Goal: Task Accomplishment & Management: Complete application form

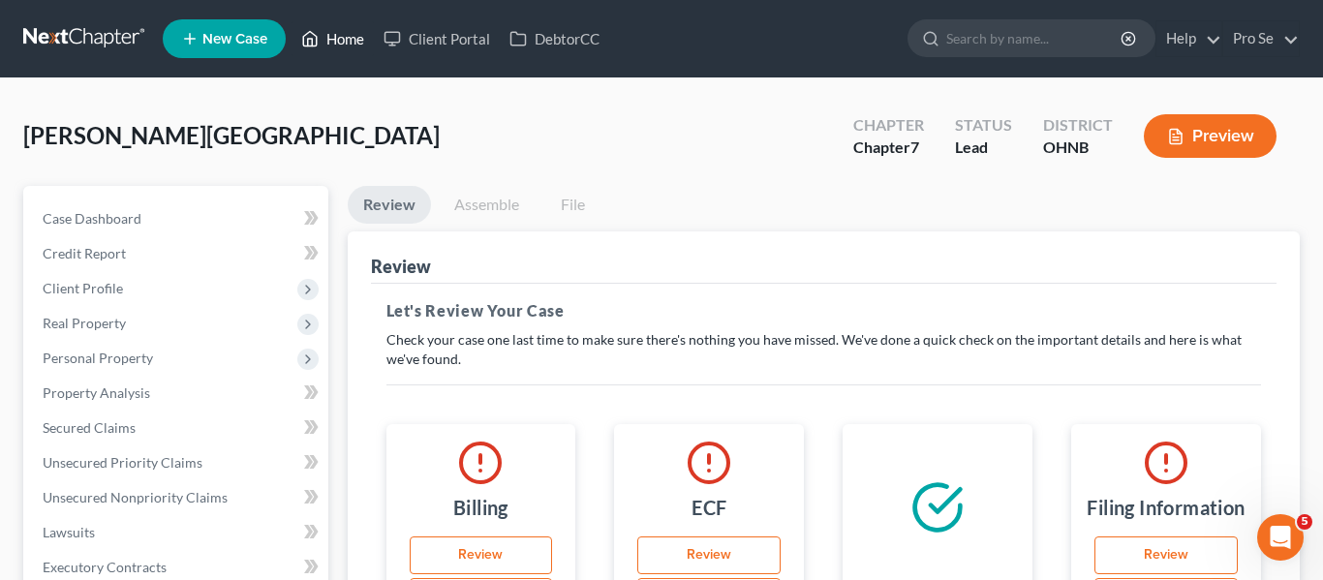
click at [358, 44] on link "Home" at bounding box center [333, 38] width 82 height 35
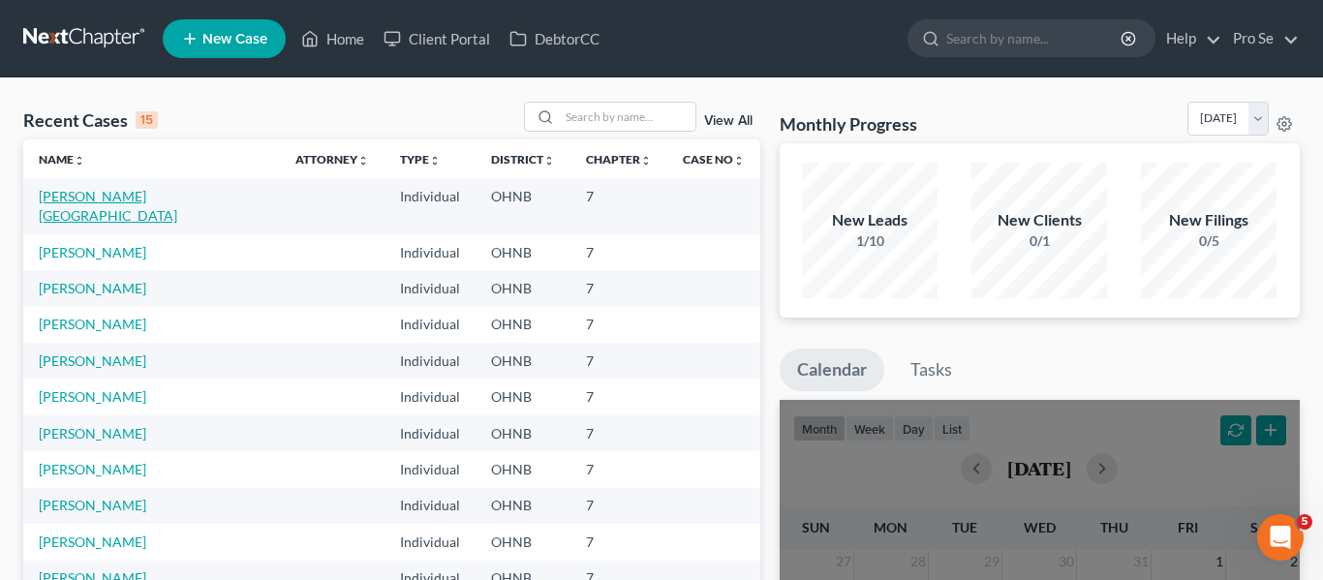
click at [87, 199] on link "[PERSON_NAME][GEOGRAPHIC_DATA]" at bounding box center [108, 206] width 138 height 36
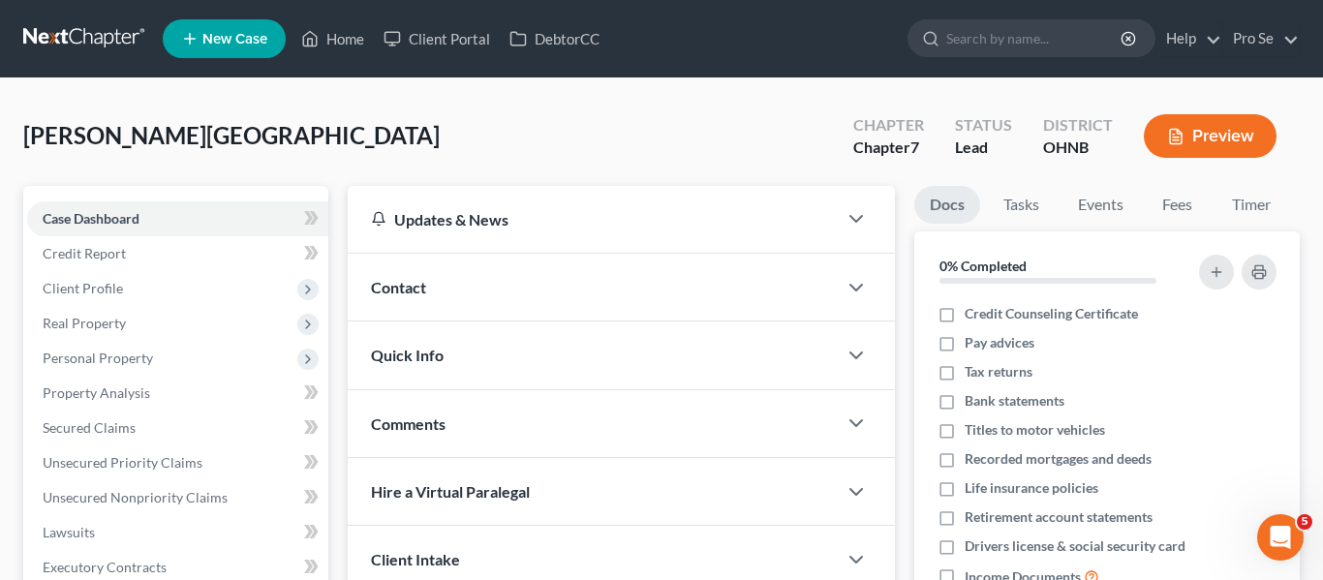
click at [585, 126] on div "[PERSON_NAME] Upgraded Chapter Chapter 7 Status [GEOGRAPHIC_DATA] [GEOGRAPHIC_D…" at bounding box center [661, 144] width 1276 height 84
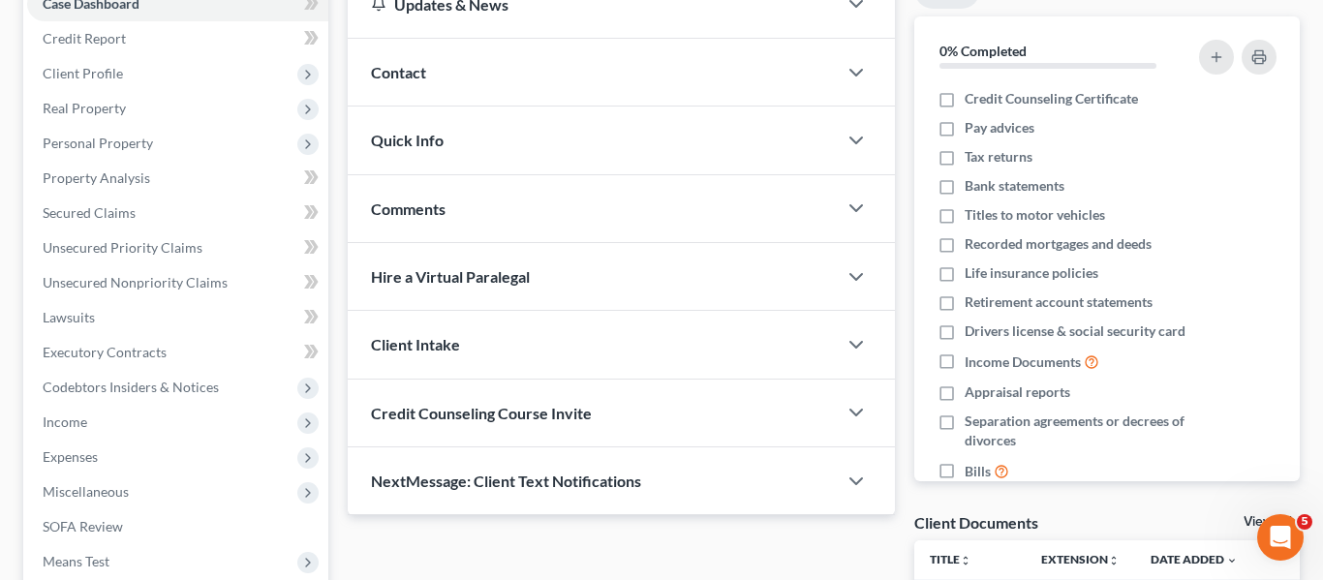
scroll to position [217, 0]
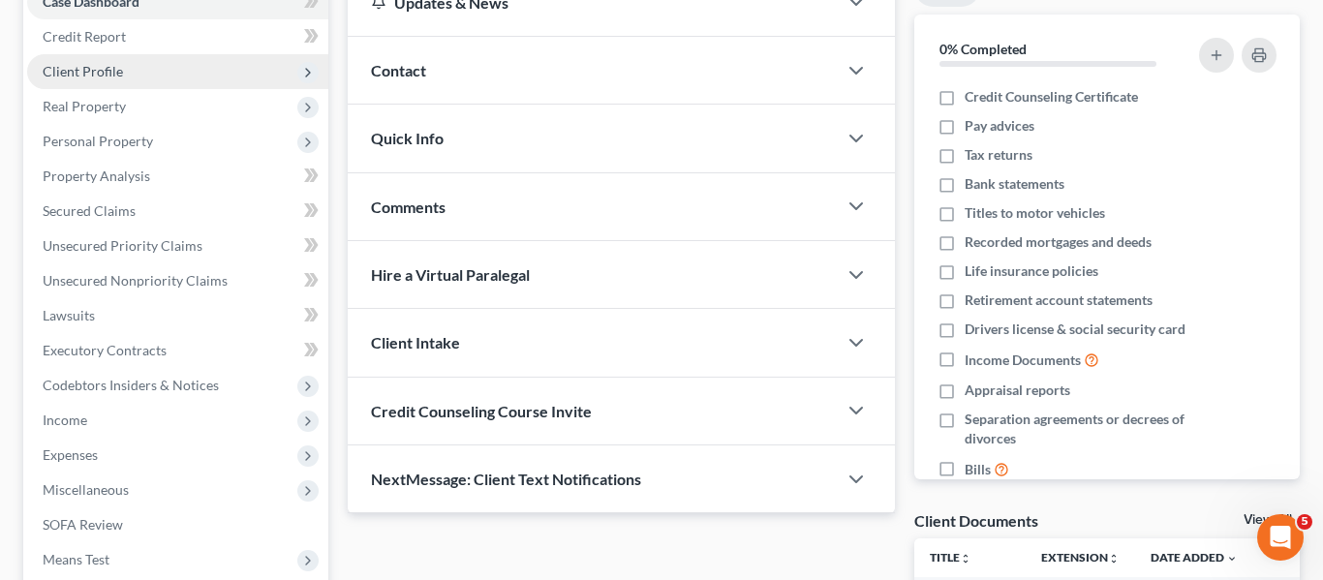
click at [192, 73] on span "Client Profile" at bounding box center [177, 71] width 301 height 35
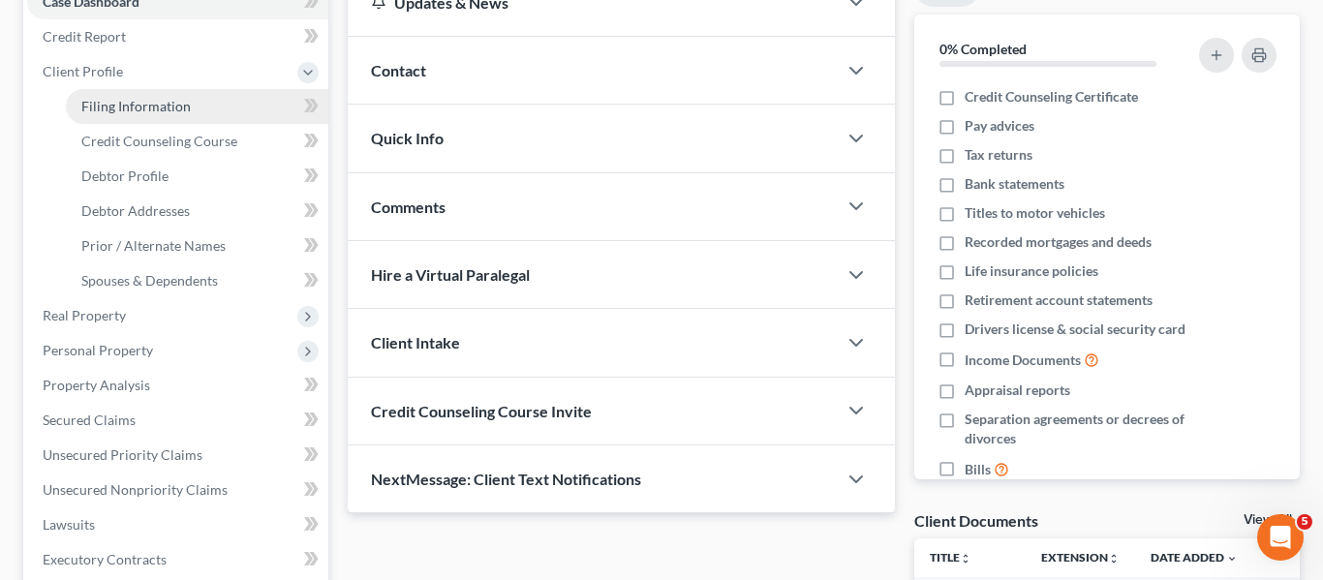
click at [173, 105] on span "Filing Information" at bounding box center [135, 106] width 109 height 16
select select "1"
select select "0"
select select "61"
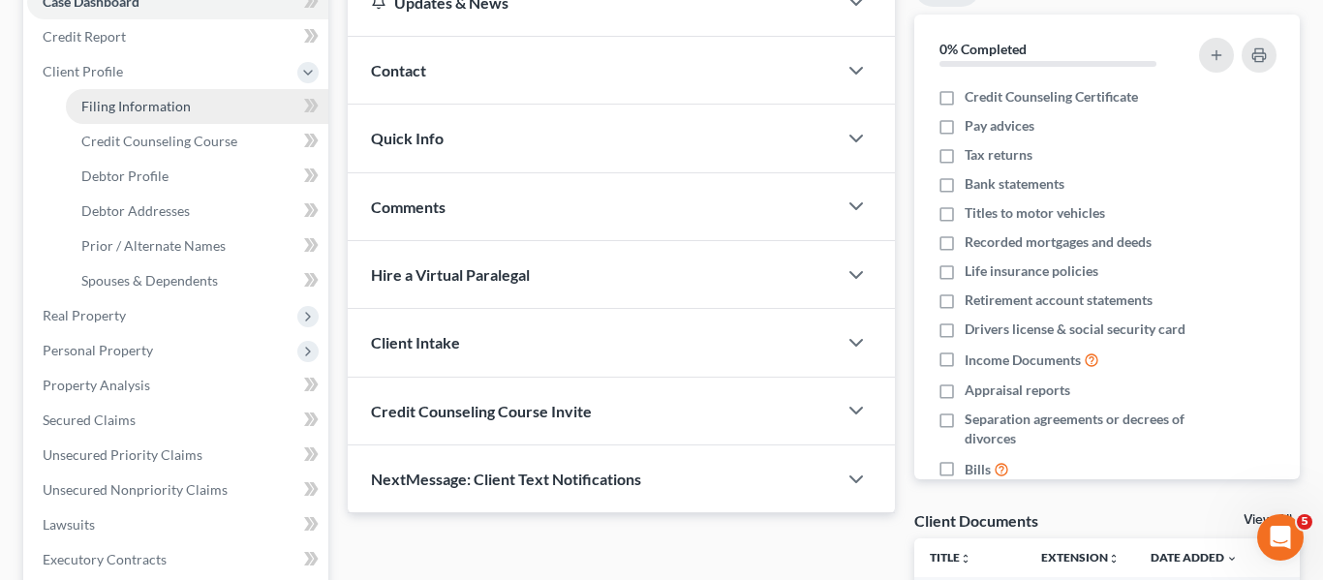
select select "36"
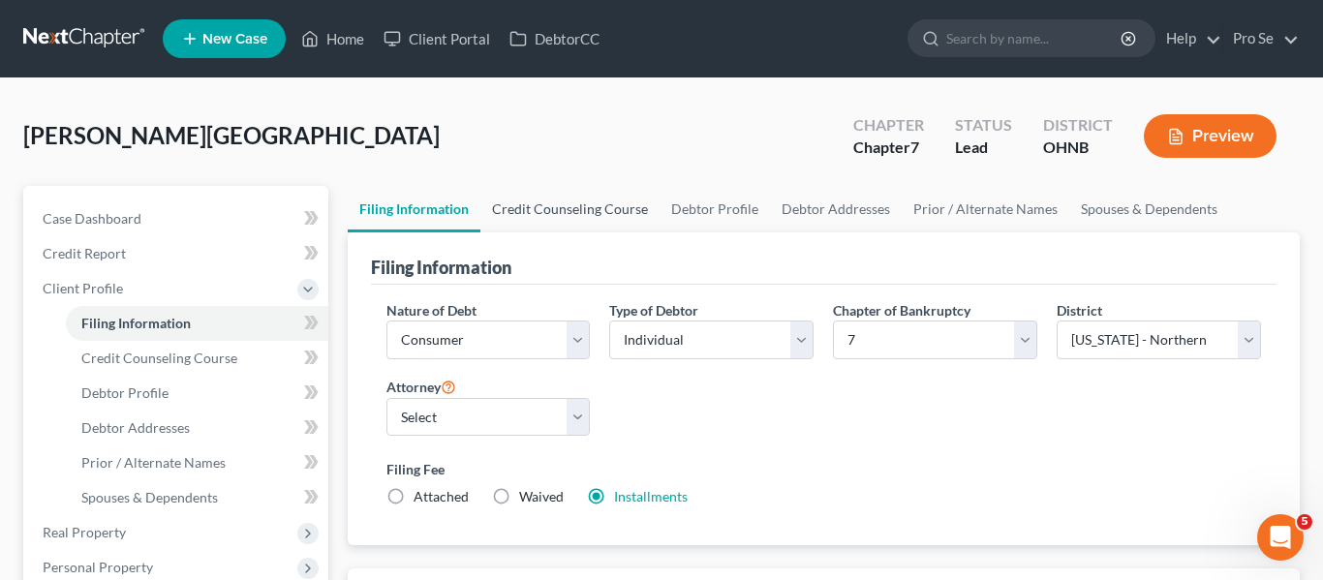
click at [627, 205] on link "Credit Counseling Course" at bounding box center [569, 209] width 179 height 46
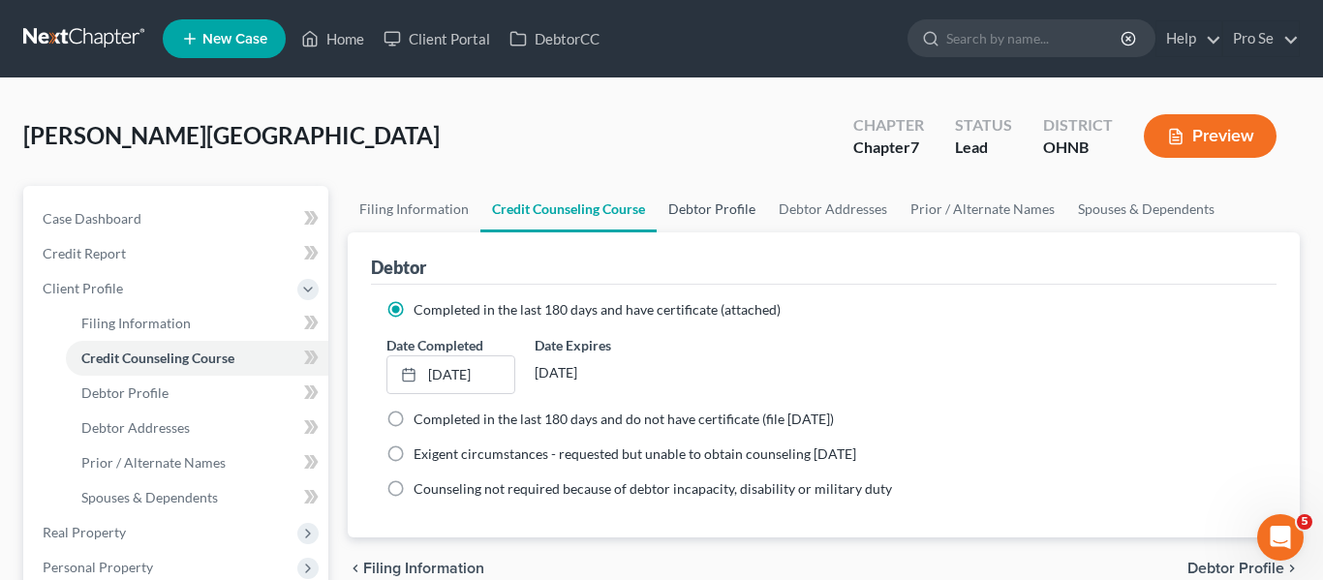
click at [732, 209] on link "Debtor Profile" at bounding box center [712, 209] width 110 height 46
select select "0"
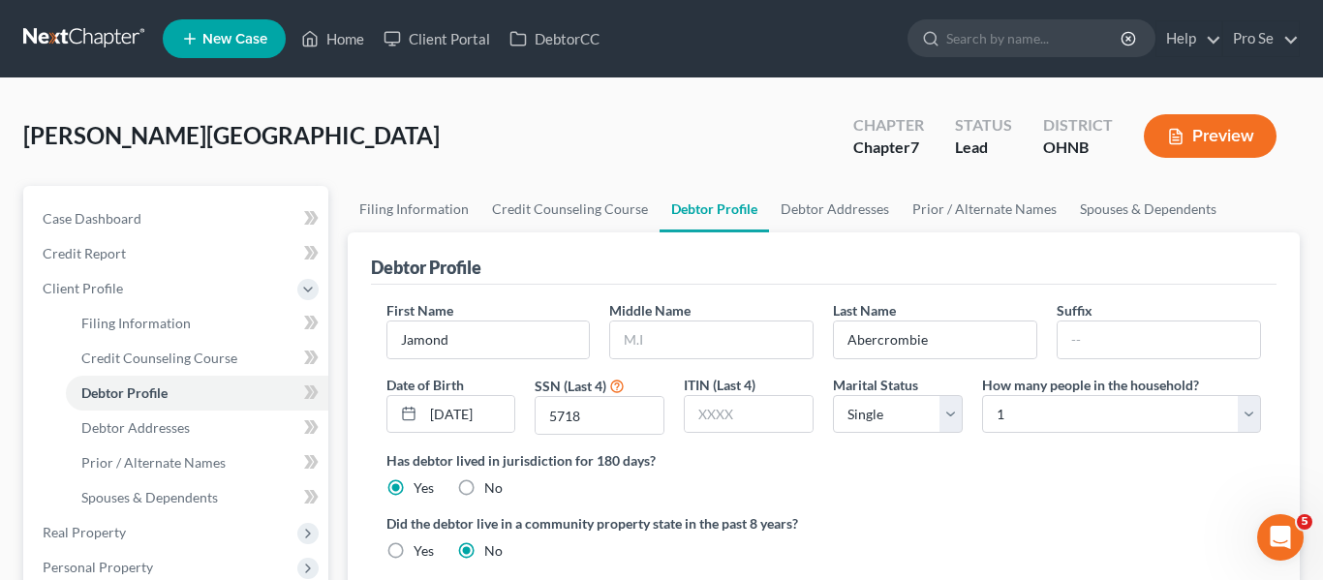
click at [419, 128] on div "[PERSON_NAME] Upgraded Chapter Chapter 7 Status [GEOGRAPHIC_DATA] [GEOGRAPHIC_D…" at bounding box center [661, 144] width 1276 height 84
click at [436, 415] on input "[DATE]" at bounding box center [469, 414] width 92 height 37
drag, startPoint x: 437, startPoint y: 415, endPoint x: 520, endPoint y: 428, distance: 84.4
click at [520, 428] on div "Date of Birth [DEMOGRAPHIC_DATA]" at bounding box center [451, 405] width 149 height 61
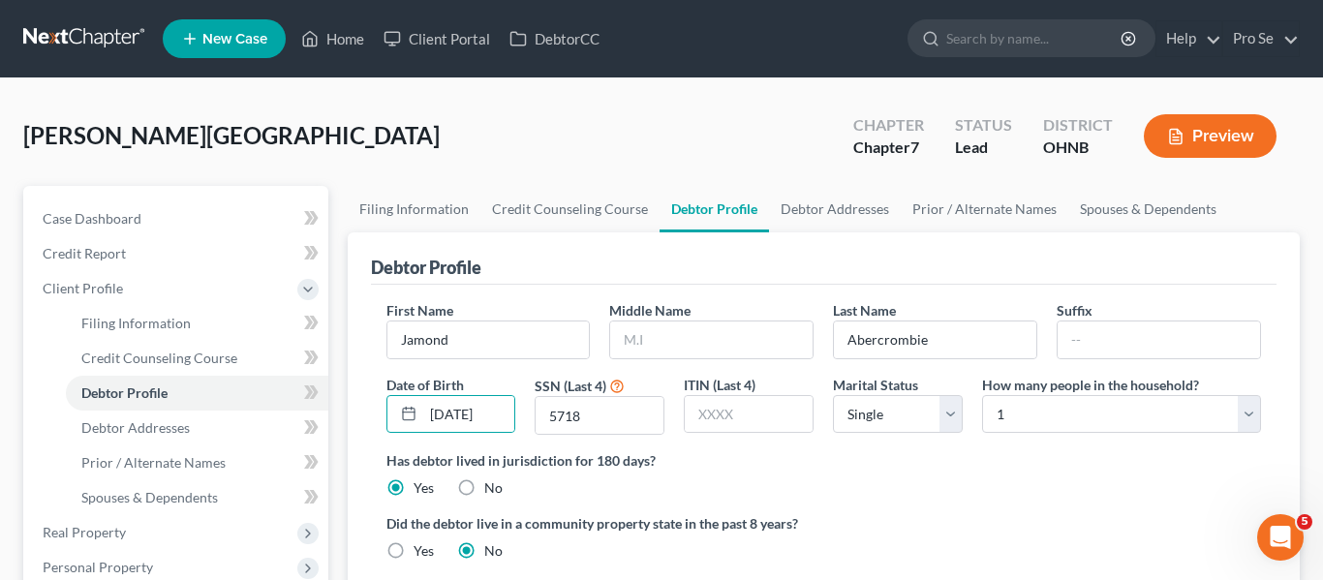
scroll to position [0, 0]
click at [787, 488] on div "Has debtor lived in jurisdiction for 180 days? Yes No Debtor must reside in jur…" at bounding box center [824, 473] width 876 height 47
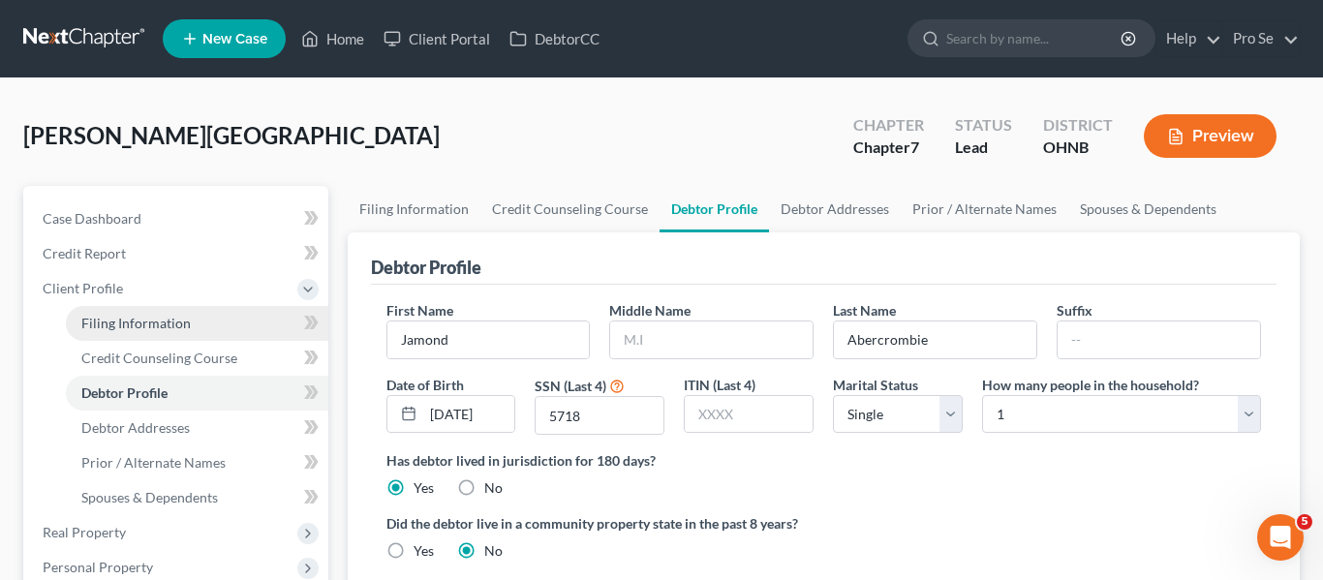
click at [144, 336] on link "Filing Information" at bounding box center [197, 323] width 262 height 35
select select "1"
select select "0"
select select "61"
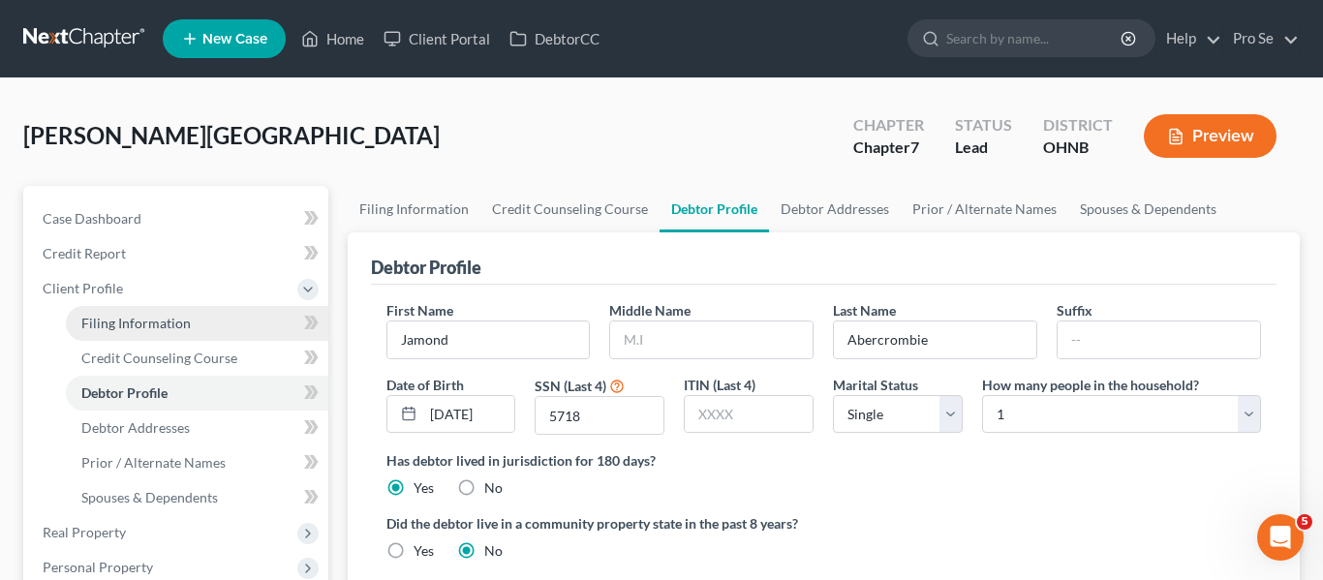
select select "36"
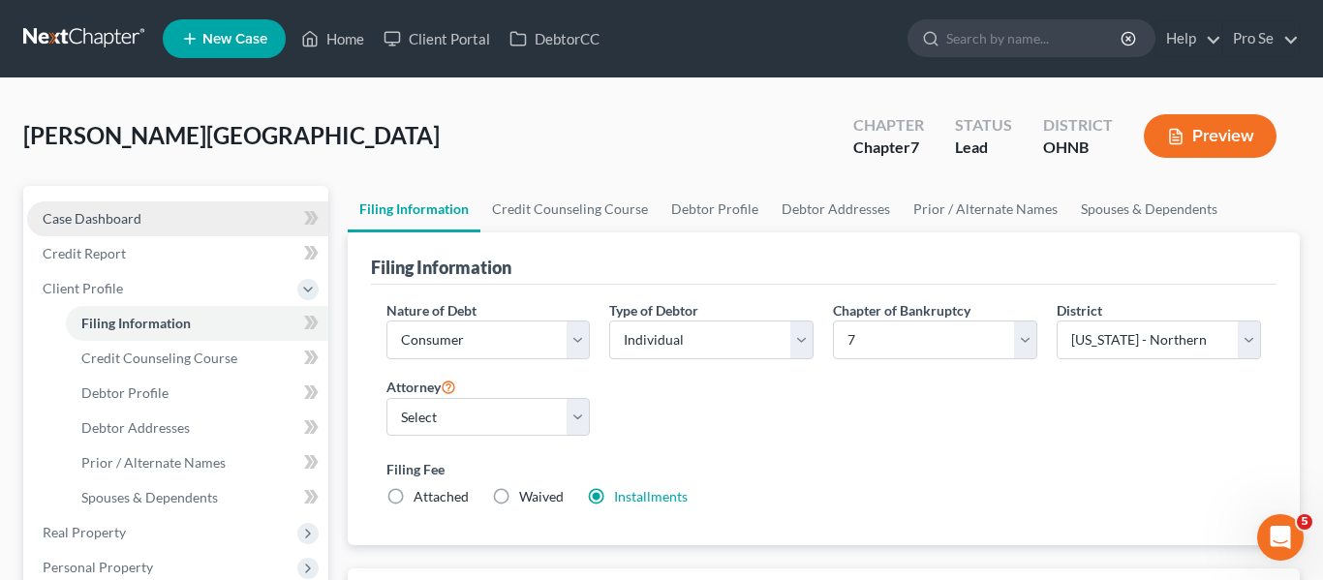
click at [89, 225] on span "Case Dashboard" at bounding box center [92, 218] width 99 height 16
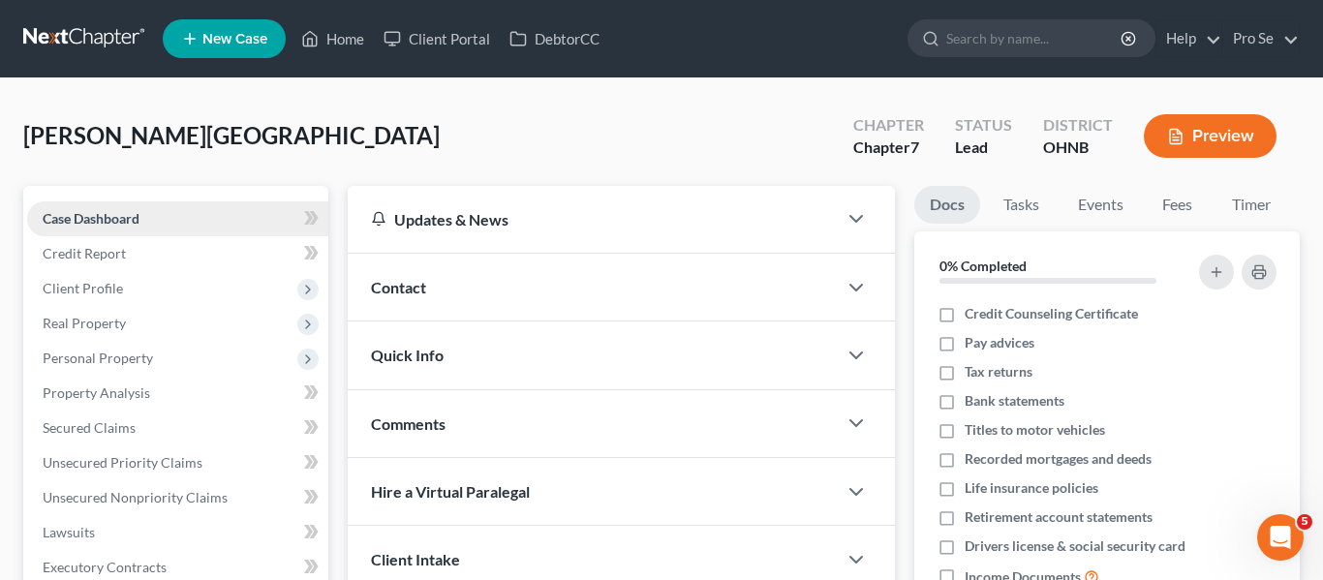
click at [89, 225] on span "Case Dashboard" at bounding box center [91, 218] width 97 height 16
click at [126, 285] on span "Client Profile" at bounding box center [177, 288] width 301 height 35
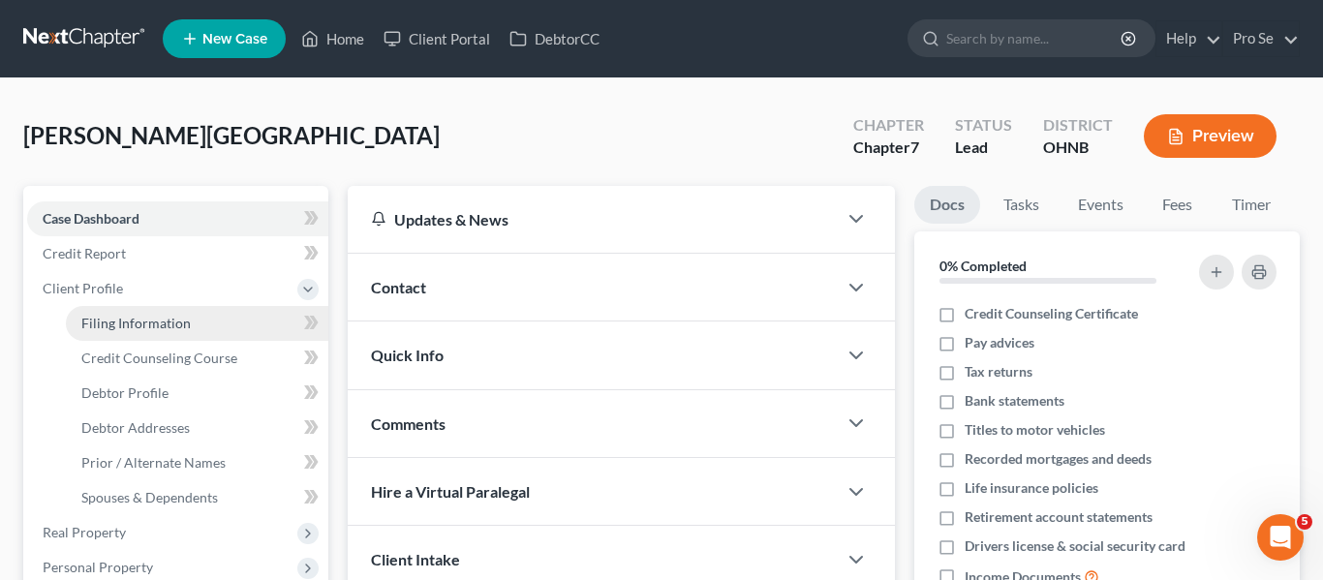
click at [122, 311] on link "Filing Information" at bounding box center [197, 323] width 262 height 35
select select "1"
select select "0"
select select "61"
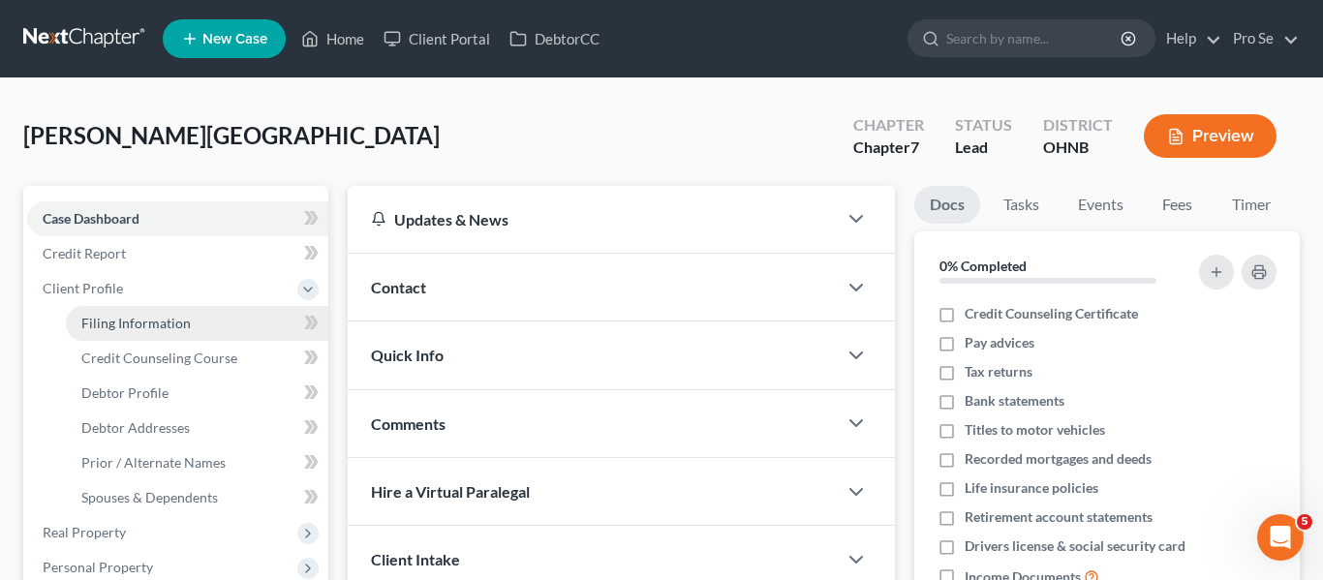
select select "36"
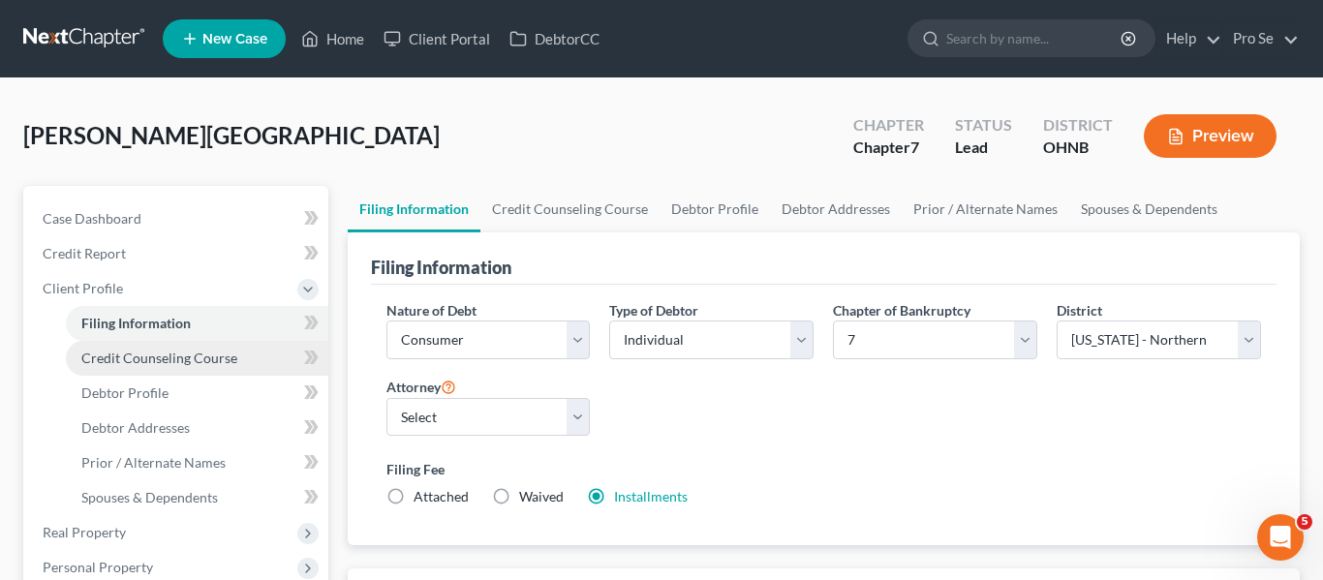
click at [135, 363] on span "Credit Counseling Course" at bounding box center [159, 358] width 156 height 16
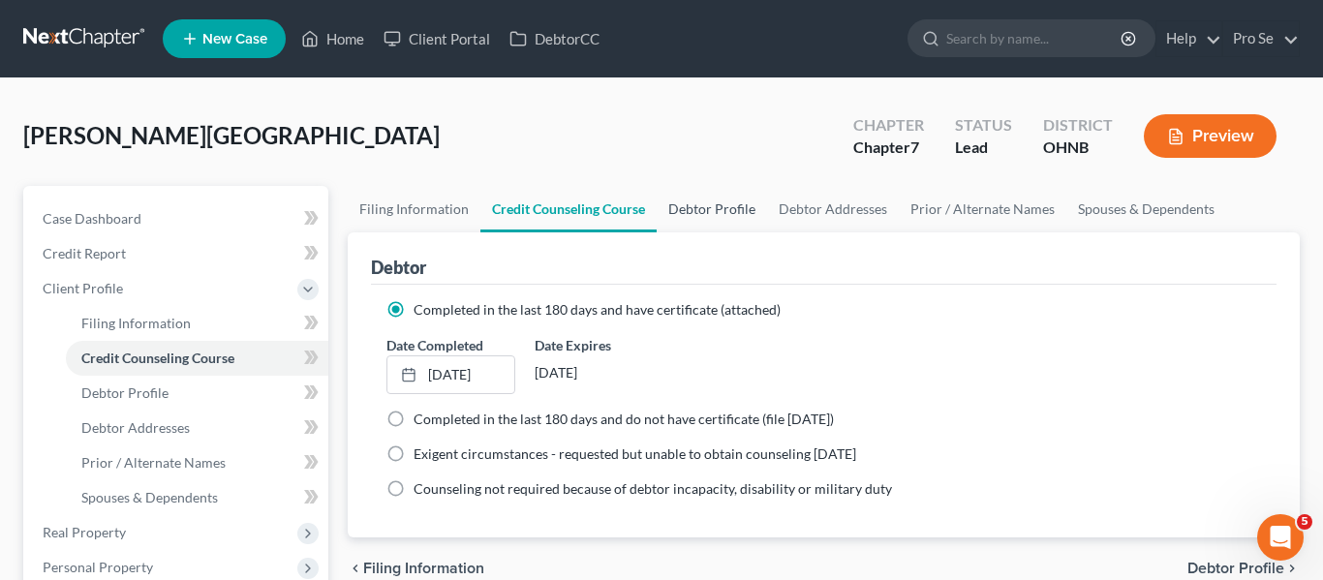
click at [709, 210] on link "Debtor Profile" at bounding box center [712, 209] width 110 height 46
select select "0"
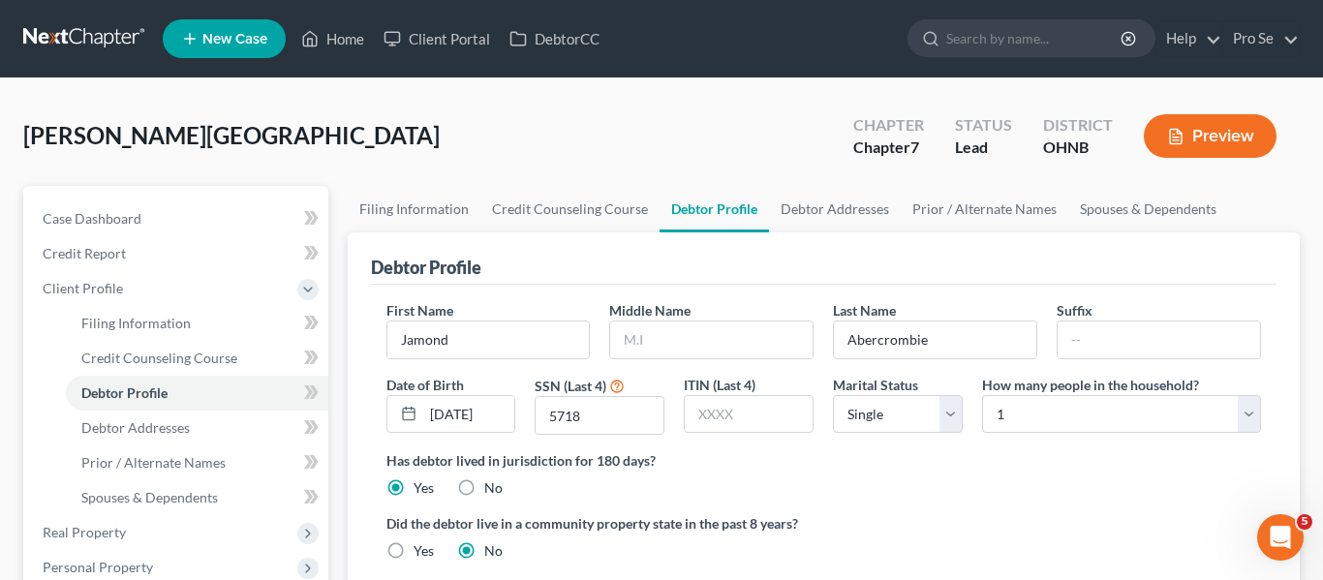
click at [967, 515] on label "Did the debtor live in a community property state in the past 8 years?" at bounding box center [824, 523] width 876 height 20
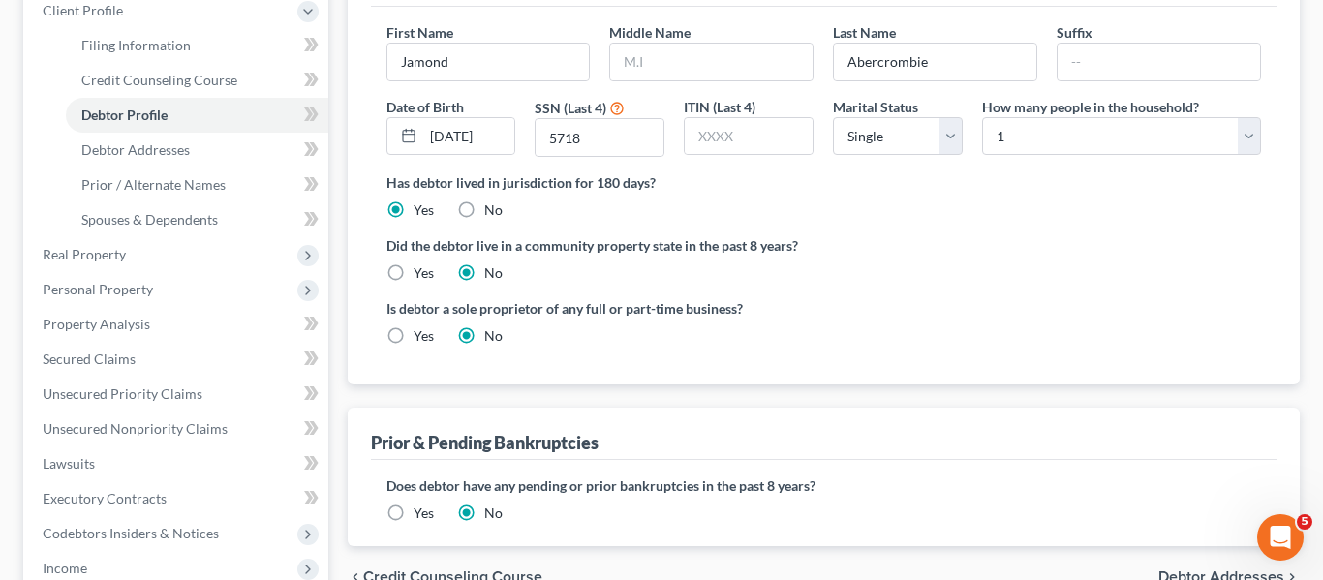
scroll to position [271, 0]
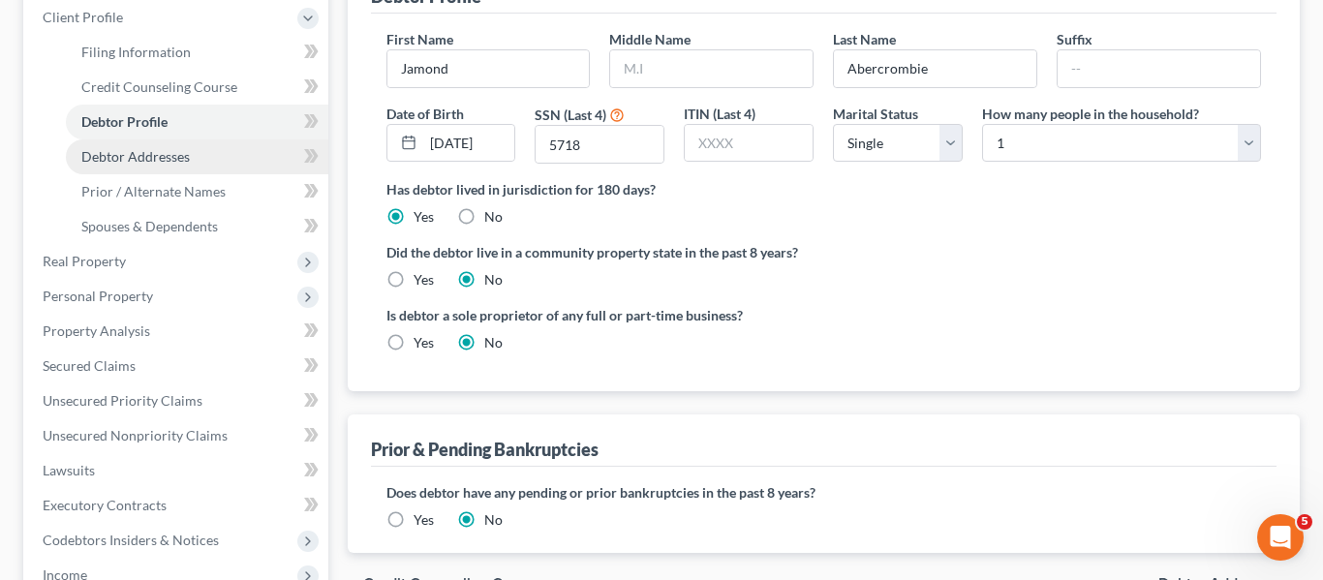
click at [124, 148] on span "Debtor Addresses" at bounding box center [135, 156] width 108 height 16
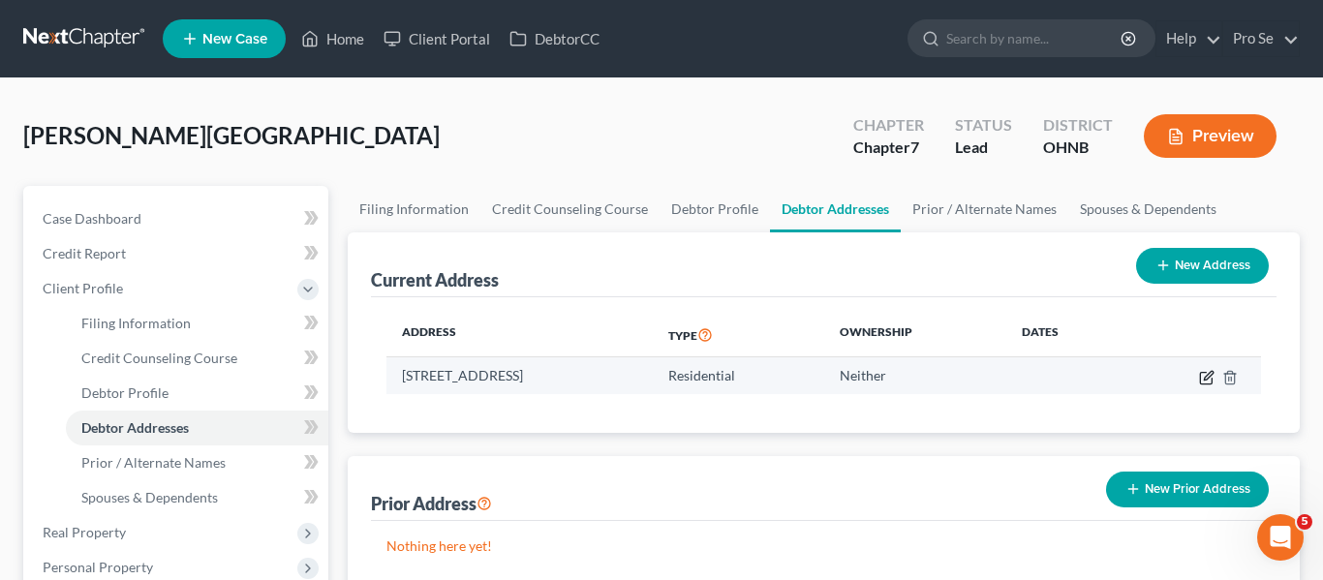
click at [1207, 382] on icon "button" at bounding box center [1206, 377] width 15 height 15
select select "36"
select select "17"
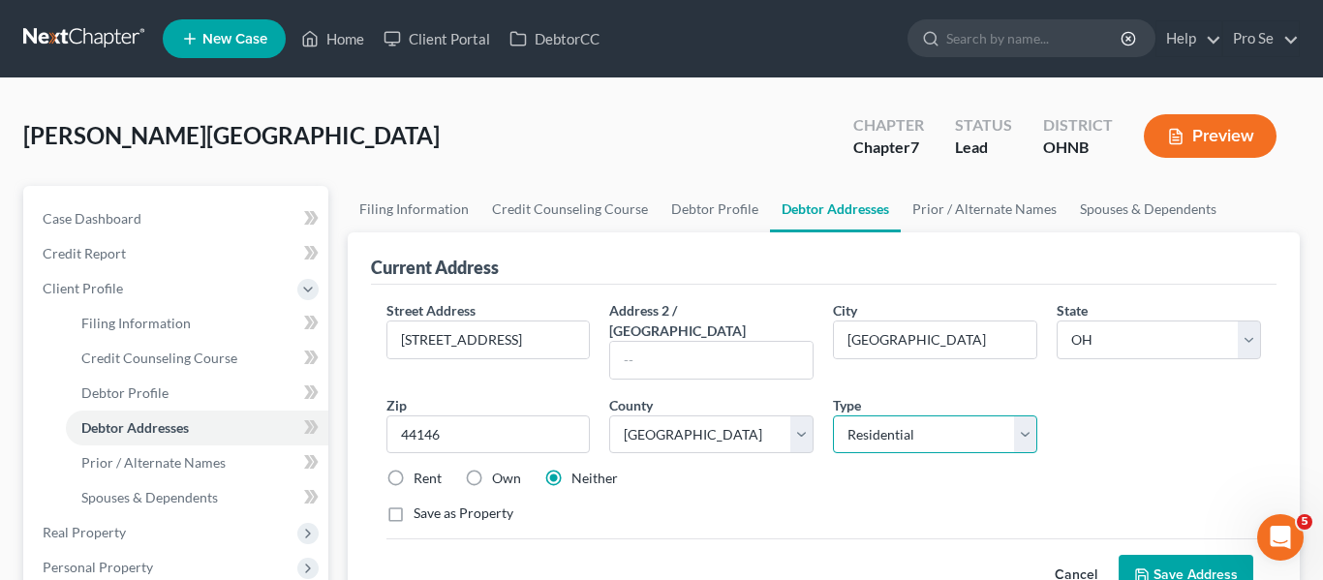
click at [976, 415] on select "Select Residential Mailing Rental Business" at bounding box center [935, 434] width 204 height 39
click at [833, 415] on select "Select Residential Mailing Rental Business" at bounding box center [935, 434] width 204 height 39
click at [1026, 424] on select "Select Mailing Rental Business" at bounding box center [935, 434] width 204 height 39
select select "0"
click at [833, 415] on select "Select Mailing Rental Business" at bounding box center [935, 434] width 204 height 39
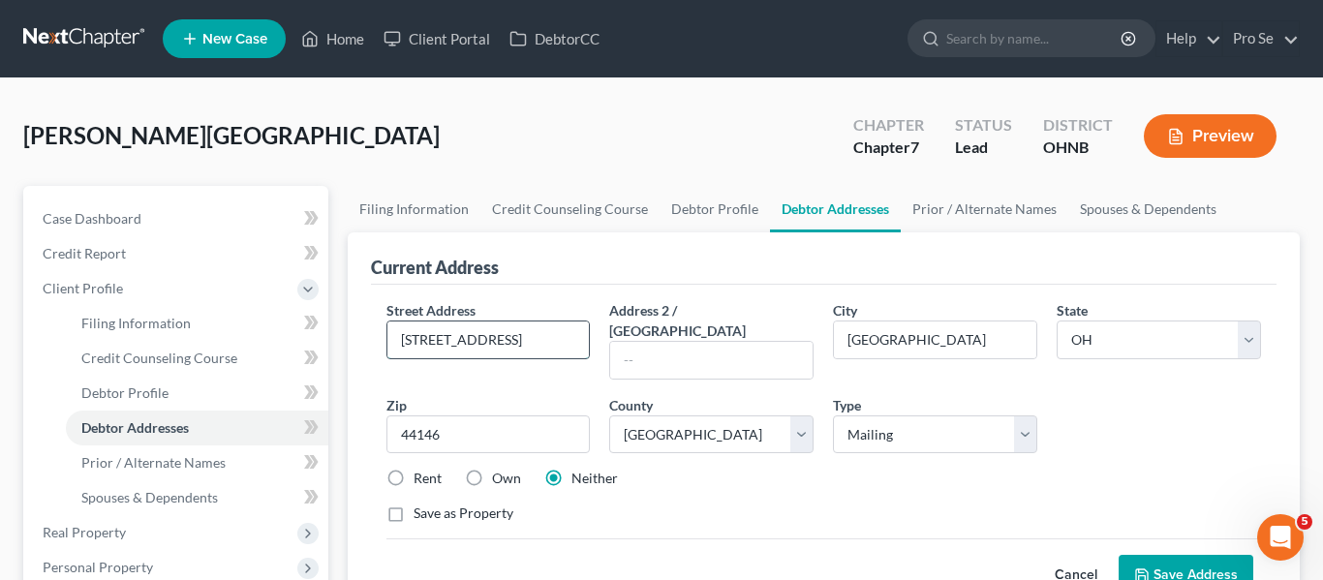
click at [544, 335] on input "[STREET_ADDRESS]" at bounding box center [488, 340] width 202 height 37
type input "5"
paste input "[STREET_ADDRESS][PERSON_NAME]"
type input "[STREET_ADDRESS][PERSON_NAME]"
click at [572, 268] on div "Current Address" at bounding box center [824, 258] width 906 height 52
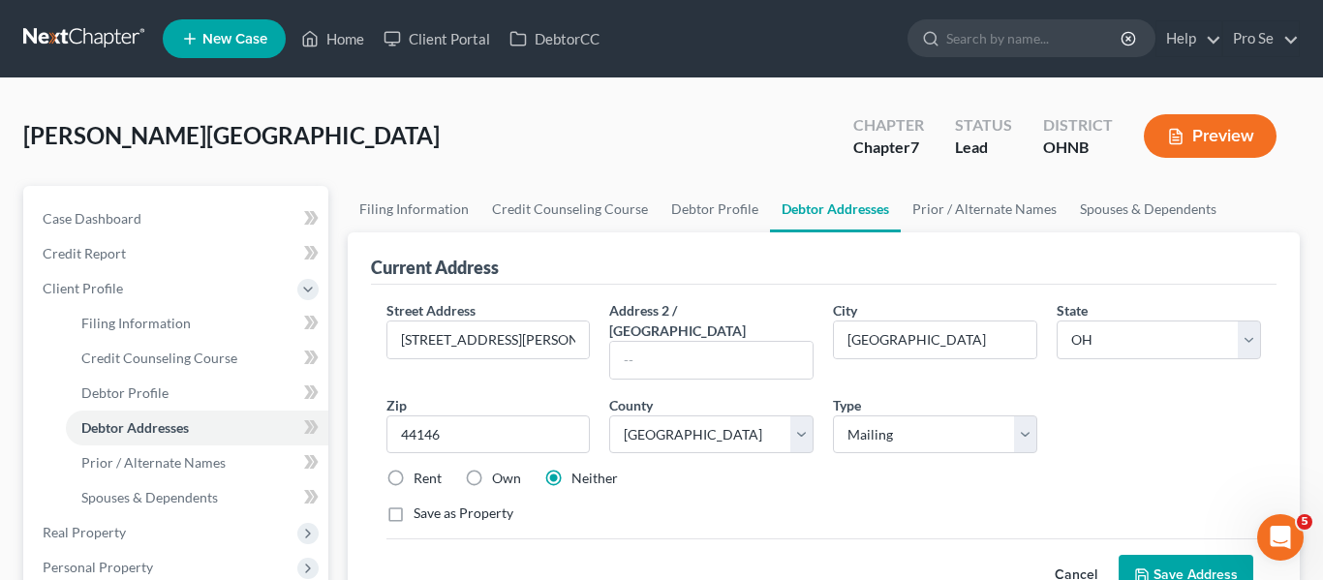
click at [1207, 555] on button "Save Address" at bounding box center [1186, 575] width 135 height 41
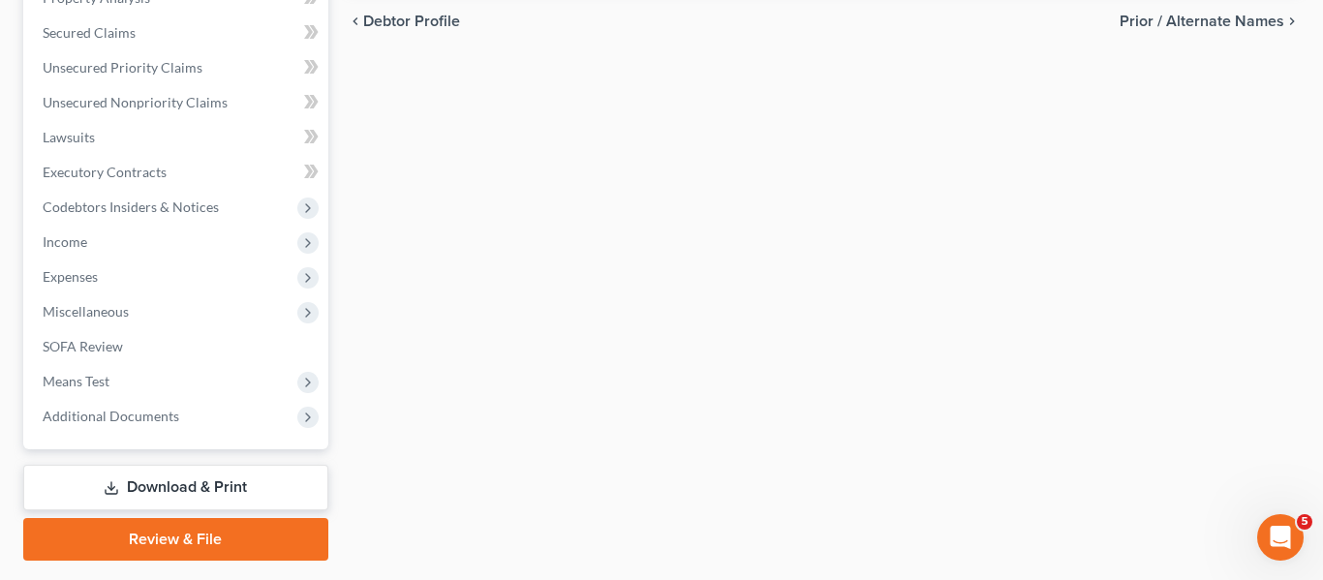
scroll to position [608, 0]
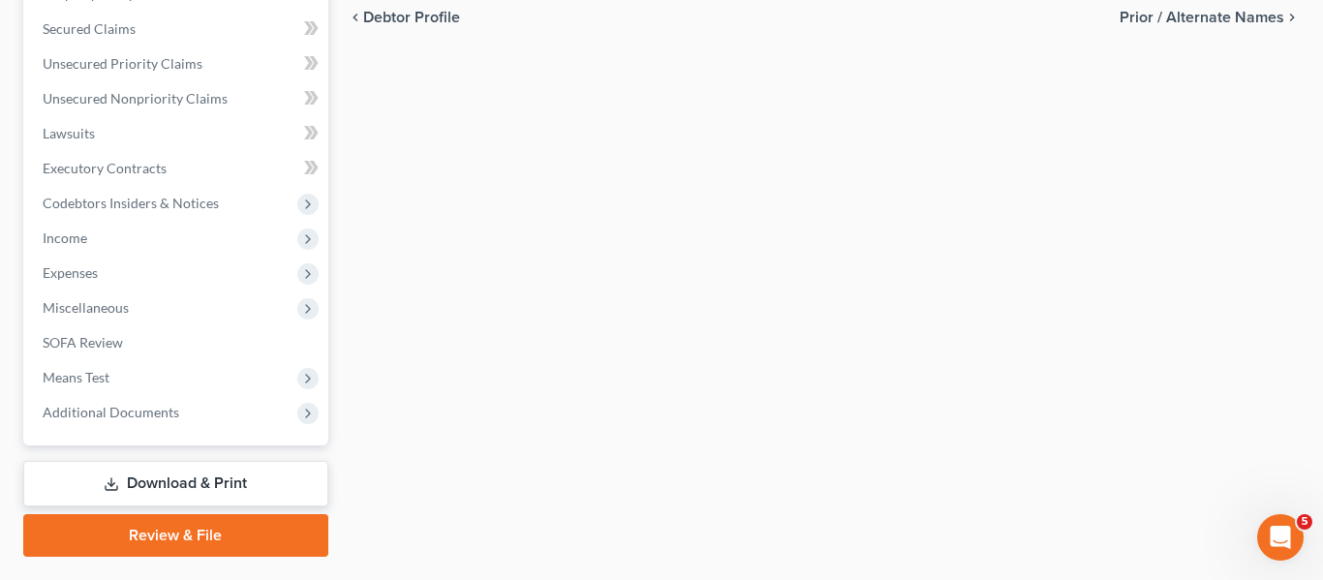
click at [238, 541] on link "Review & File" at bounding box center [175, 535] width 305 height 43
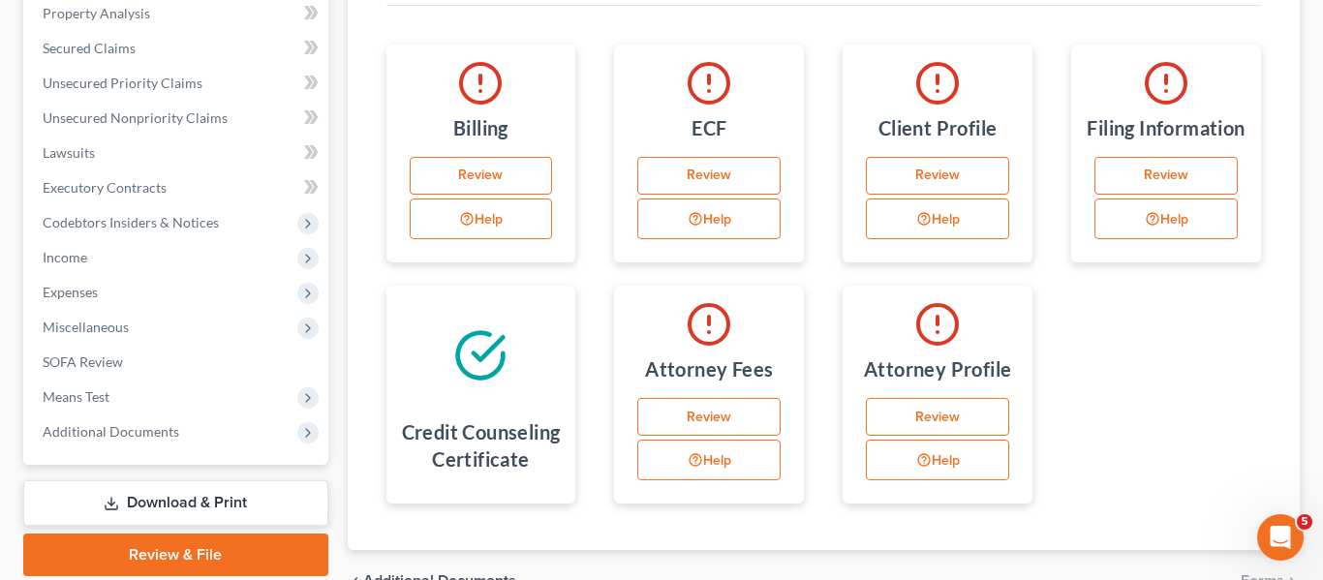
scroll to position [512, 0]
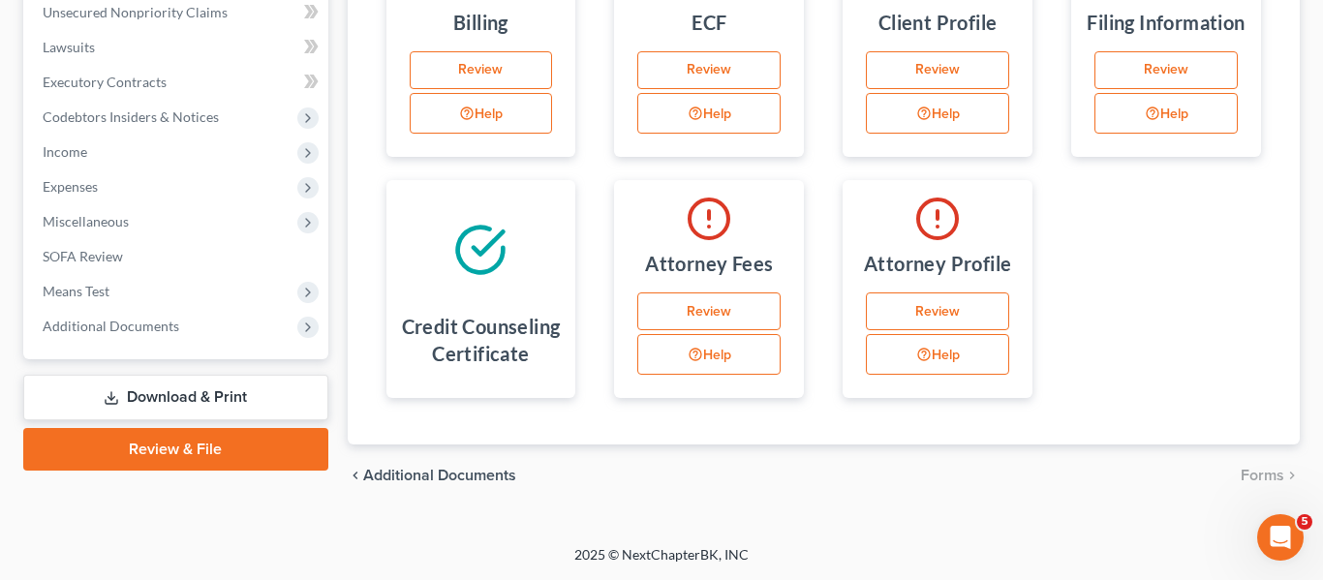
click at [207, 428] on link "Review & File" at bounding box center [175, 449] width 305 height 43
click at [205, 428] on link "Review & File" at bounding box center [175, 449] width 305 height 43
click at [111, 485] on div "Case Dashboard Payments Invoices Payments Payments Credit Report Client Profile" at bounding box center [176, 104] width 324 height 806
click at [160, 375] on link "Download & Print" at bounding box center [175, 398] width 305 height 46
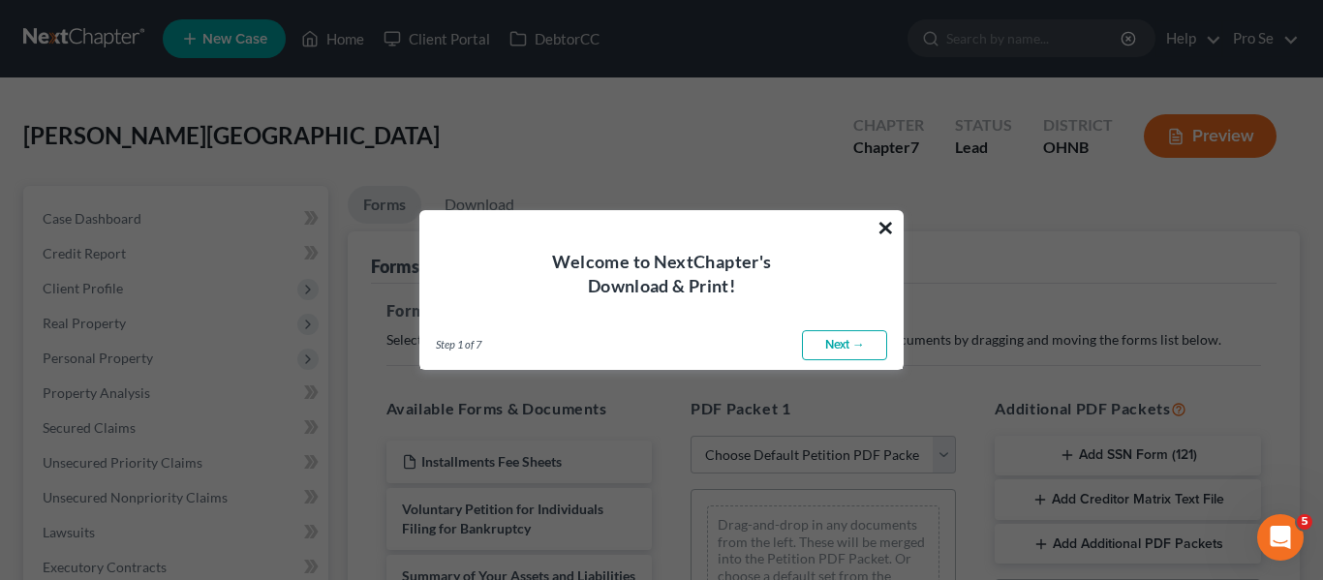
click at [884, 230] on button "×" at bounding box center [885, 227] width 18 height 31
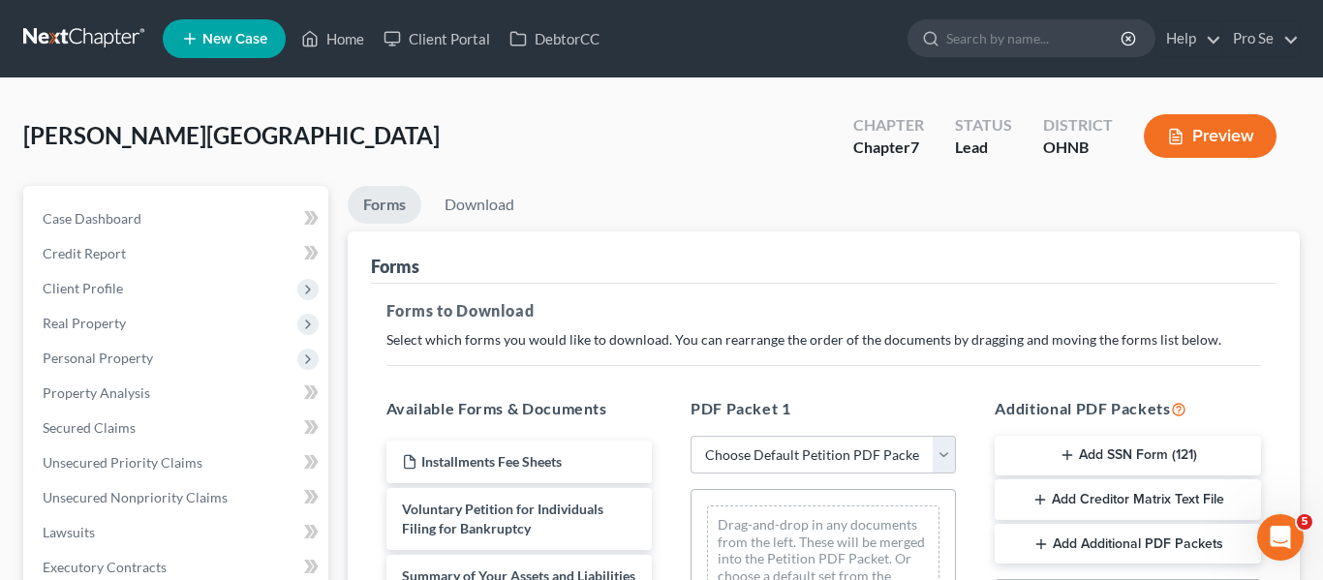
click at [1197, 123] on button "Preview" at bounding box center [1210, 136] width 133 height 44
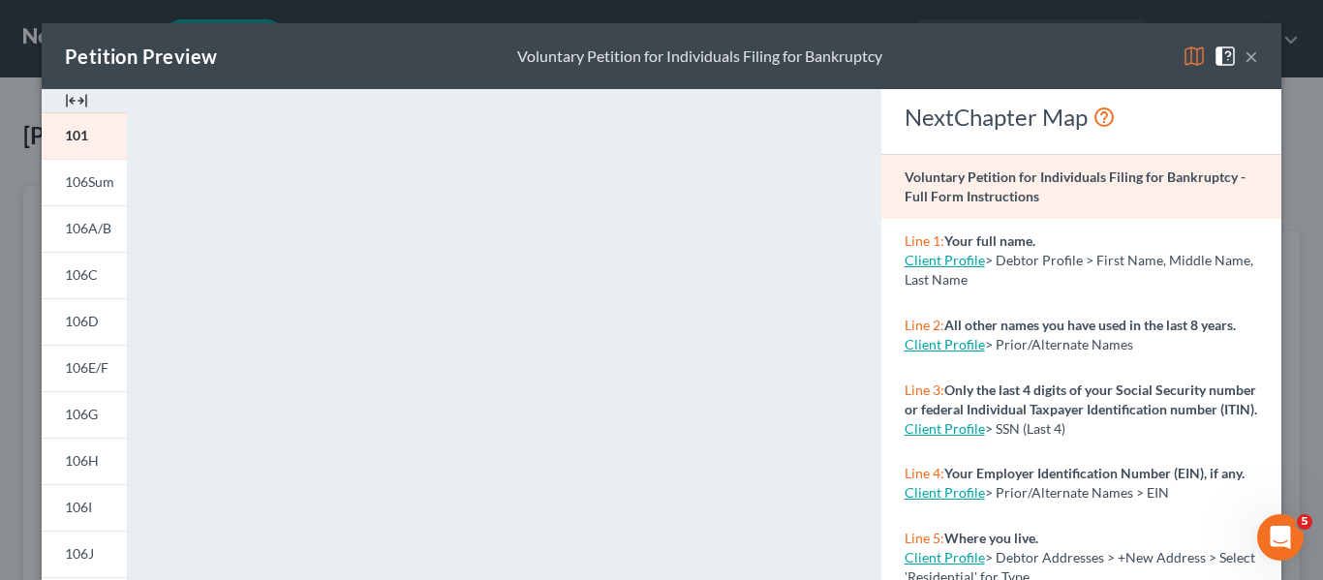
click at [1254, 52] on button "×" at bounding box center [1251, 56] width 14 height 23
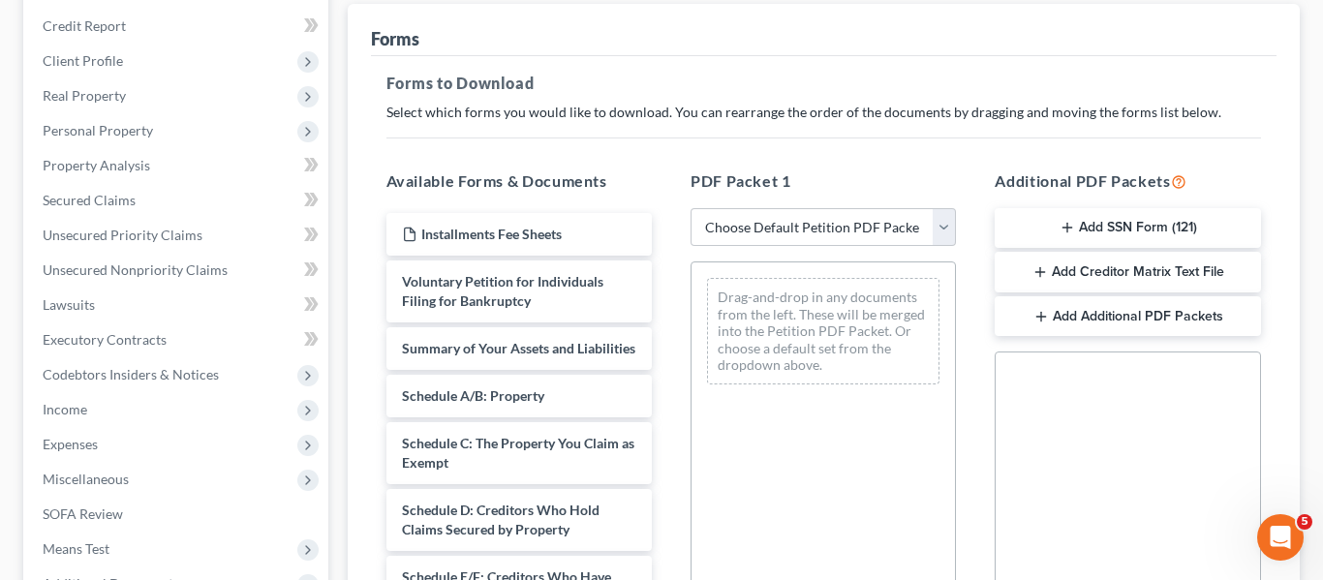
scroll to position [222, 0]
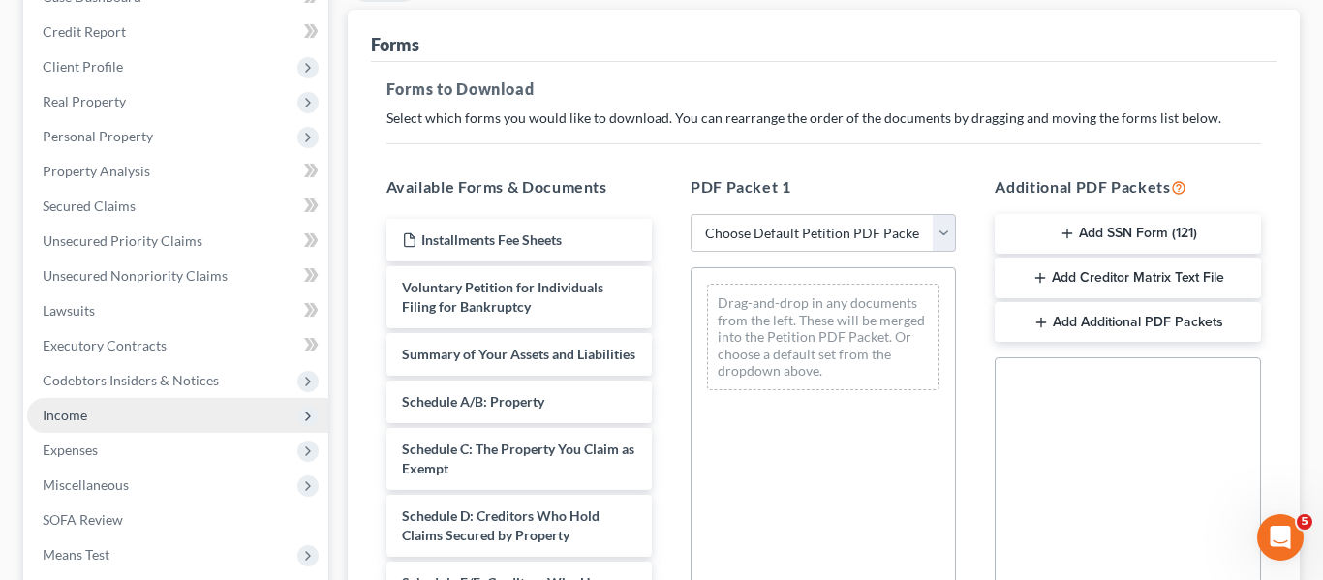
click at [133, 425] on span "Income" at bounding box center [177, 415] width 301 height 35
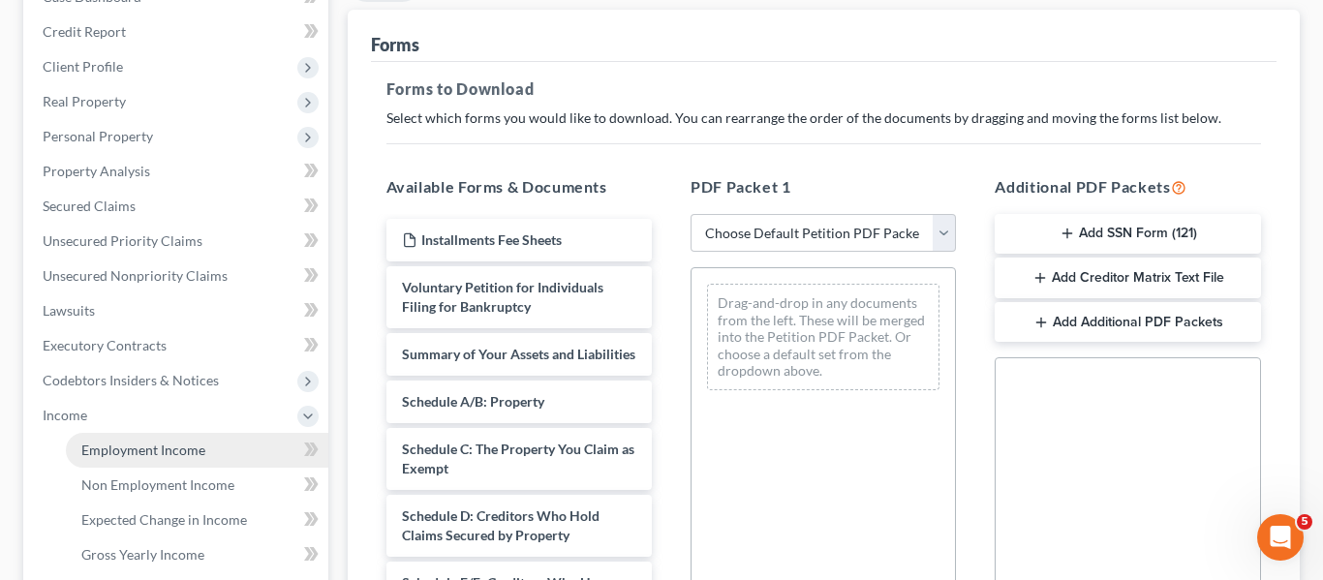
click at [135, 450] on span "Employment Income" at bounding box center [143, 450] width 124 height 16
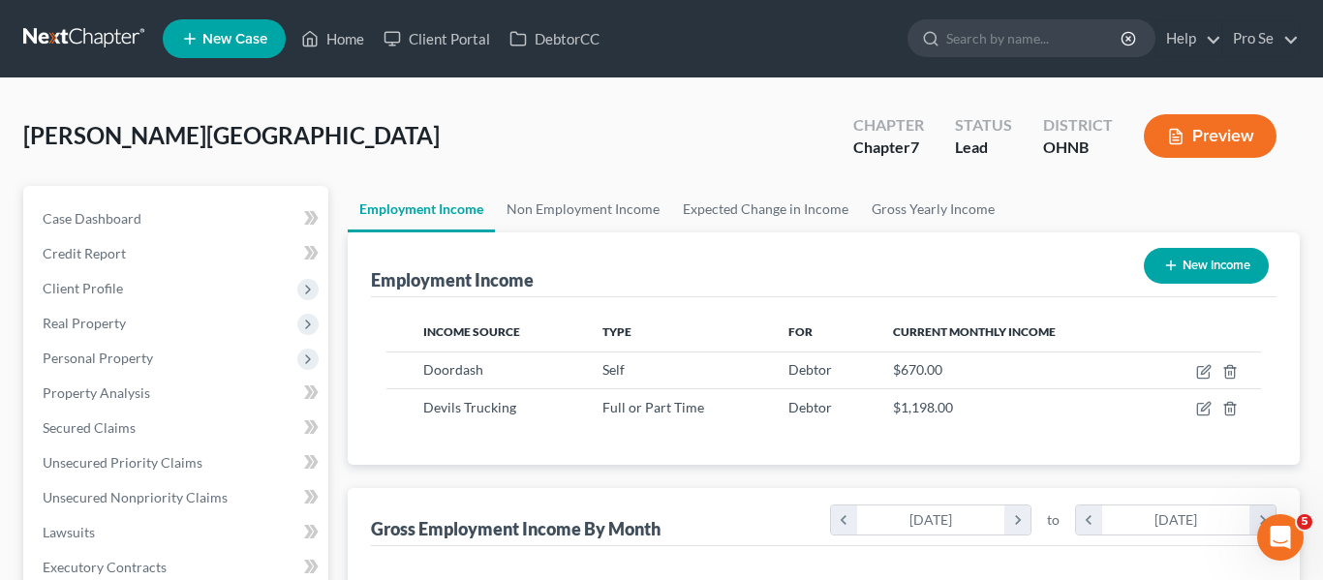
scroll to position [348, 534]
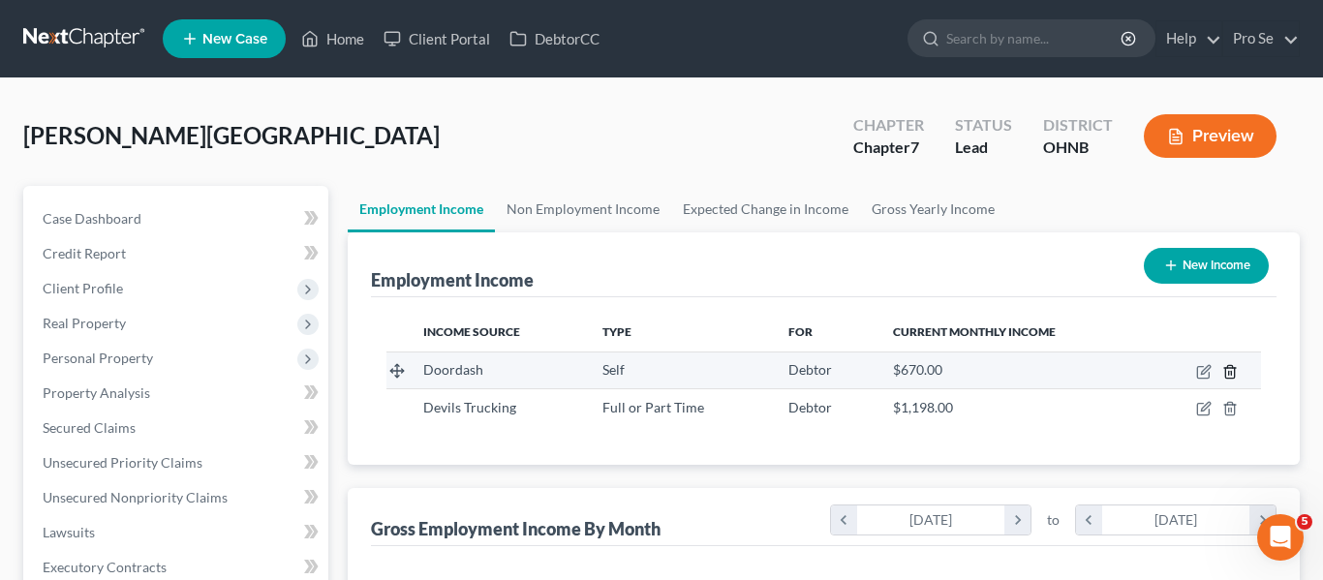
click at [1234, 369] on icon "button" at bounding box center [1229, 371] width 9 height 13
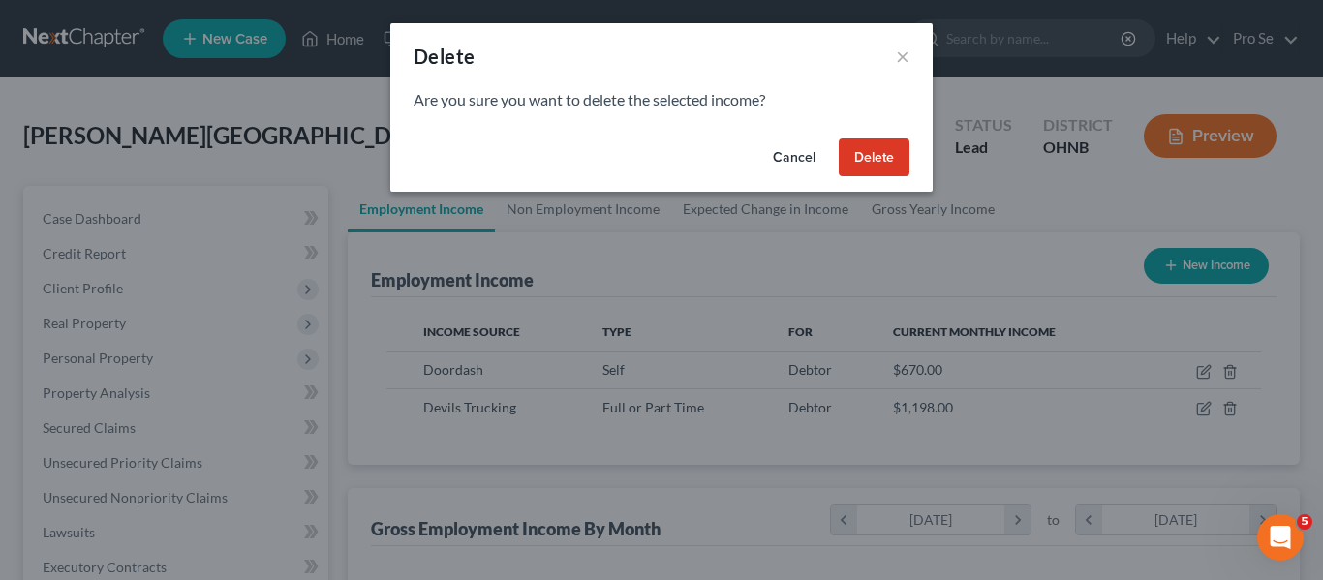
click at [885, 169] on button "Delete" at bounding box center [874, 157] width 71 height 39
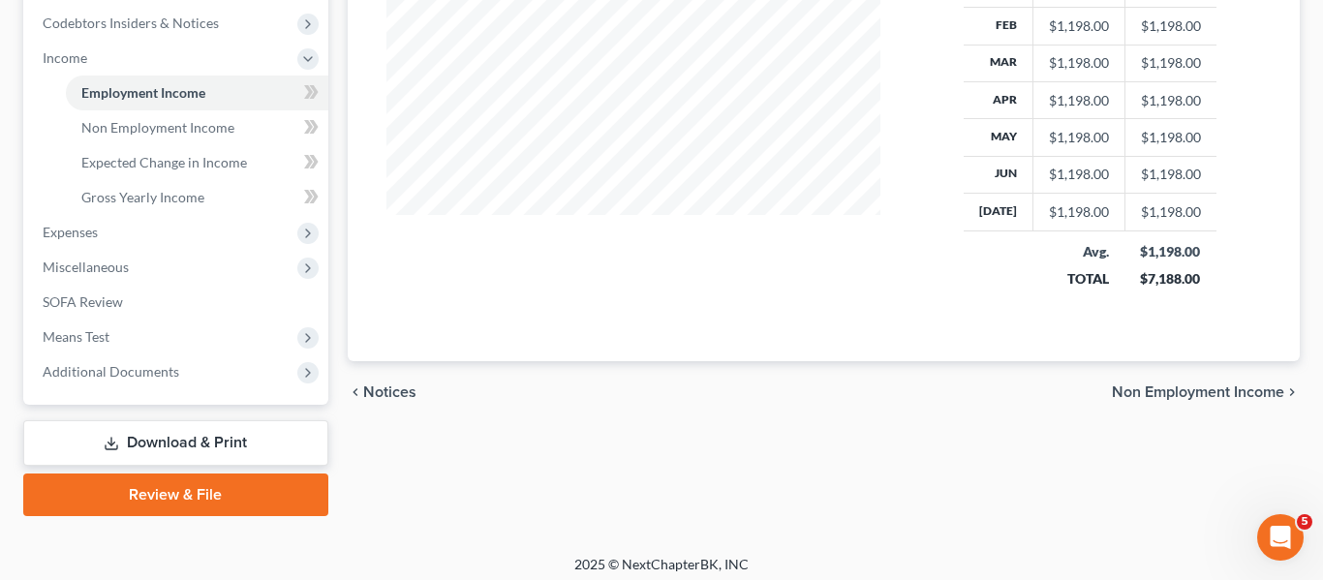
scroll to position [589, 0]
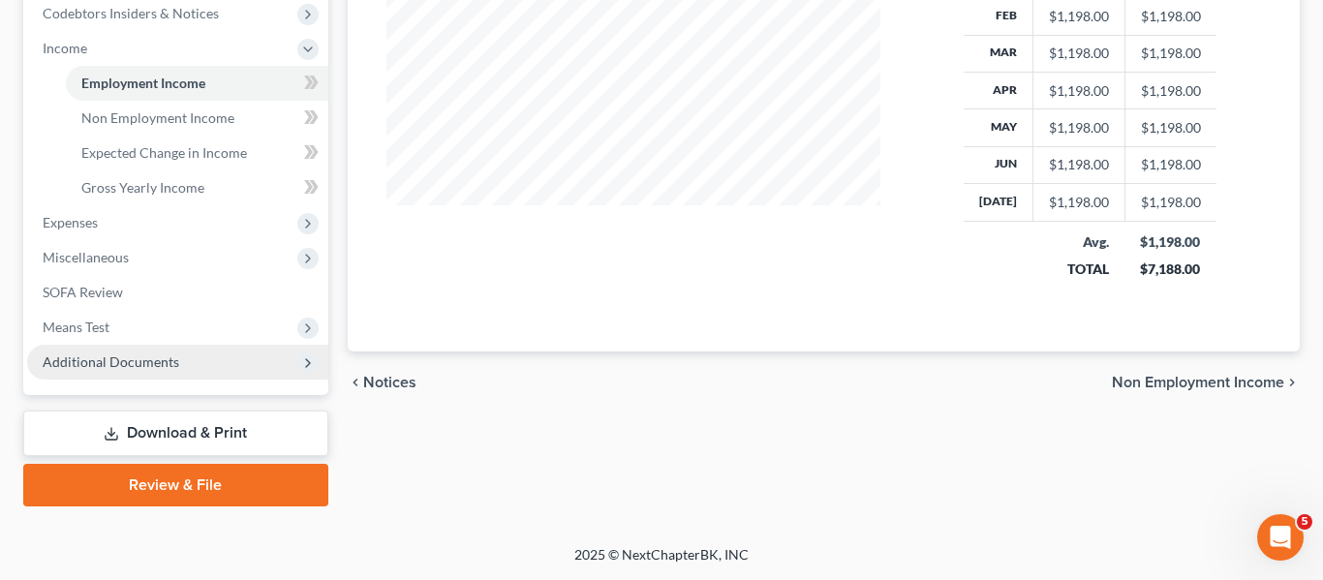
click at [305, 370] on icon at bounding box center [307, 363] width 21 height 21
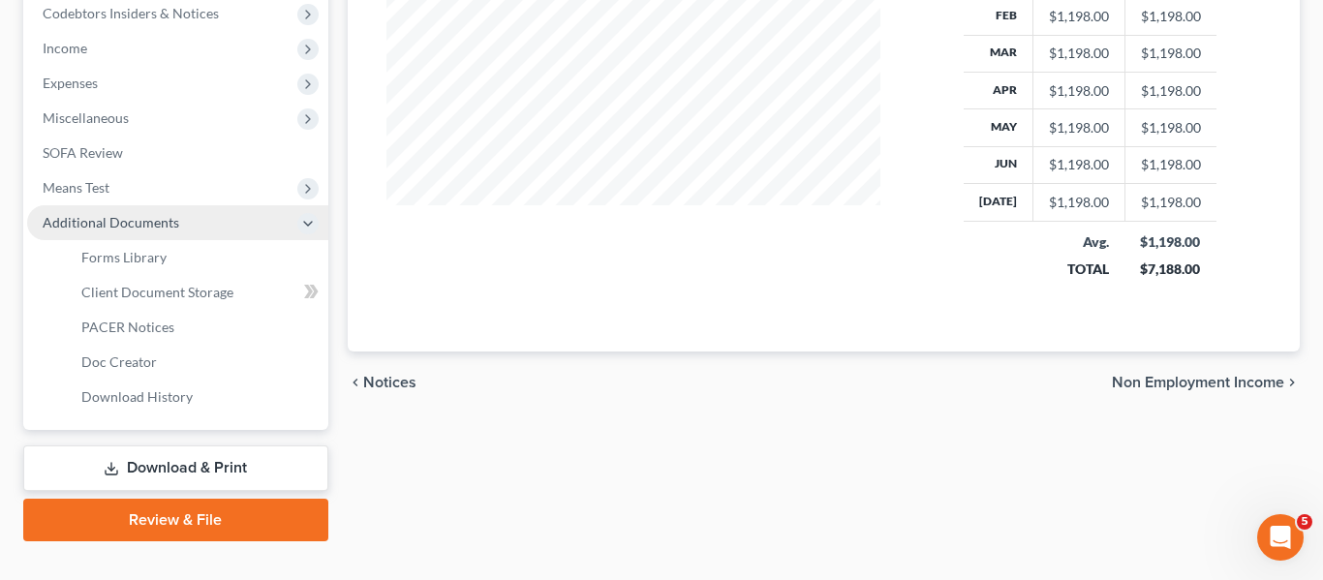
click at [313, 222] on icon at bounding box center [307, 223] width 15 height 15
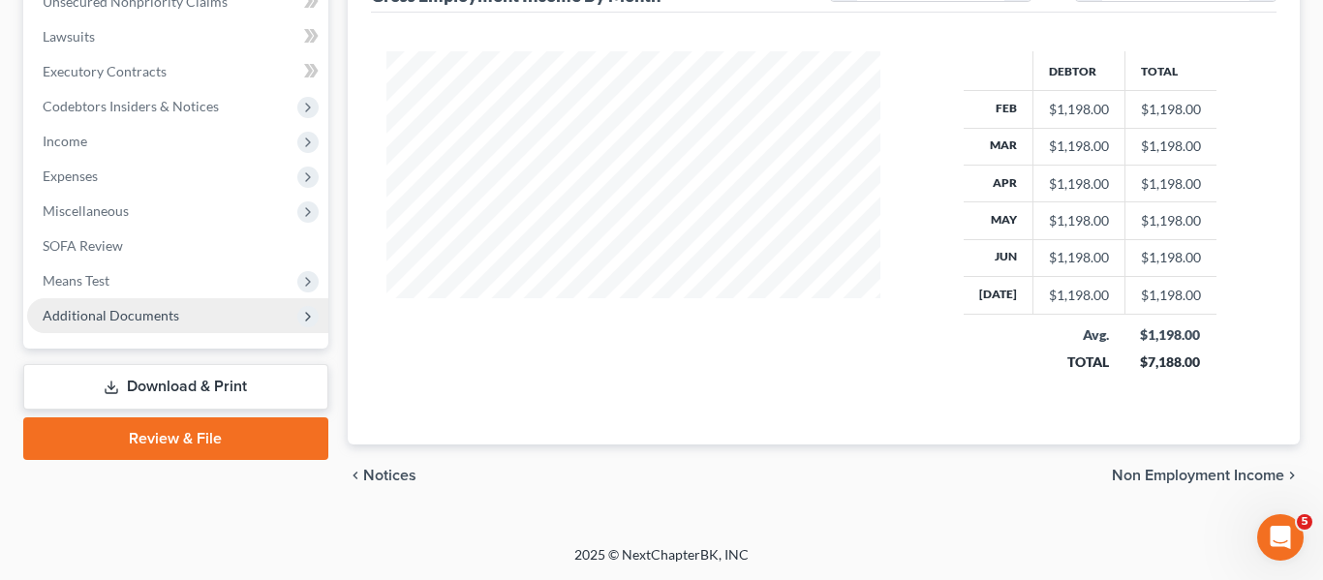
scroll to position [496, 0]
click at [310, 316] on icon at bounding box center [307, 316] width 15 height 15
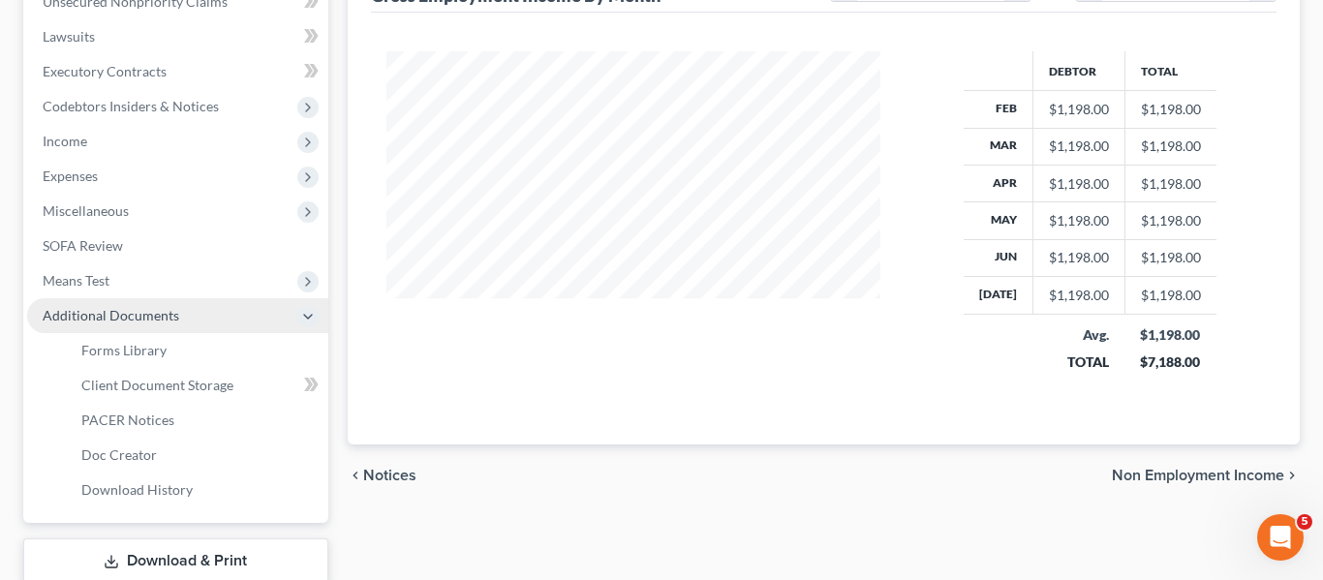
scroll to position [589, 0]
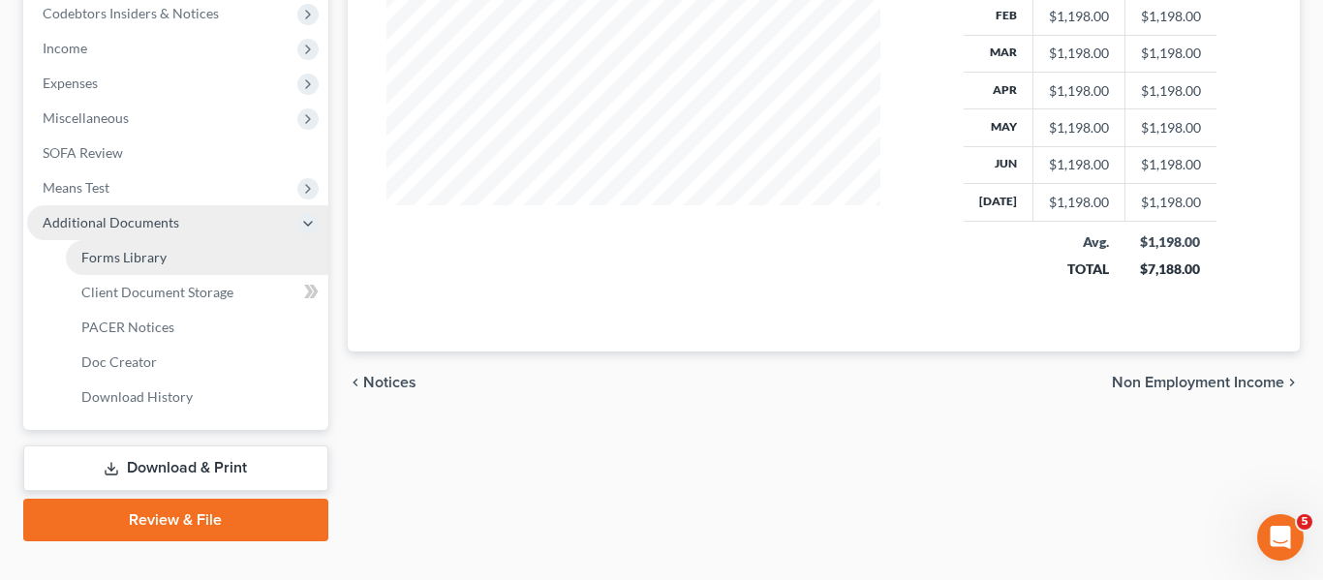
click at [195, 268] on link "Forms Library" at bounding box center [197, 257] width 262 height 35
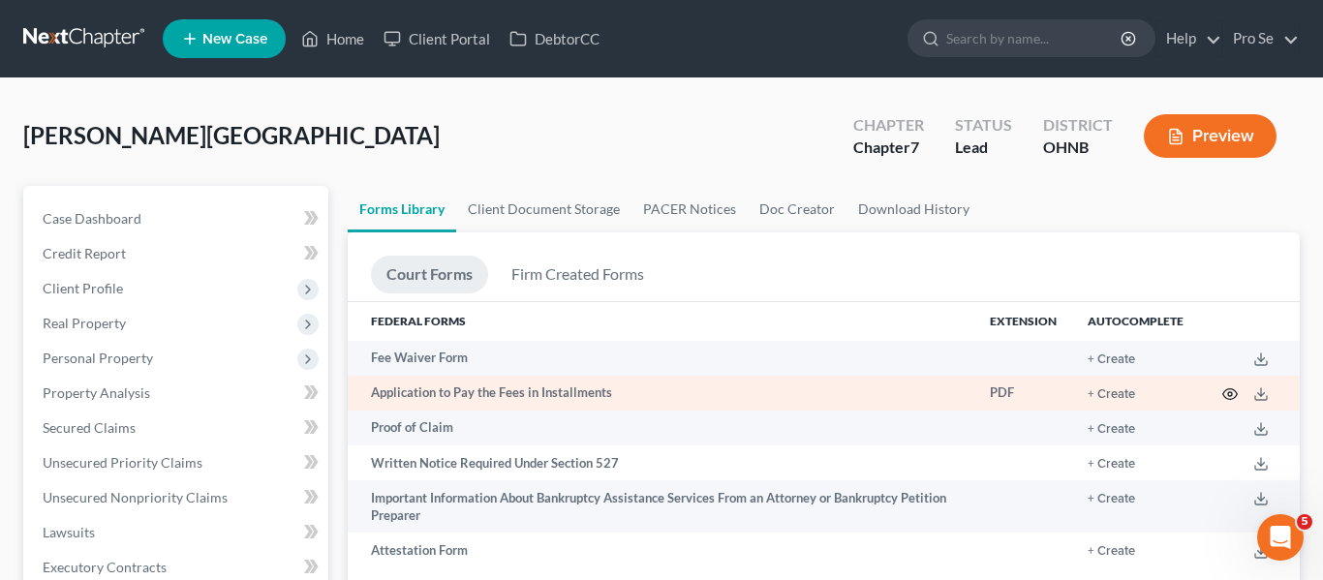
click at [1228, 393] on icon "button" at bounding box center [1229, 393] width 15 height 15
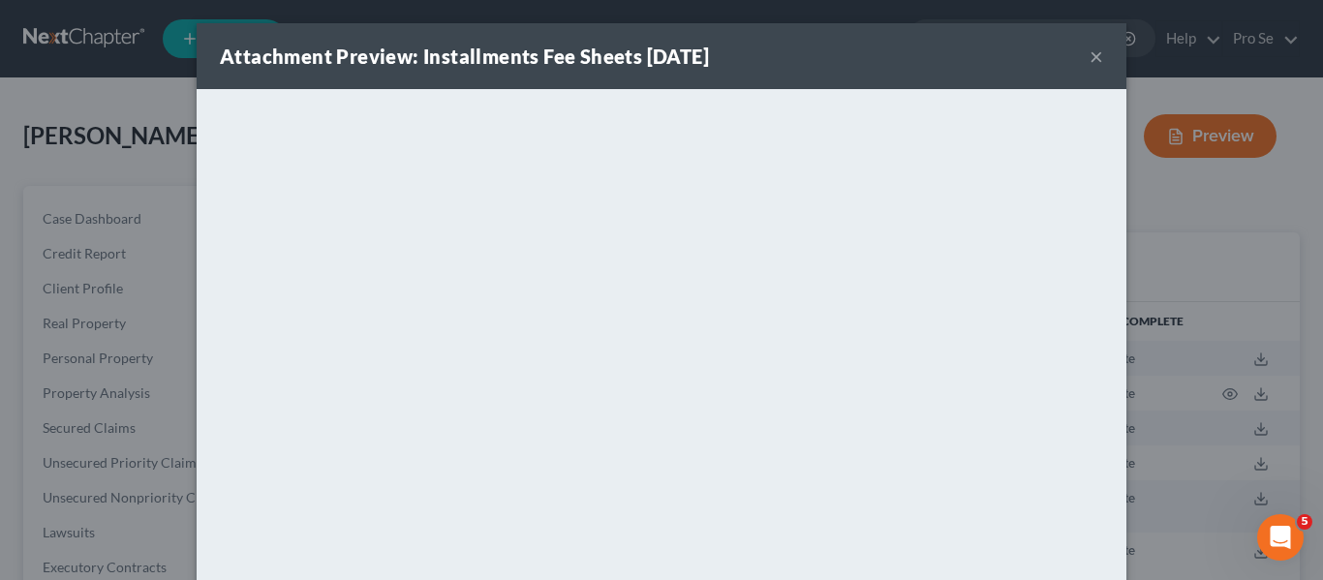
click at [1101, 63] on button "×" at bounding box center [1097, 56] width 14 height 23
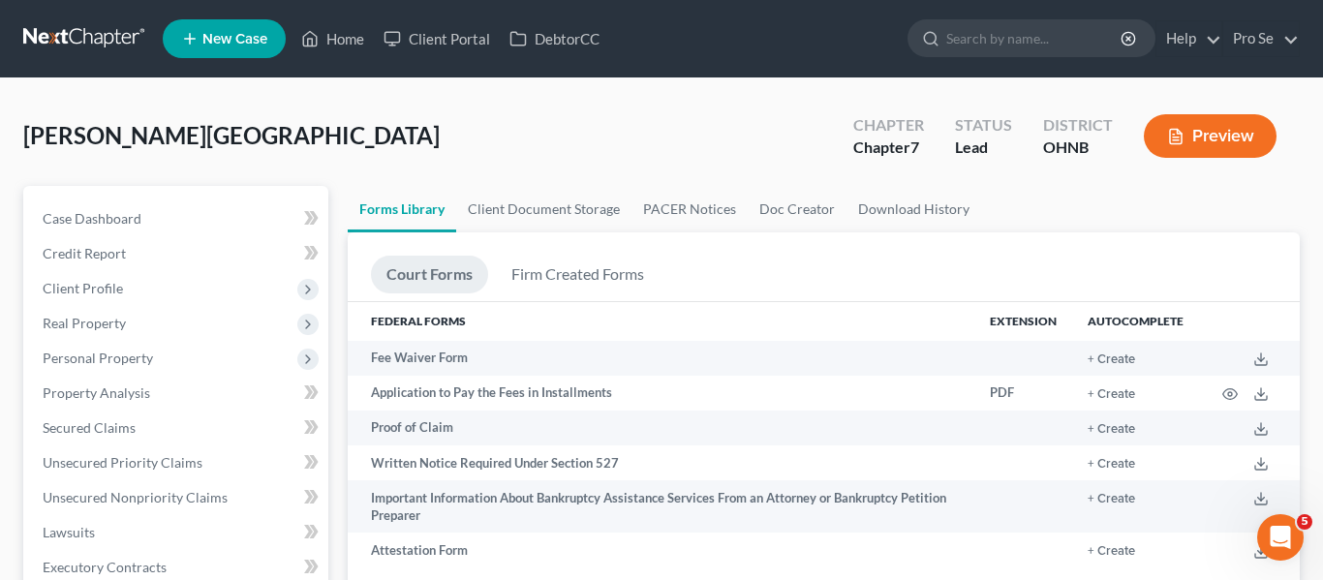
click at [546, 147] on div "[PERSON_NAME] Upgraded Chapter Chapter 7 Status [GEOGRAPHIC_DATA] [GEOGRAPHIC_D…" at bounding box center [661, 144] width 1276 height 84
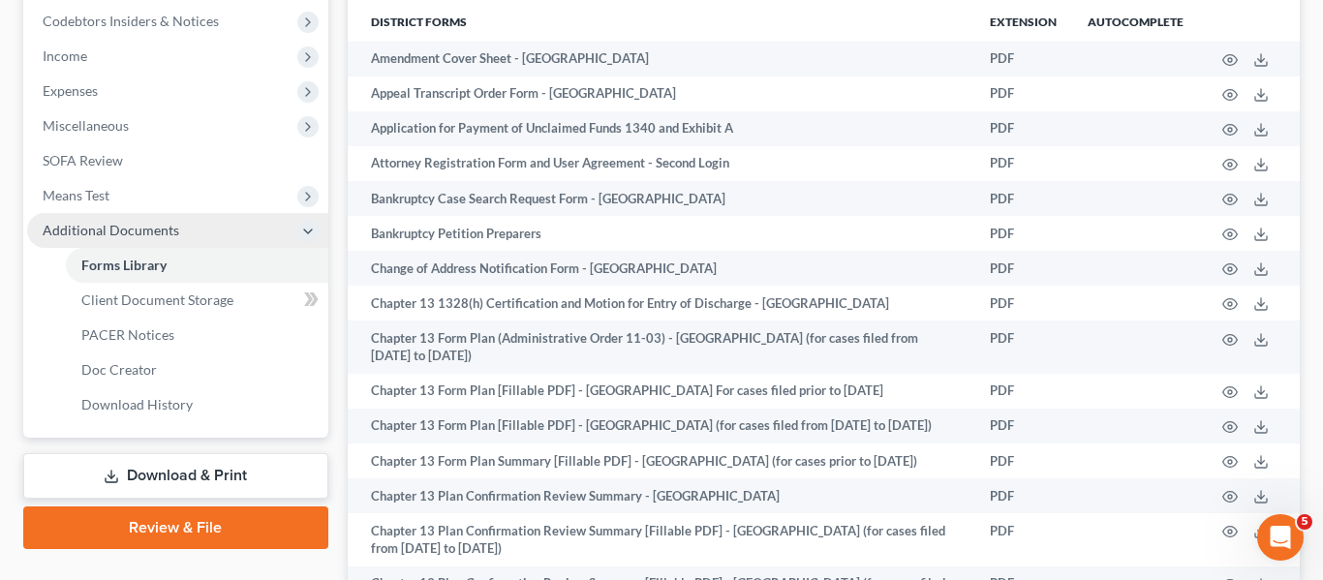
scroll to position [542, 0]
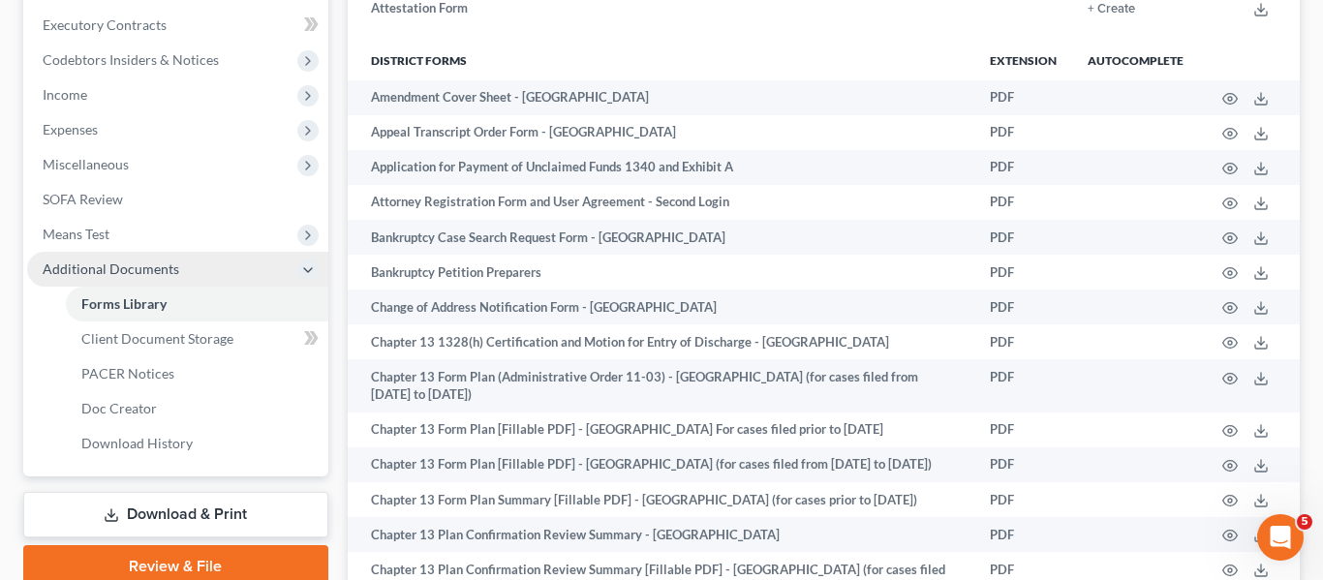
click at [949, 67] on th "District forms" at bounding box center [662, 61] width 628 height 39
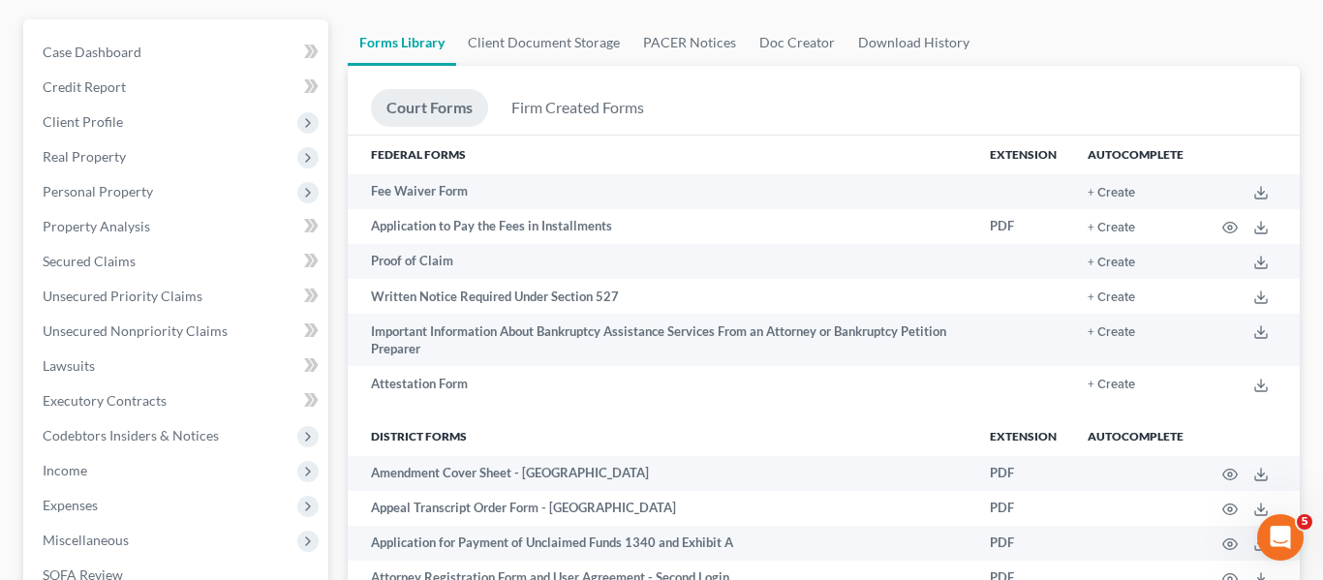
scroll to position [155, 0]
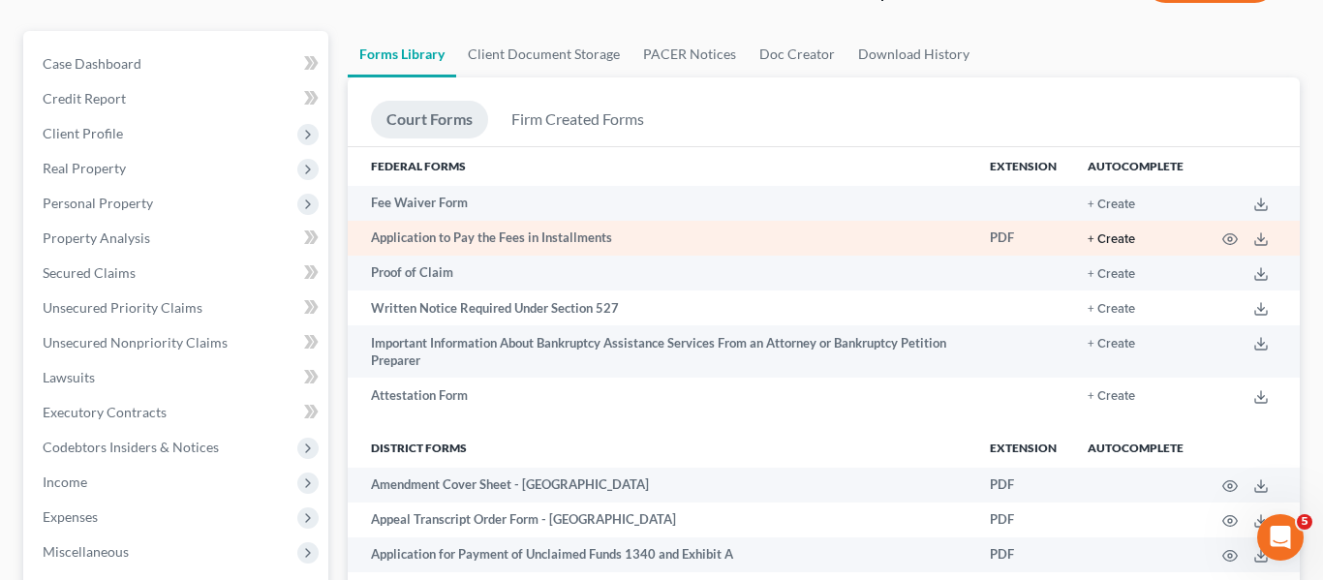
click at [1122, 234] on button "+ Create" at bounding box center [1111, 239] width 47 height 13
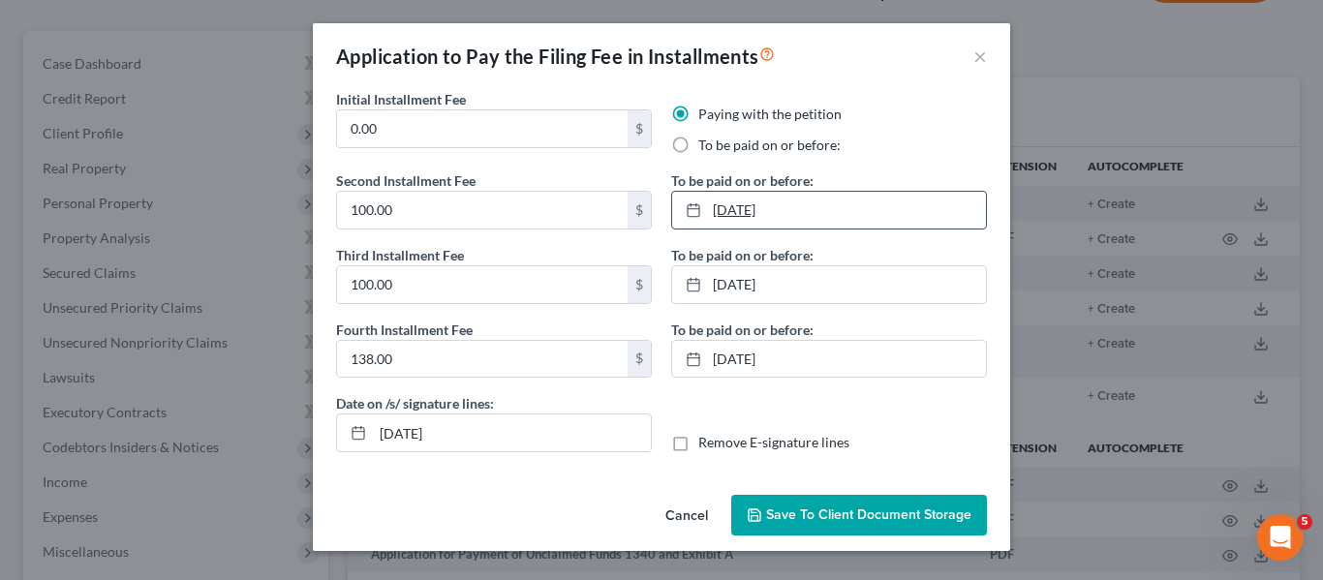
click at [821, 216] on link "[DATE]" at bounding box center [829, 210] width 314 height 37
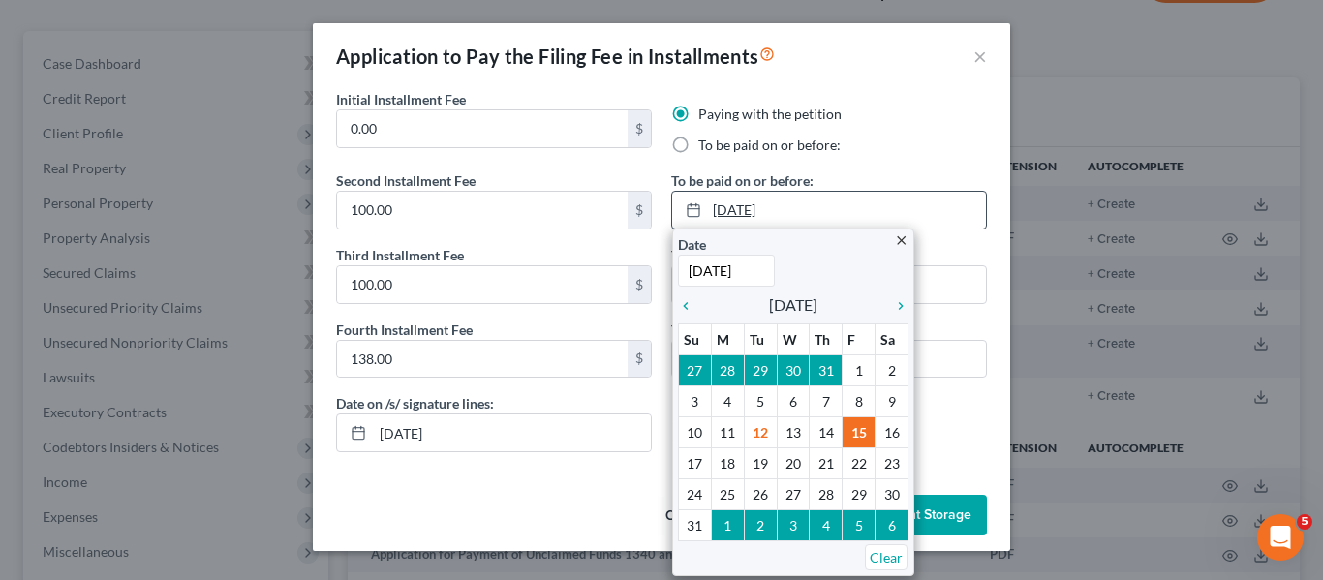
click at [821, 216] on link "[DATE]" at bounding box center [829, 210] width 314 height 37
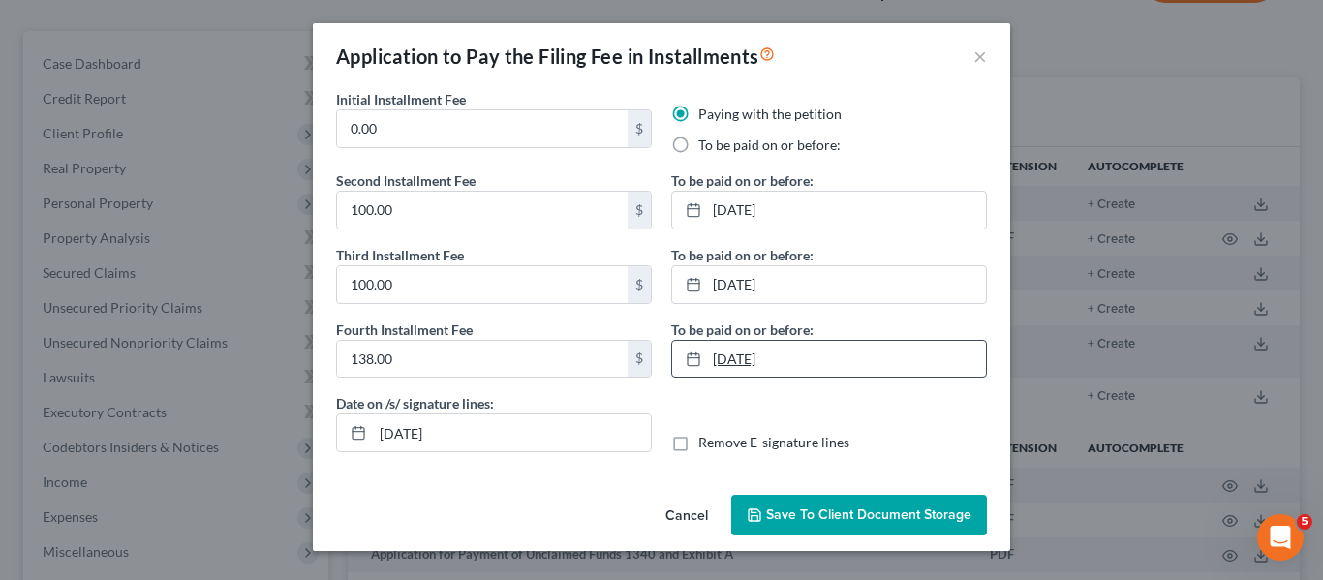
click at [798, 349] on link "[DATE]" at bounding box center [829, 359] width 314 height 37
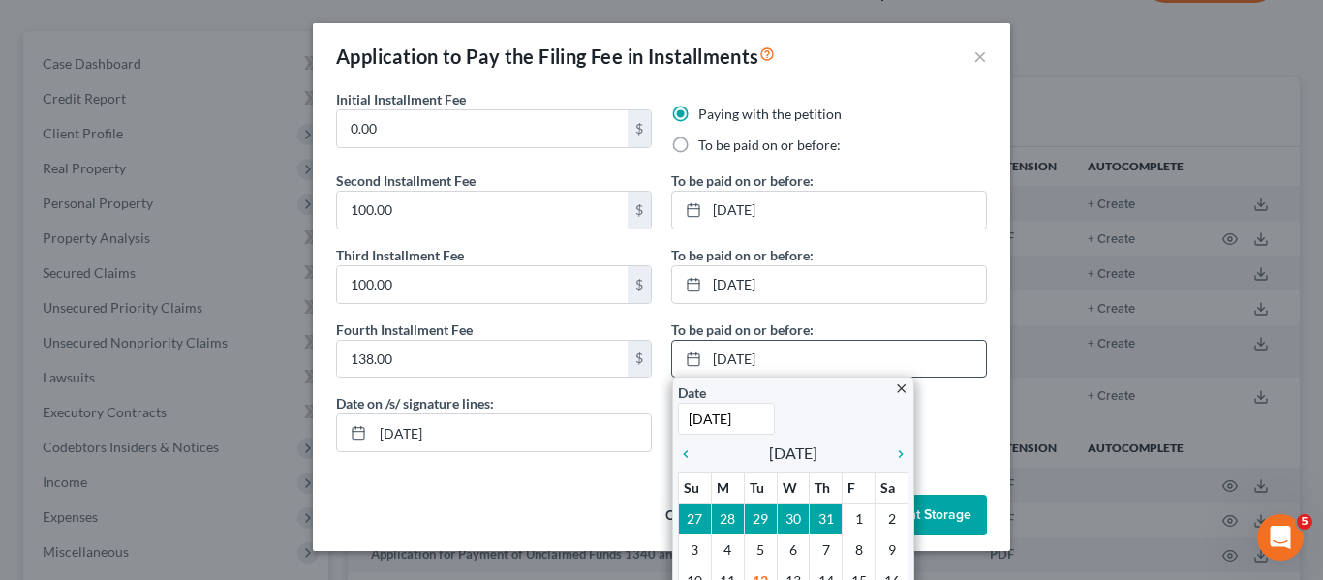
click at [873, 440] on div "chevron_left [DATE] chevron_right" at bounding box center [793, 453] width 230 height 27
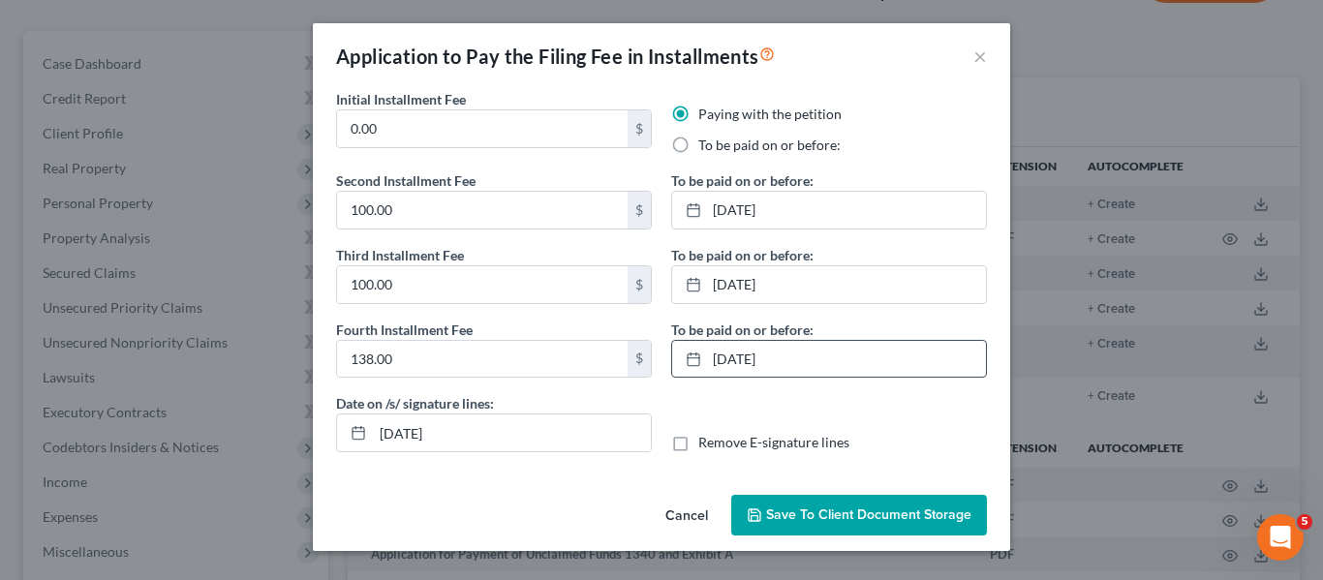
scroll to position [0, 0]
click at [749, 361] on link "[DATE]" at bounding box center [829, 359] width 314 height 37
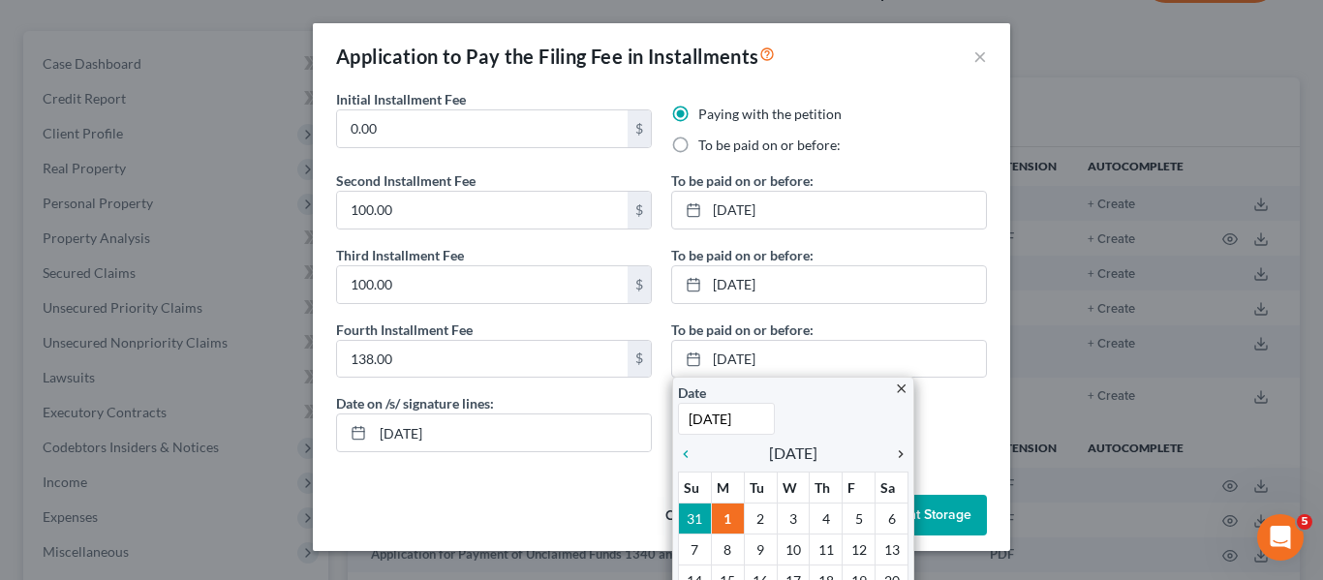
click at [903, 451] on icon "chevron_right" at bounding box center [895, 453] width 25 height 15
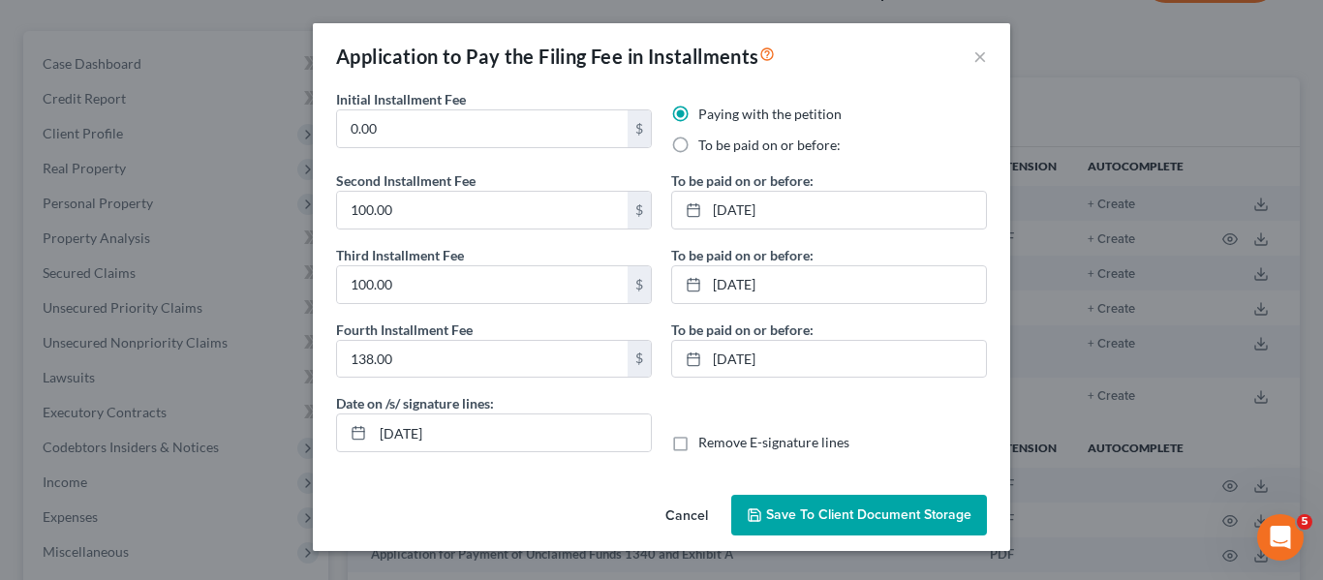
click at [878, 420] on div "Date on /s/ signature lines: [DATE] Remove E-signature lines" at bounding box center [661, 430] width 670 height 75
click at [882, 439] on div "Remove E-signature lines" at bounding box center [829, 442] width 316 height 19
click at [731, 287] on link "[DATE]" at bounding box center [829, 284] width 314 height 37
click at [720, 294] on link "[DATE]" at bounding box center [829, 284] width 314 height 37
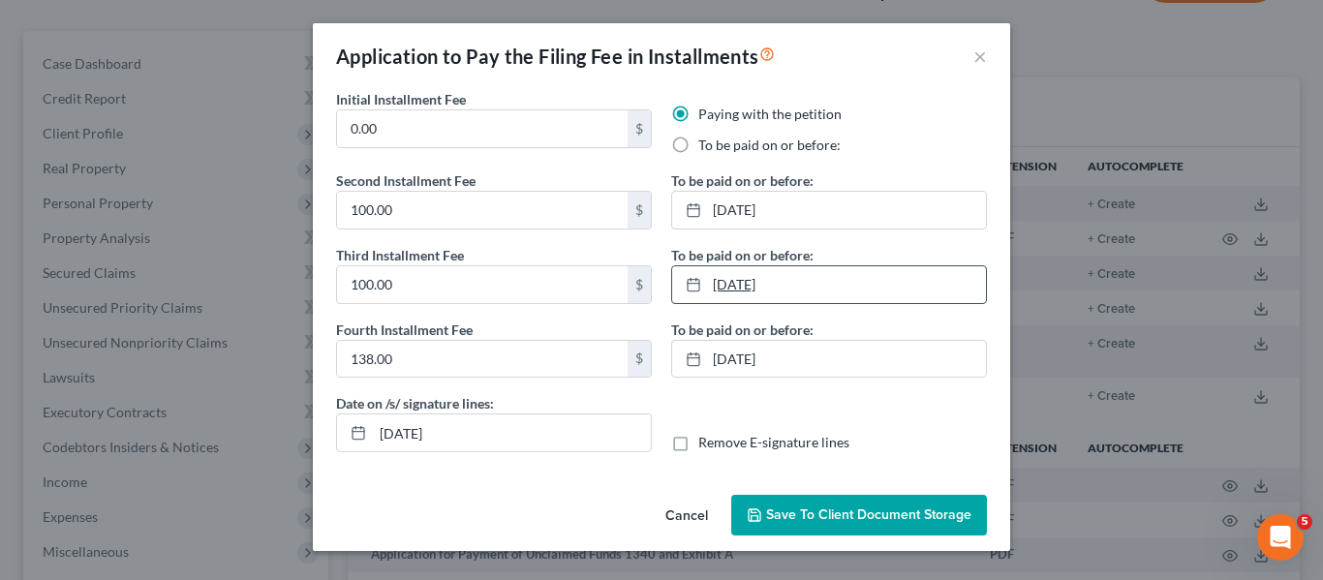
click at [742, 282] on link "[DATE]" at bounding box center [829, 284] width 314 height 37
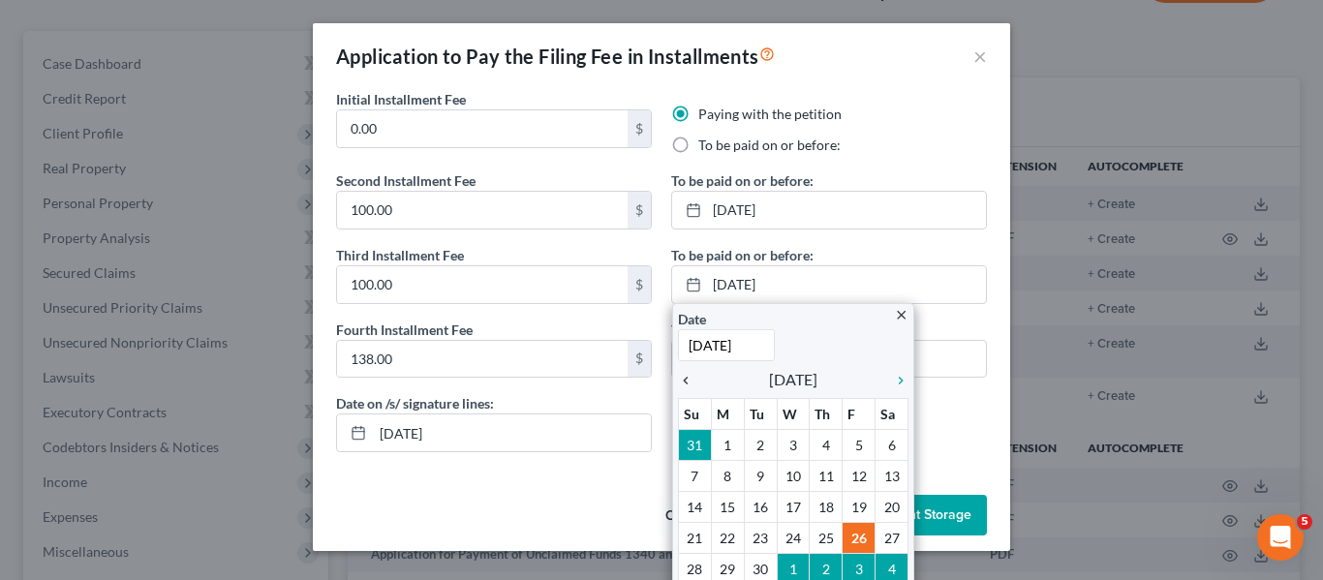
click at [689, 377] on icon "chevron_left" at bounding box center [690, 380] width 25 height 15
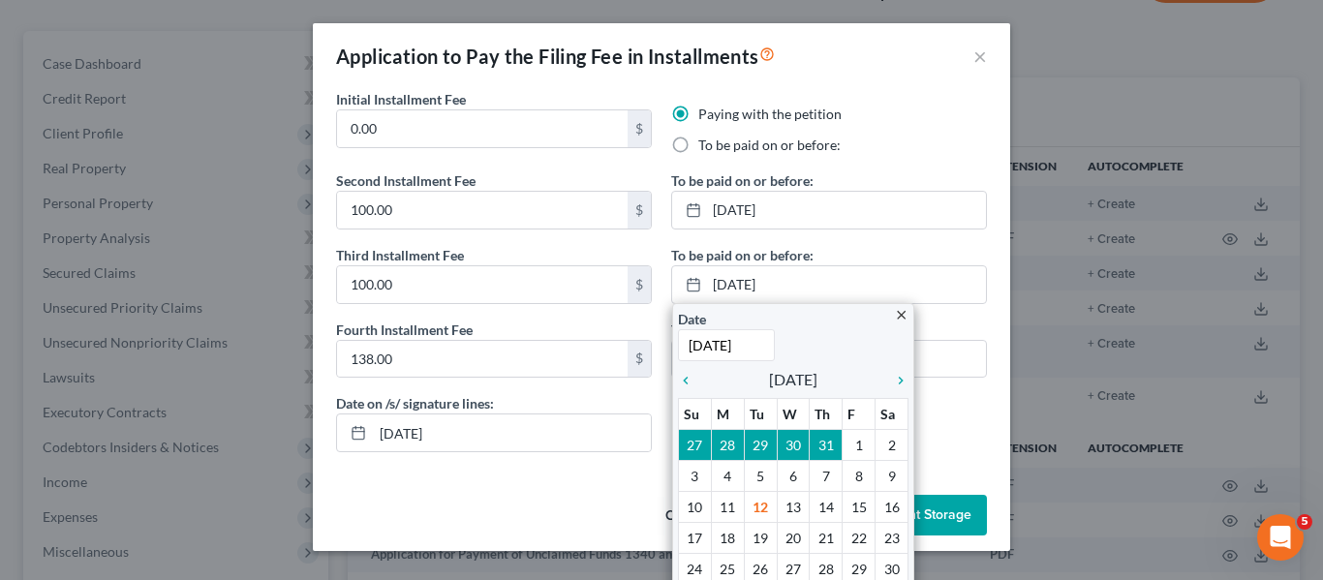
click at [697, 354] on input "[DATE]" at bounding box center [726, 345] width 97 height 32
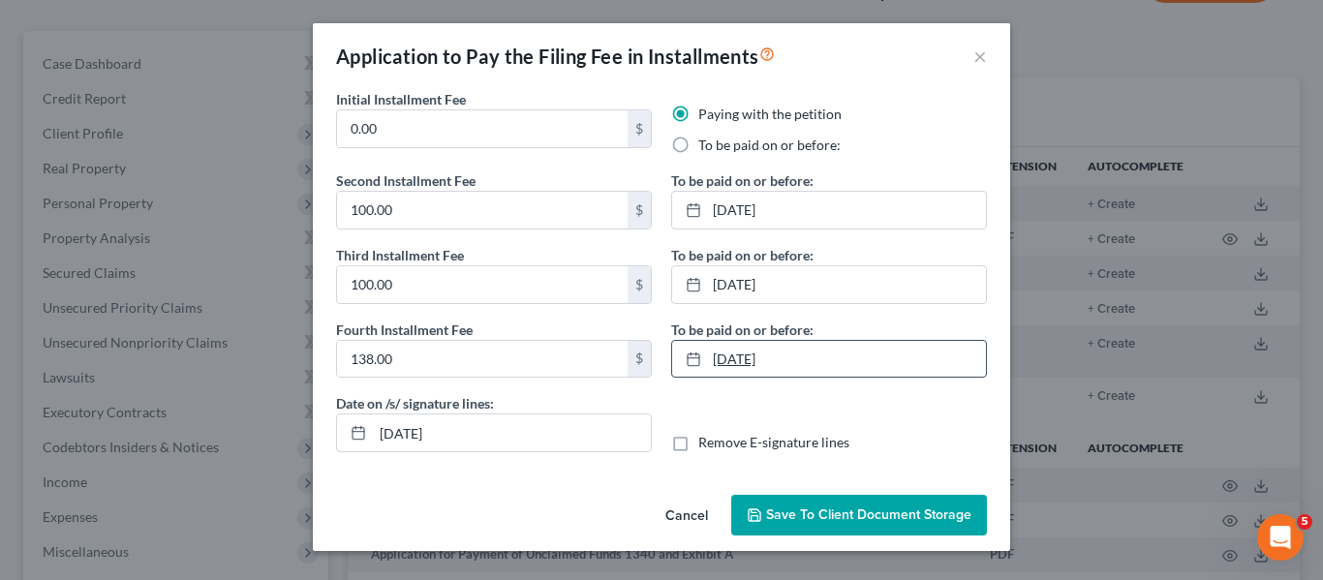
click at [750, 364] on link "[DATE]" at bounding box center [829, 359] width 314 height 37
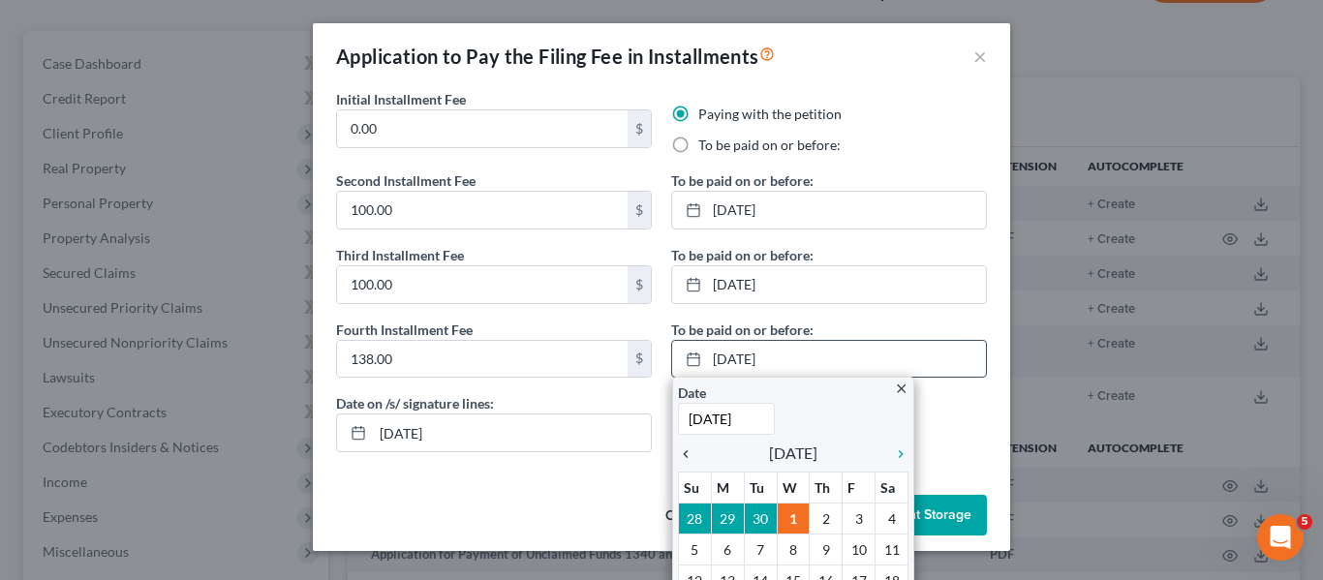
click at [686, 456] on icon "chevron_left" at bounding box center [690, 453] width 25 height 15
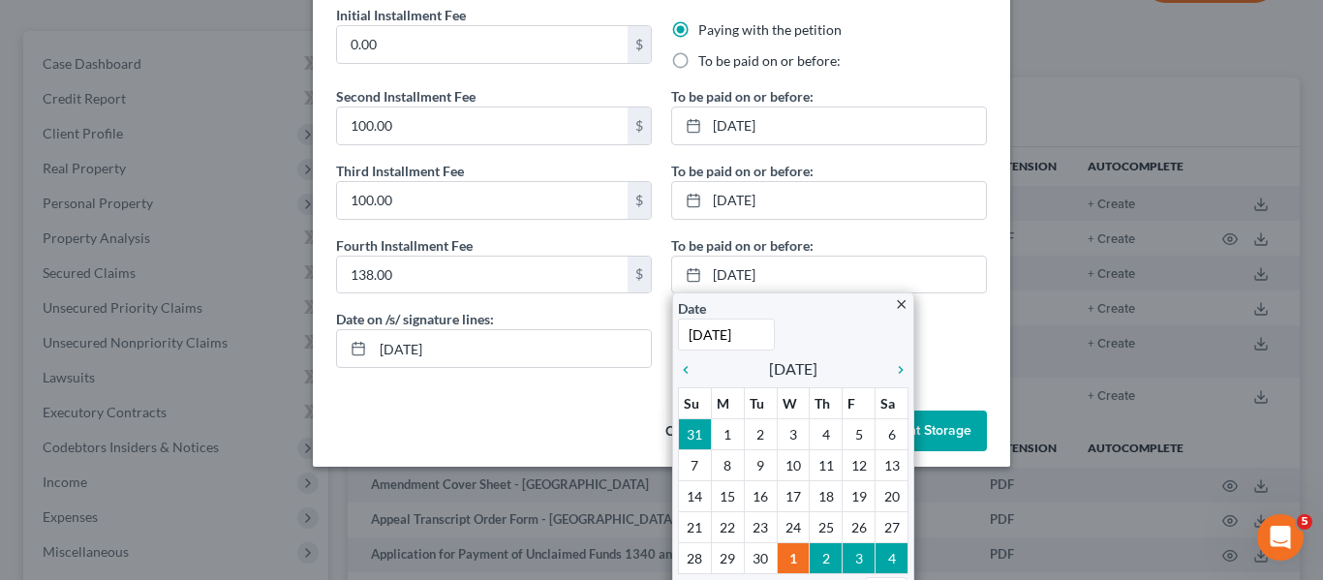
scroll to position [113, 0]
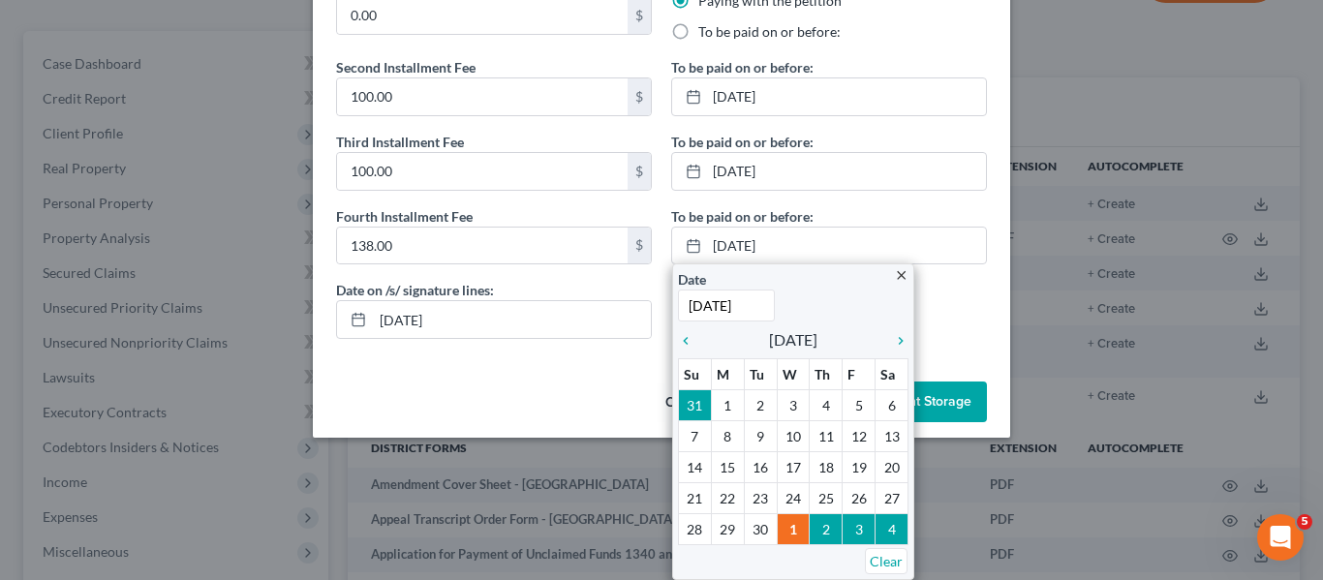
click at [967, 306] on div "Date on /s/ signature lines: [DATE] Remove E-signature lines" at bounding box center [661, 317] width 670 height 75
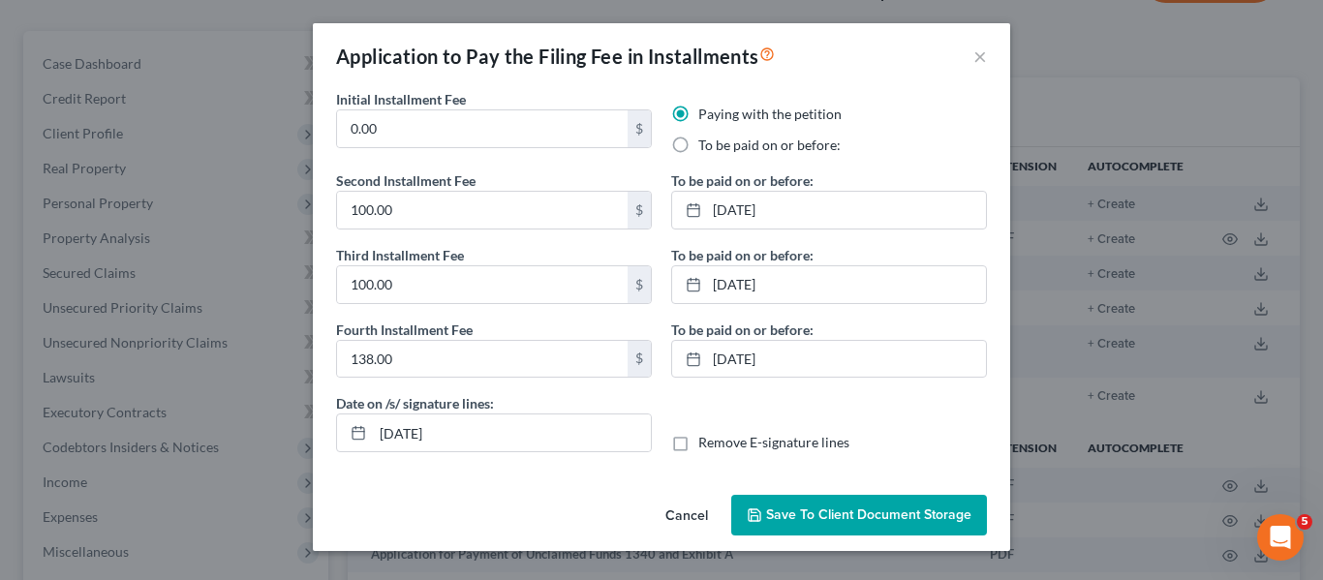
scroll to position [0, 0]
click at [790, 220] on link "[DATE]" at bounding box center [829, 210] width 314 height 37
click at [719, 282] on link "[DATE]" at bounding box center [829, 284] width 314 height 37
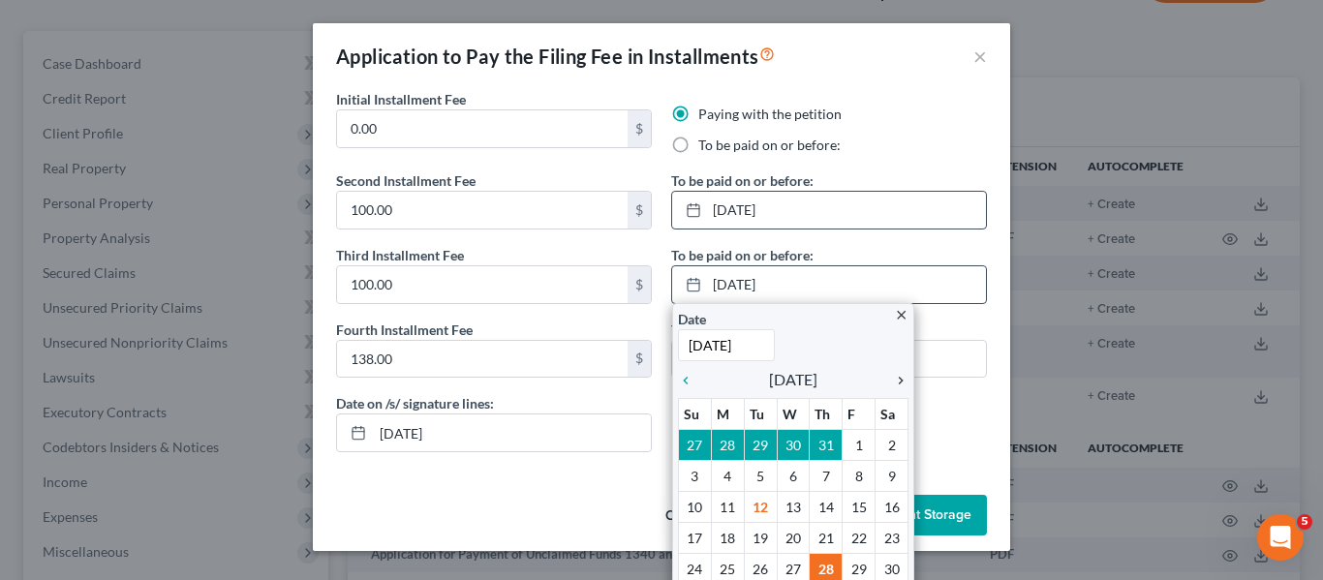
click at [901, 384] on icon "chevron_right" at bounding box center [895, 380] width 25 height 15
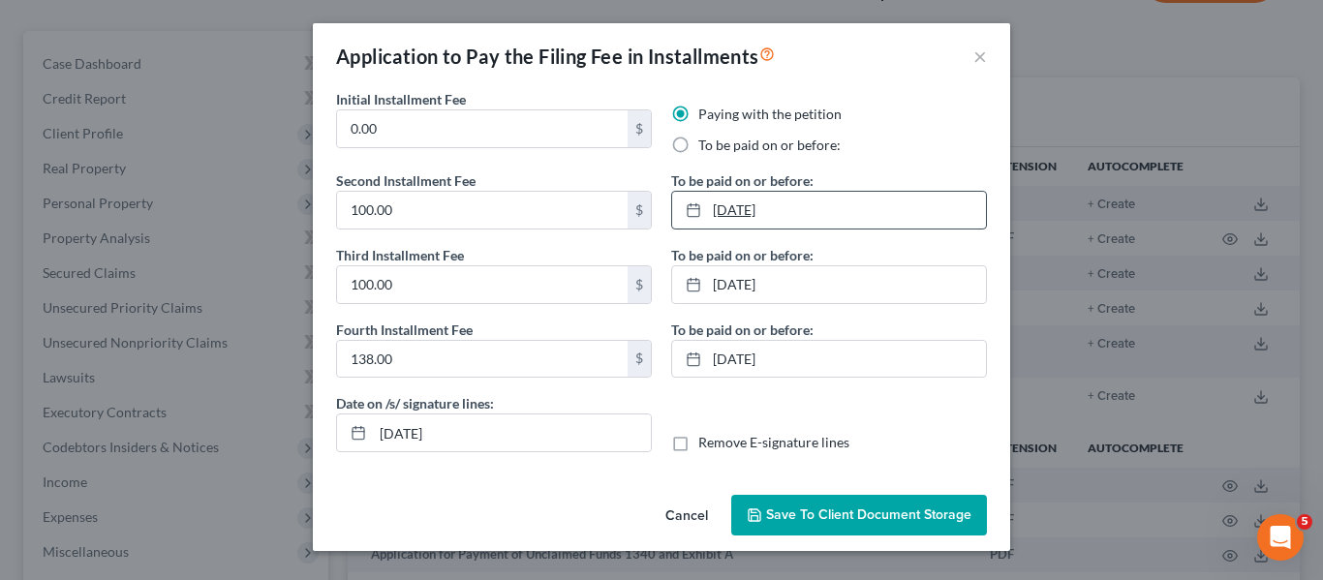
click at [738, 211] on link "[DATE]" at bounding box center [829, 210] width 314 height 37
click at [786, 213] on link "[DATE]" at bounding box center [829, 210] width 314 height 37
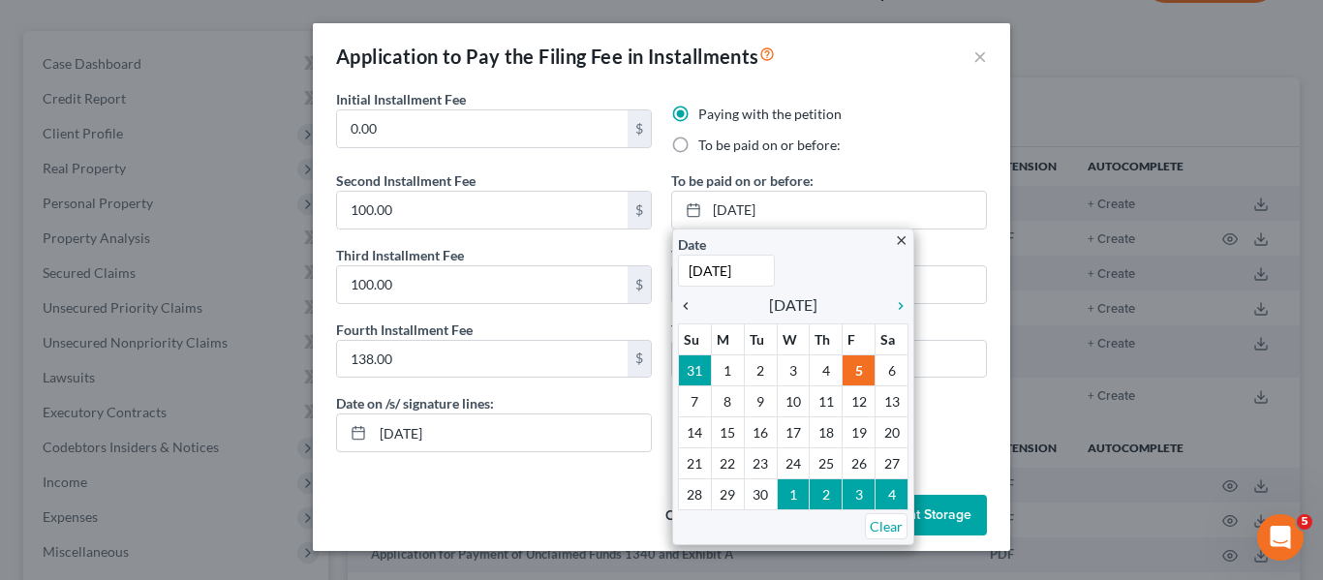
click at [685, 302] on icon "chevron_left" at bounding box center [690, 305] width 25 height 15
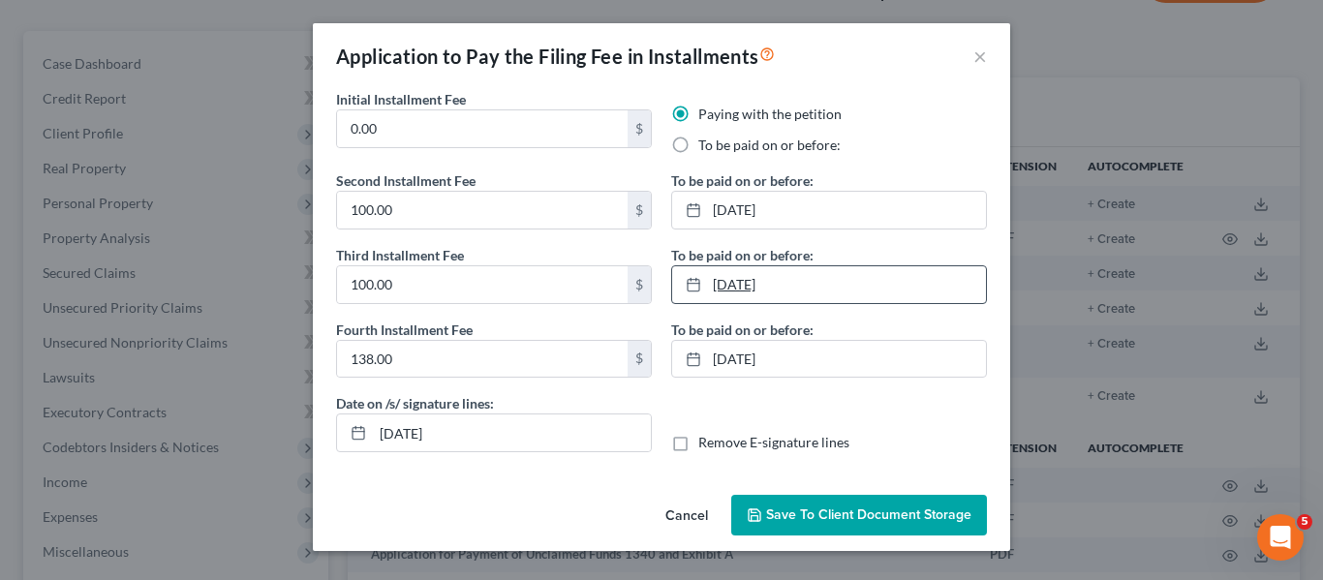
click at [741, 292] on link "[DATE]" at bounding box center [829, 284] width 314 height 37
click at [803, 362] on link "[DATE]" at bounding box center [829, 359] width 314 height 37
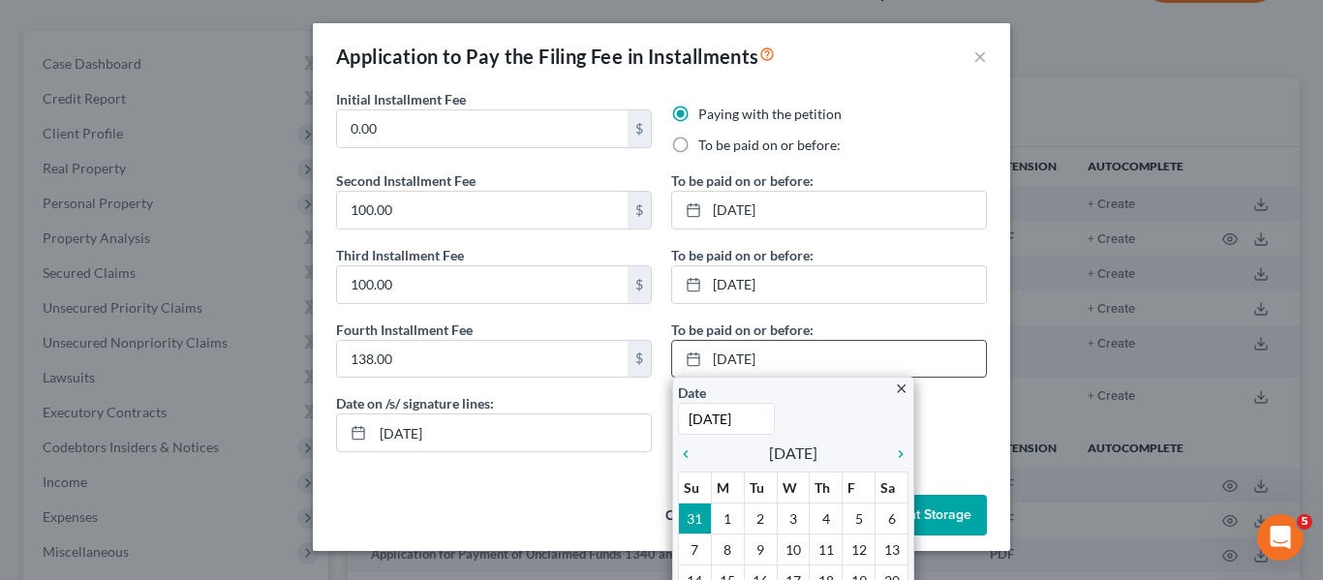
click at [857, 413] on div "Date [DATE] Time 12:00 AM" at bounding box center [793, 409] width 230 height 52
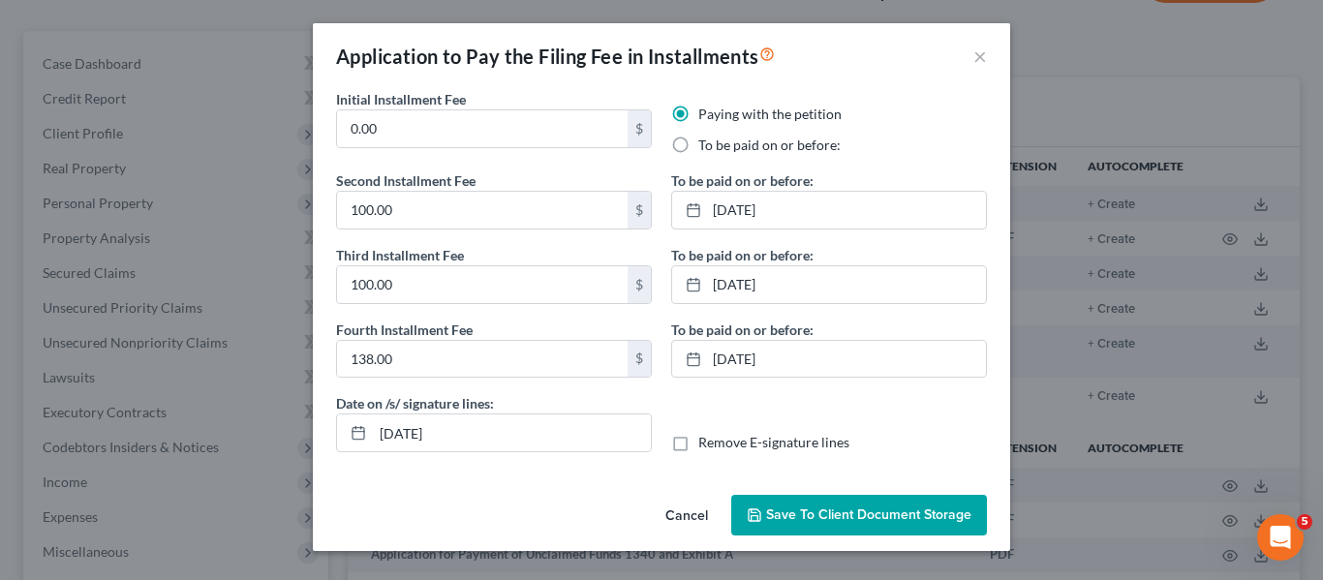
click at [698, 443] on label "Remove E-signature lines" at bounding box center [773, 442] width 151 height 19
click at [706, 443] on input "Remove E-signature lines" at bounding box center [712, 439] width 13 height 13
checkbox input "true"
click at [789, 511] on span "Save to Client Document Storage" at bounding box center [868, 515] width 205 height 16
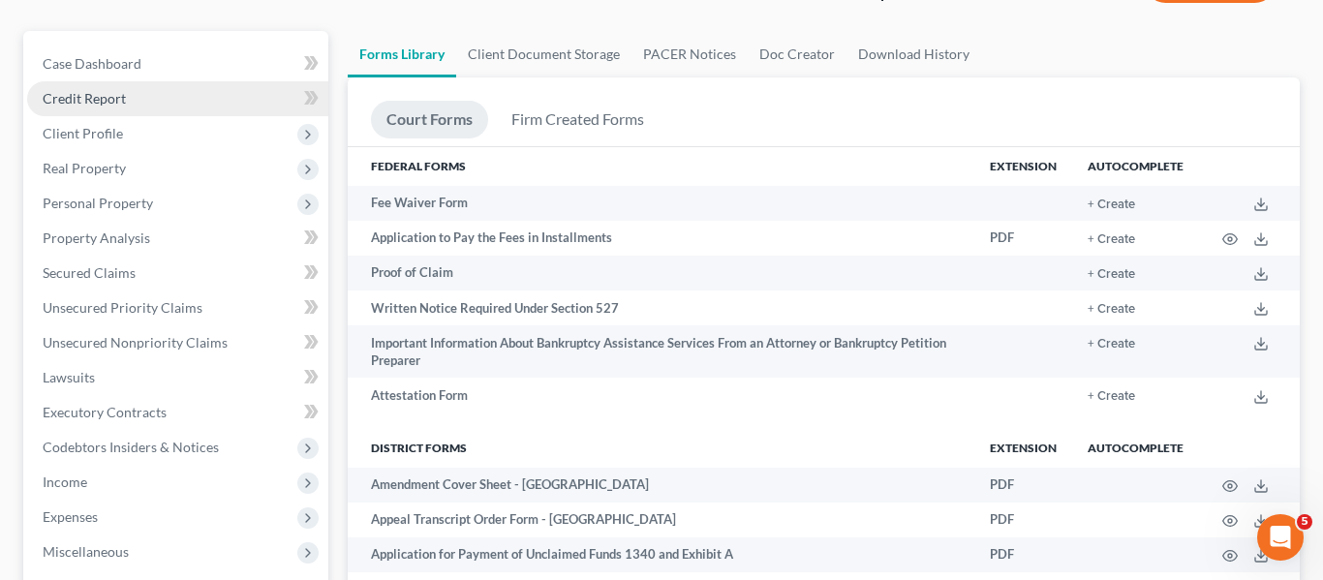
click at [191, 106] on link "Credit Report" at bounding box center [177, 98] width 301 height 35
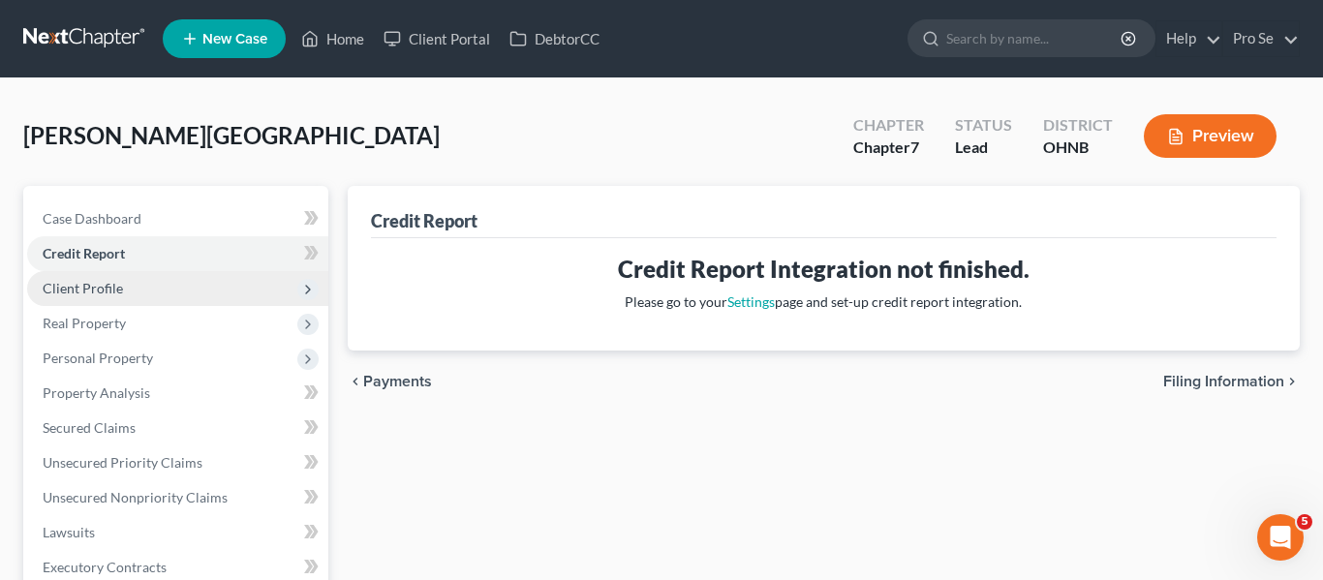
click at [220, 292] on span "Client Profile" at bounding box center [177, 288] width 301 height 35
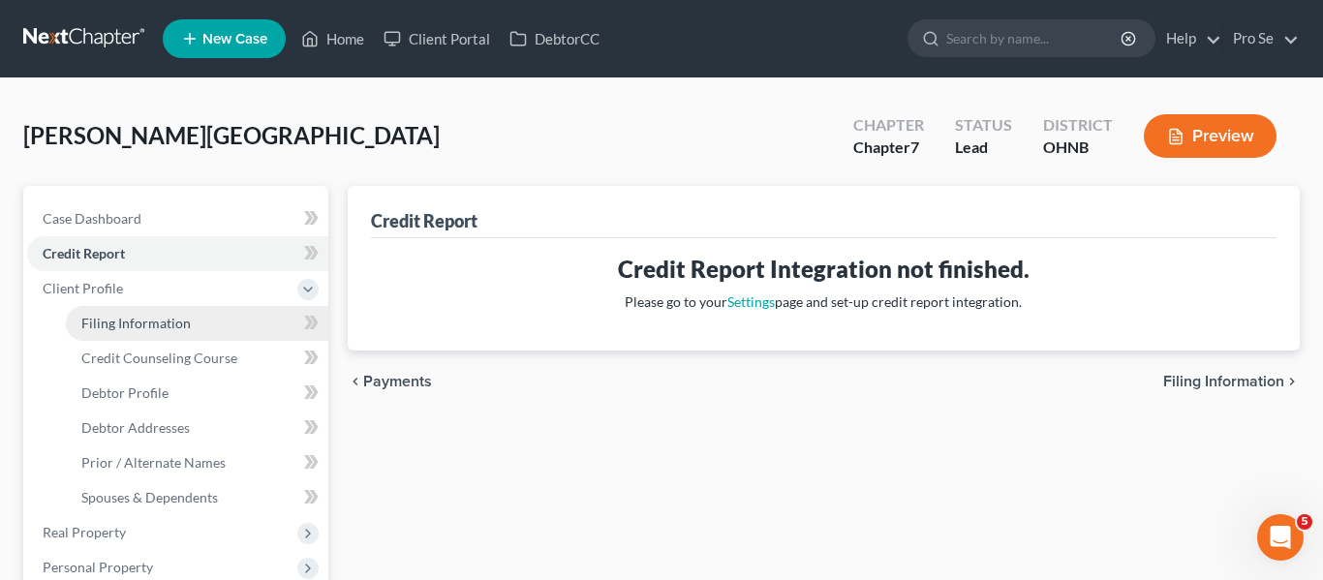
click at [191, 323] on link "Filing Information" at bounding box center [197, 323] width 262 height 35
select select "1"
select select "0"
select select "61"
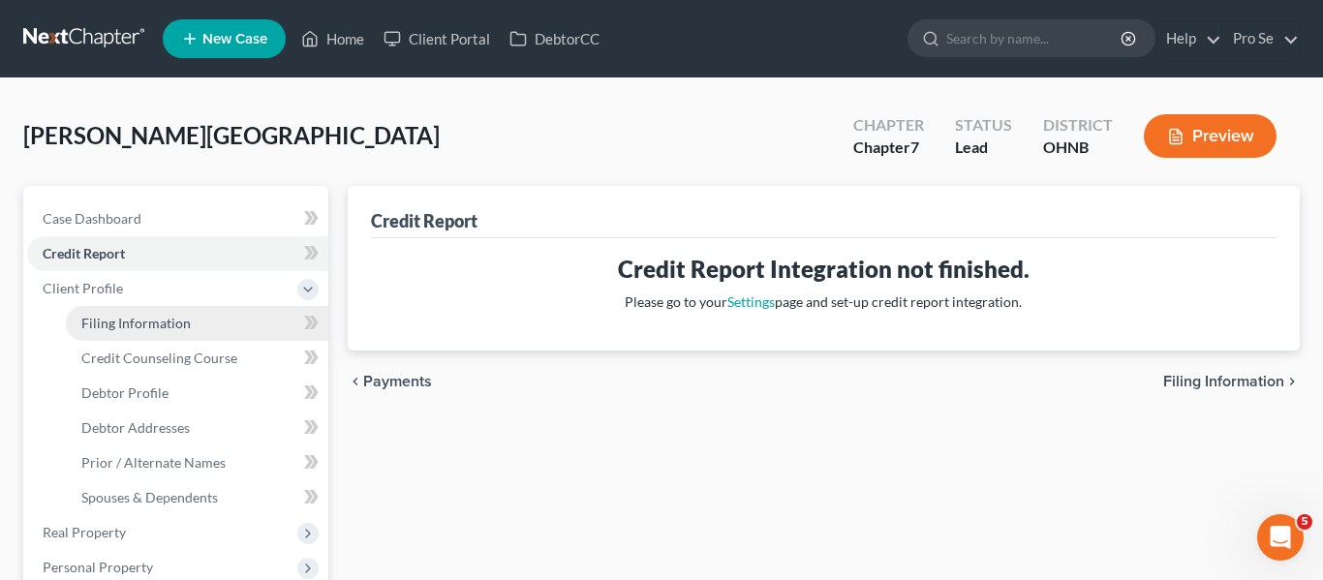
select select "36"
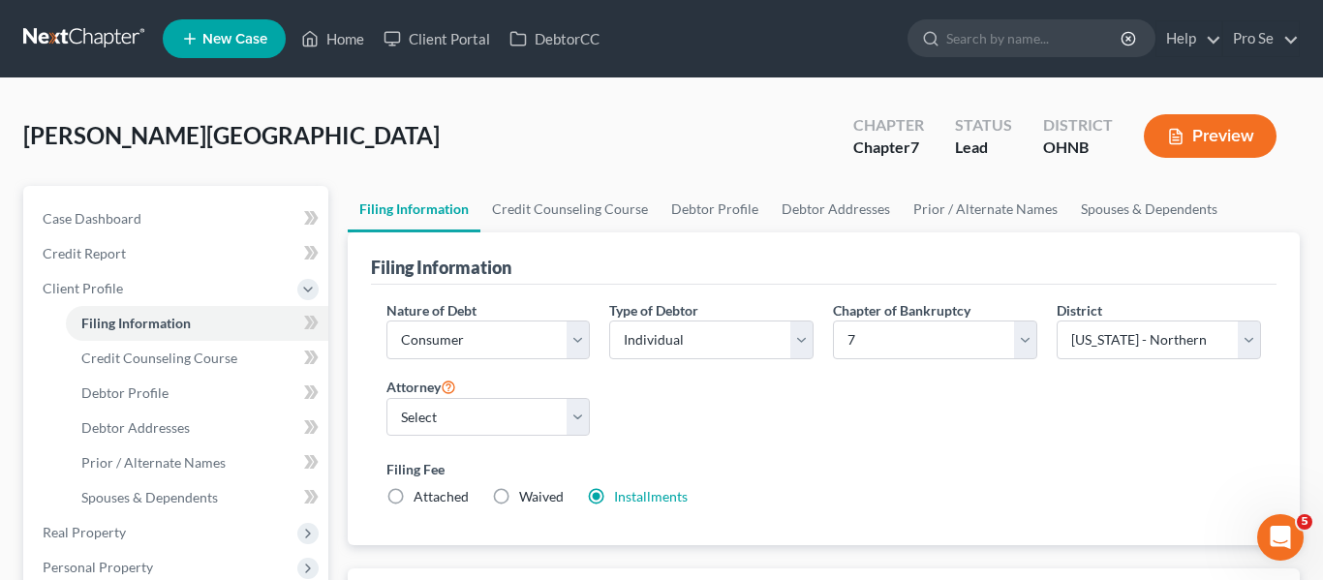
click at [1209, 139] on button "Preview" at bounding box center [1210, 136] width 133 height 44
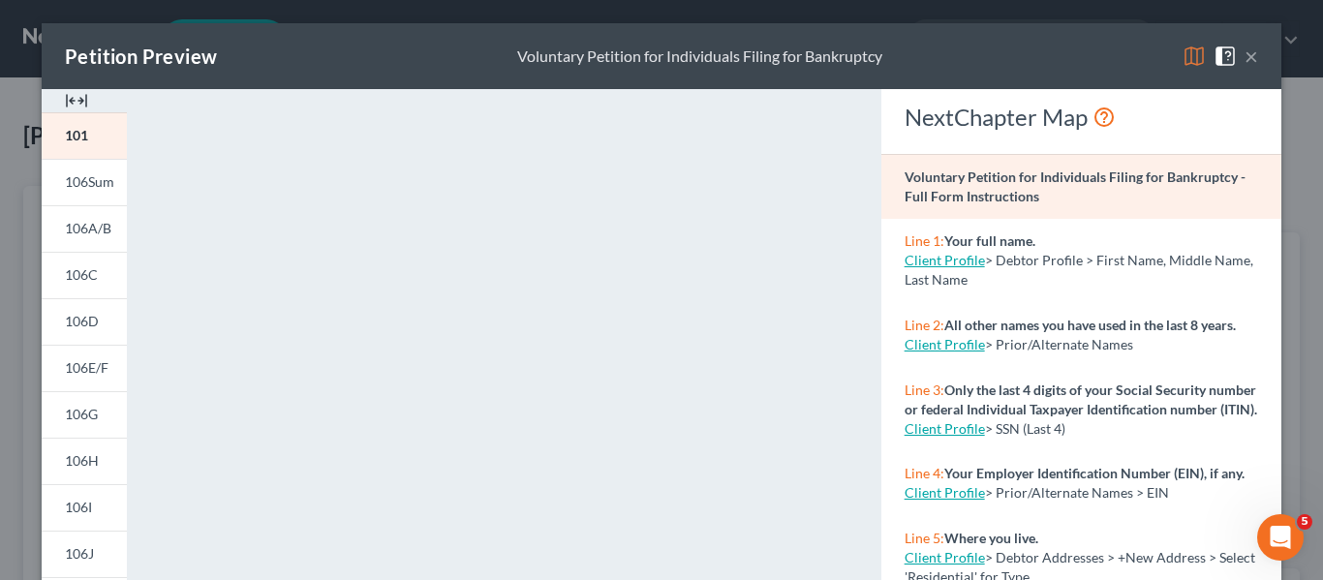
click at [1256, 51] on button "×" at bounding box center [1251, 56] width 14 height 23
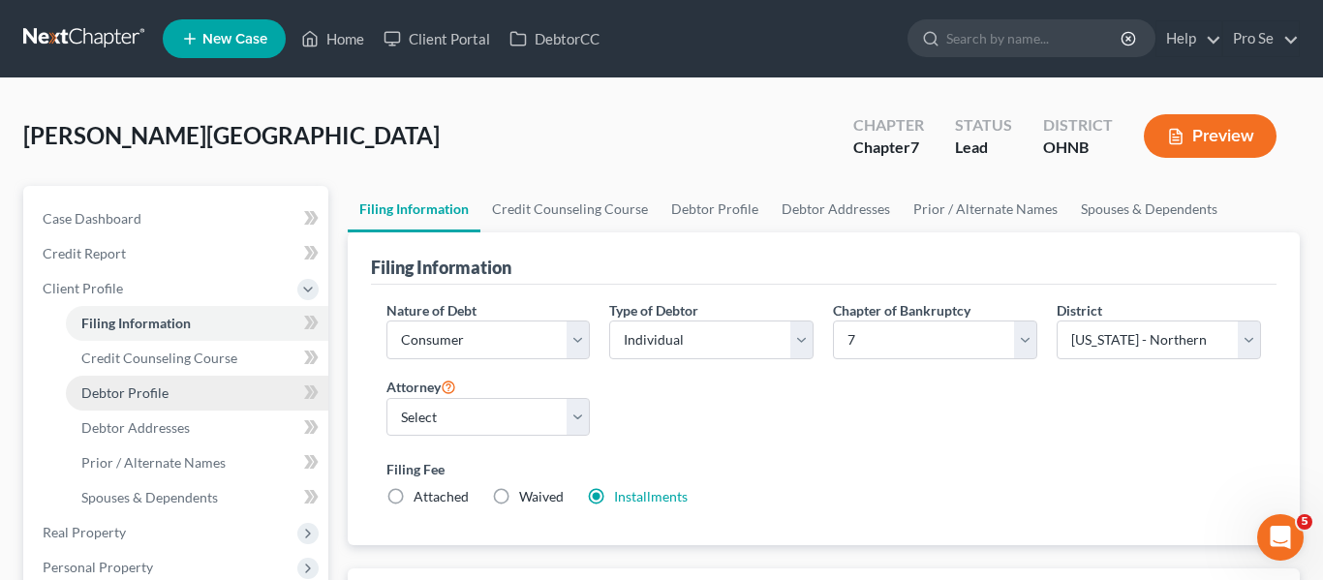
click at [133, 394] on span "Debtor Profile" at bounding box center [124, 392] width 87 height 16
select select "0"
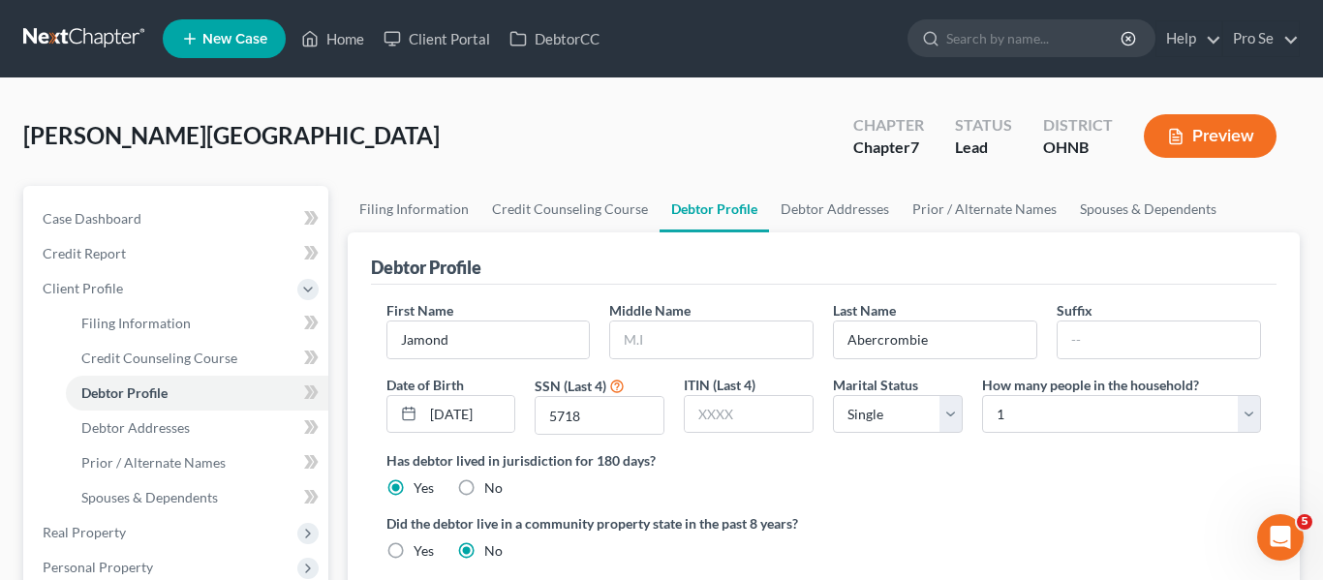
click at [1191, 132] on button "Preview" at bounding box center [1210, 136] width 133 height 44
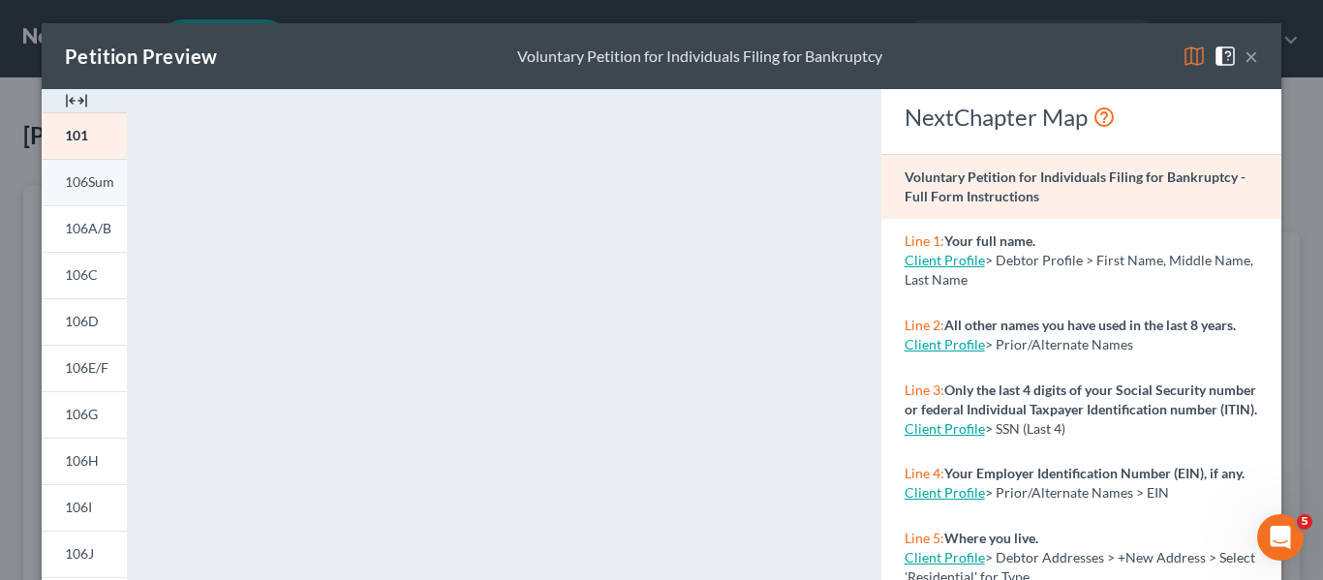
click at [113, 180] on span "106Sum" at bounding box center [89, 181] width 49 height 16
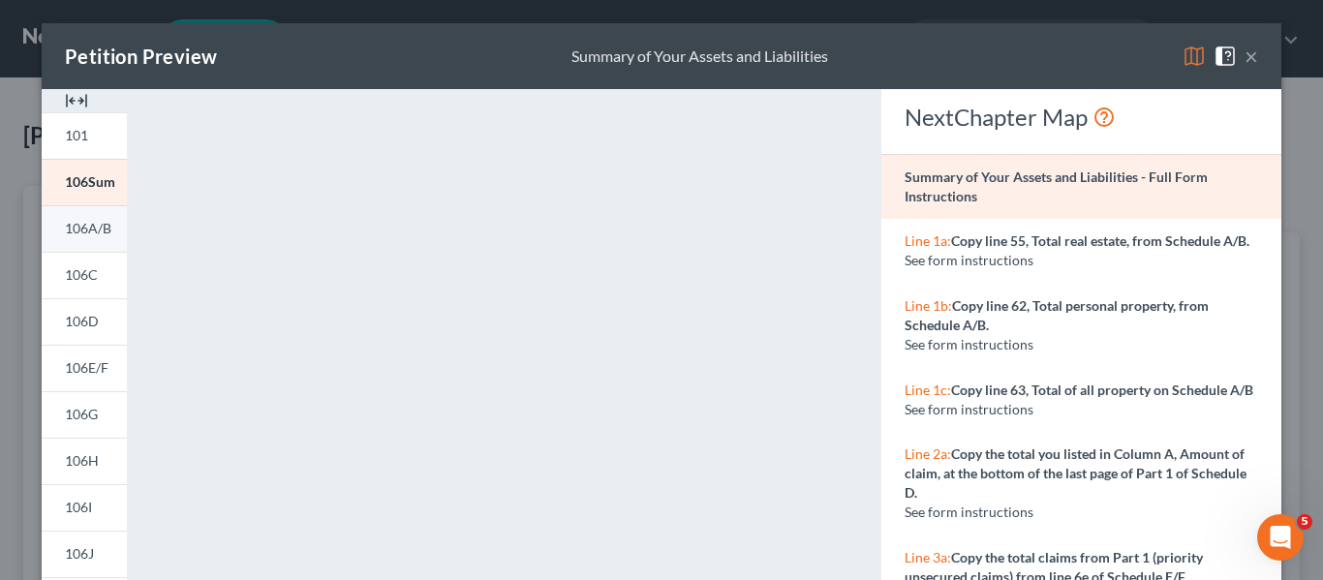
click at [77, 235] on span "106A/B" at bounding box center [88, 228] width 46 height 16
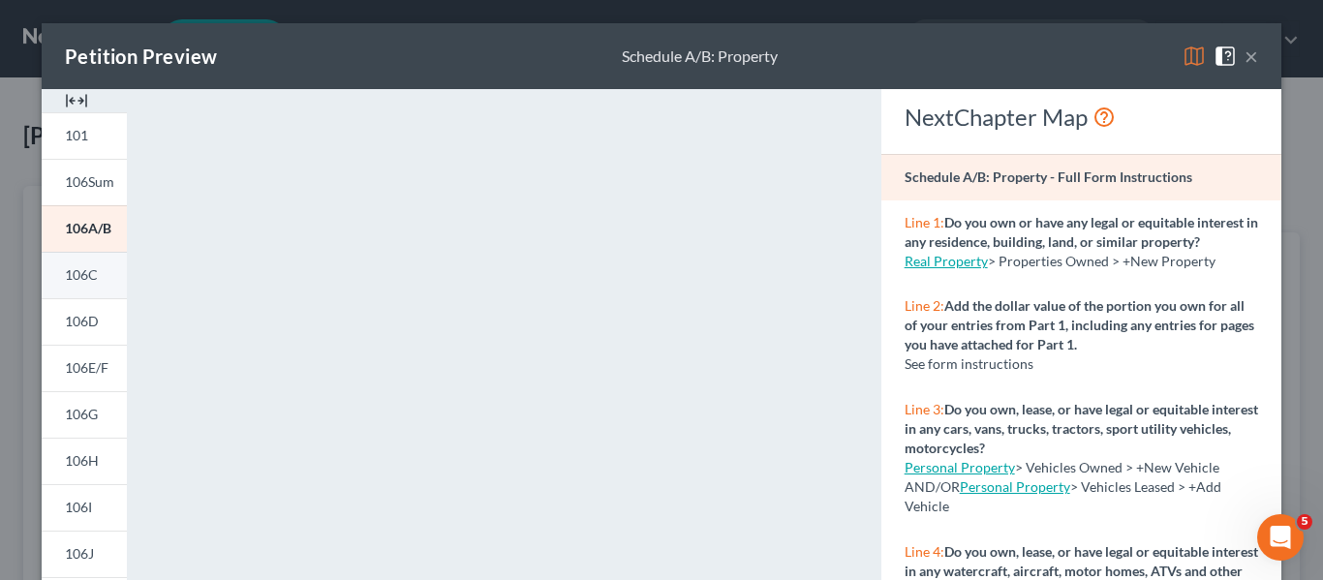
click at [93, 279] on span "106C" at bounding box center [81, 274] width 33 height 16
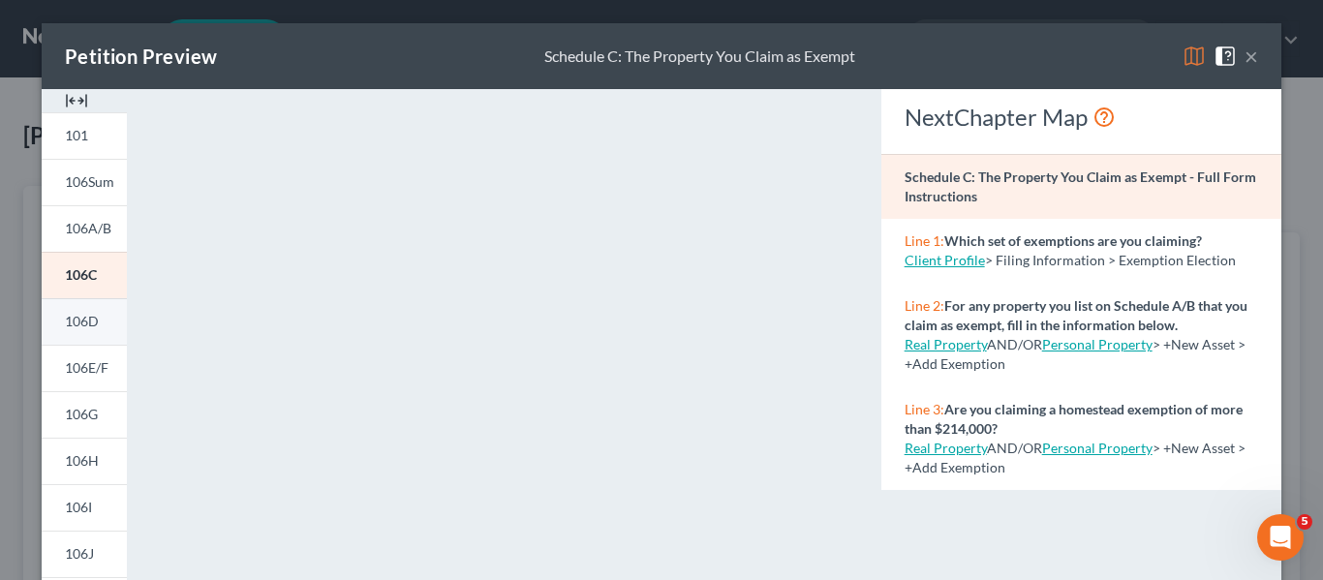
click at [93, 324] on span "106D" at bounding box center [82, 321] width 34 height 16
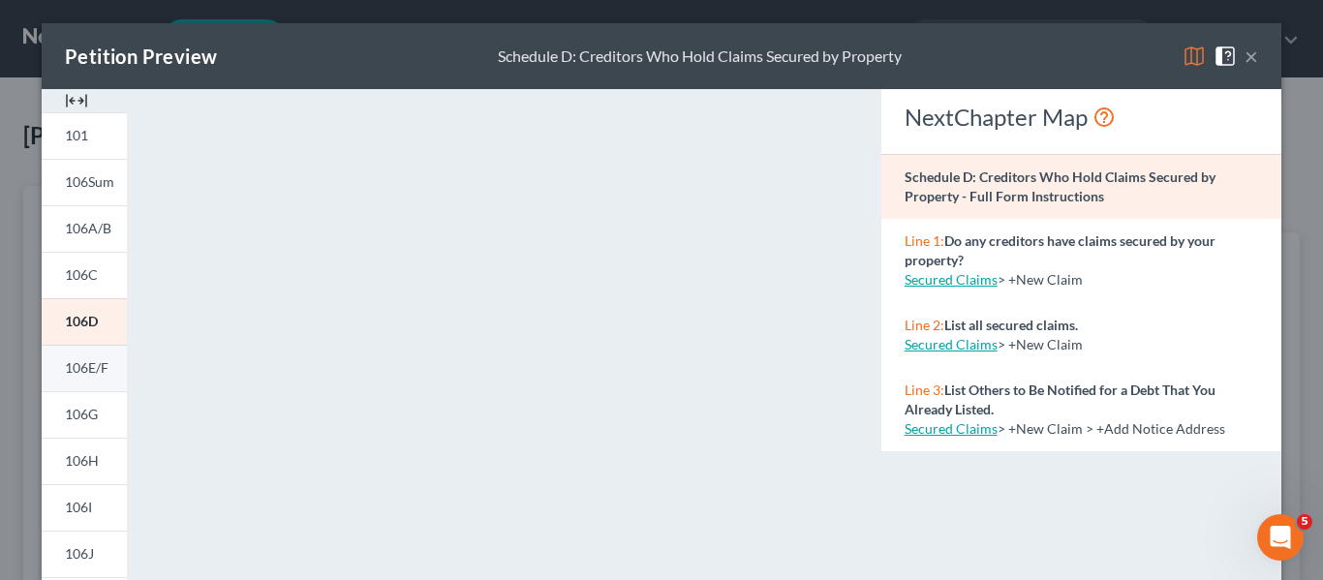
click at [89, 374] on span "106E/F" at bounding box center [87, 367] width 44 height 16
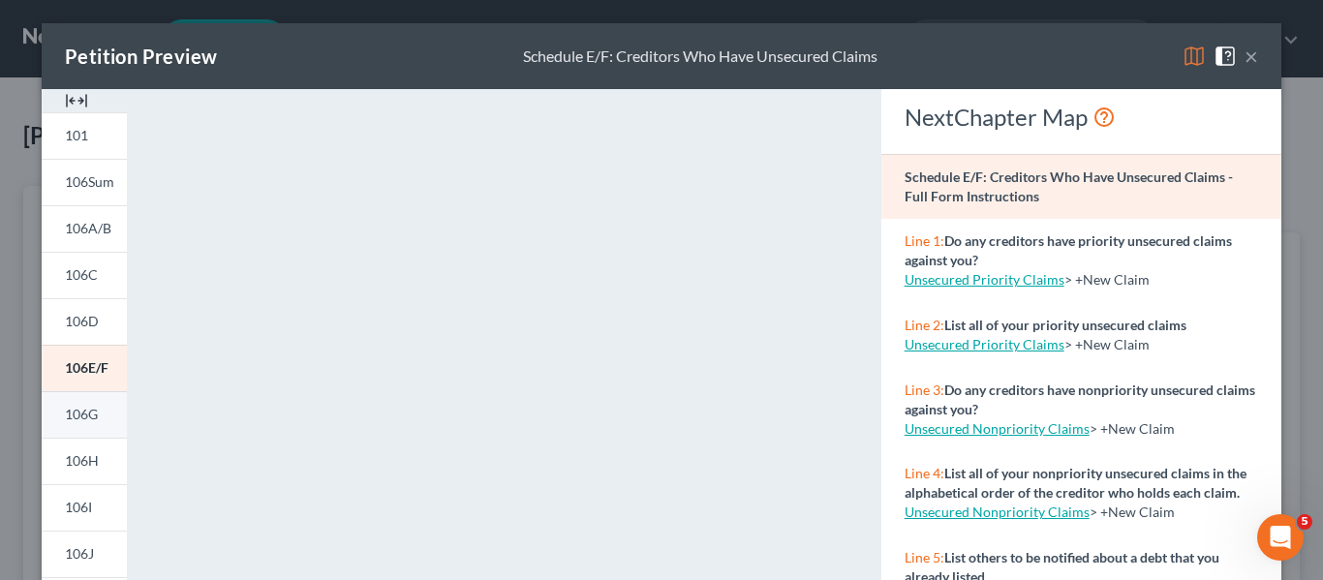
click at [96, 418] on span "106G" at bounding box center [81, 414] width 33 height 16
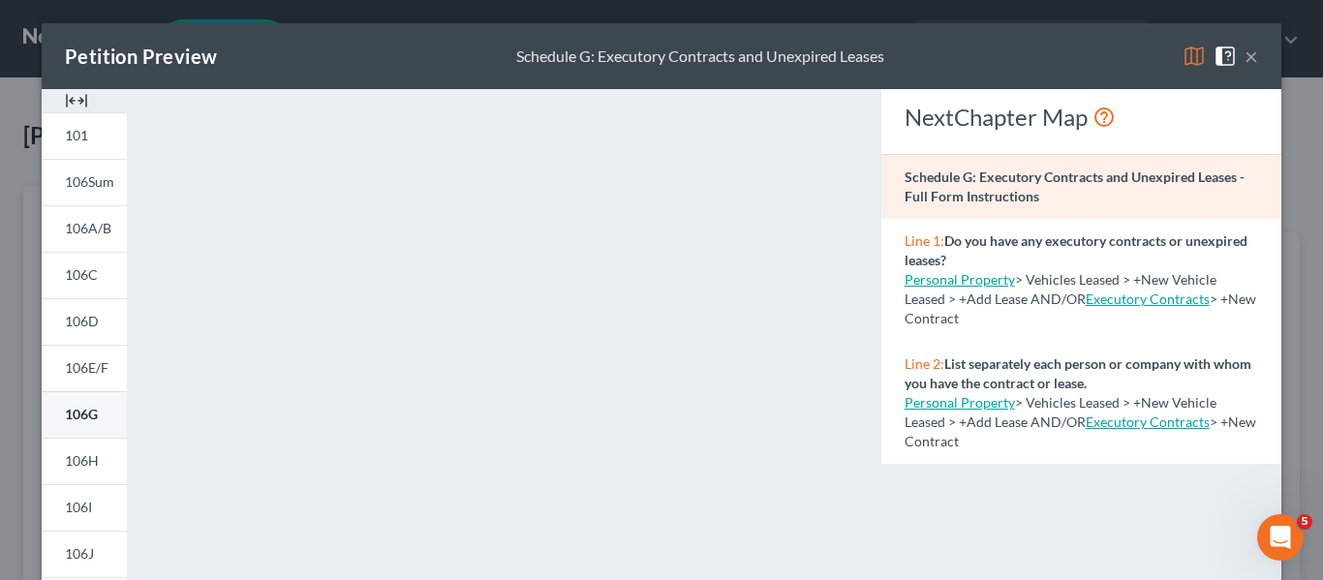
click at [96, 418] on span "106G" at bounding box center [81, 414] width 33 height 16
click at [85, 469] on link "106H" at bounding box center [84, 461] width 85 height 46
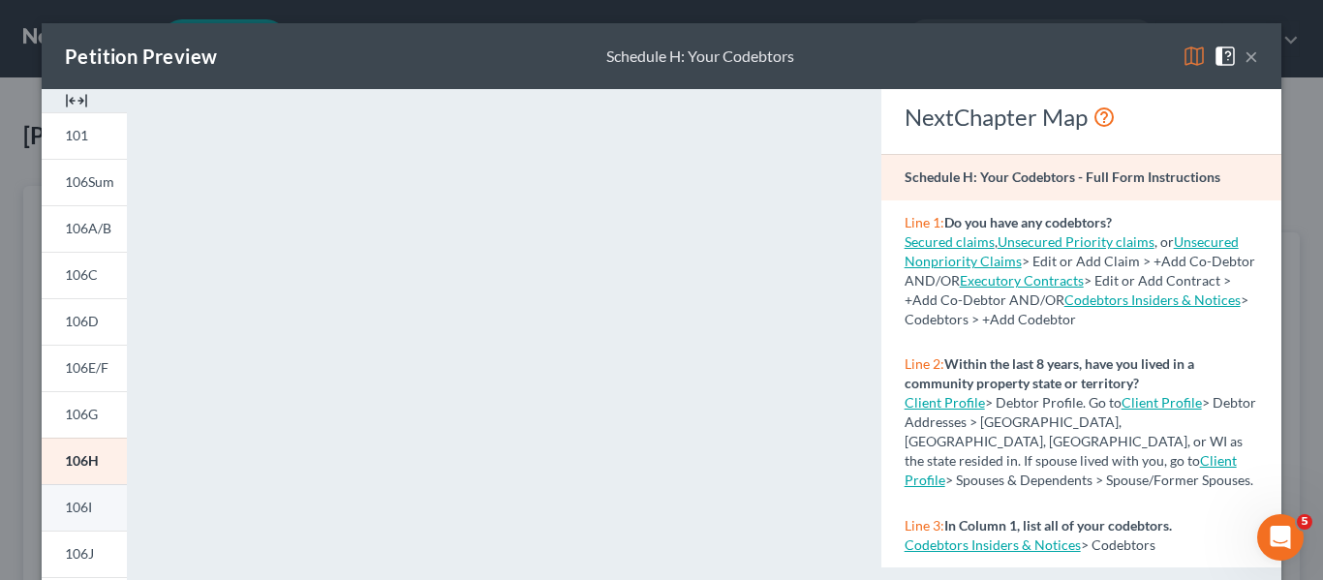
click at [77, 513] on span "106I" at bounding box center [78, 507] width 27 height 16
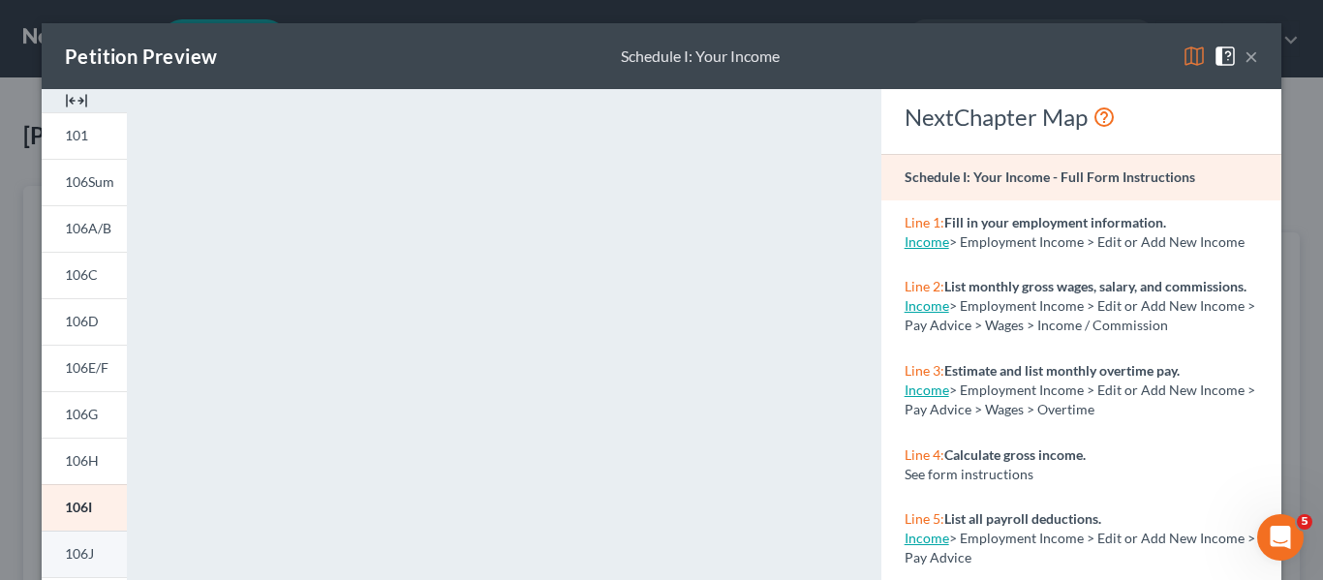
click at [80, 550] on span "106J" at bounding box center [79, 553] width 29 height 16
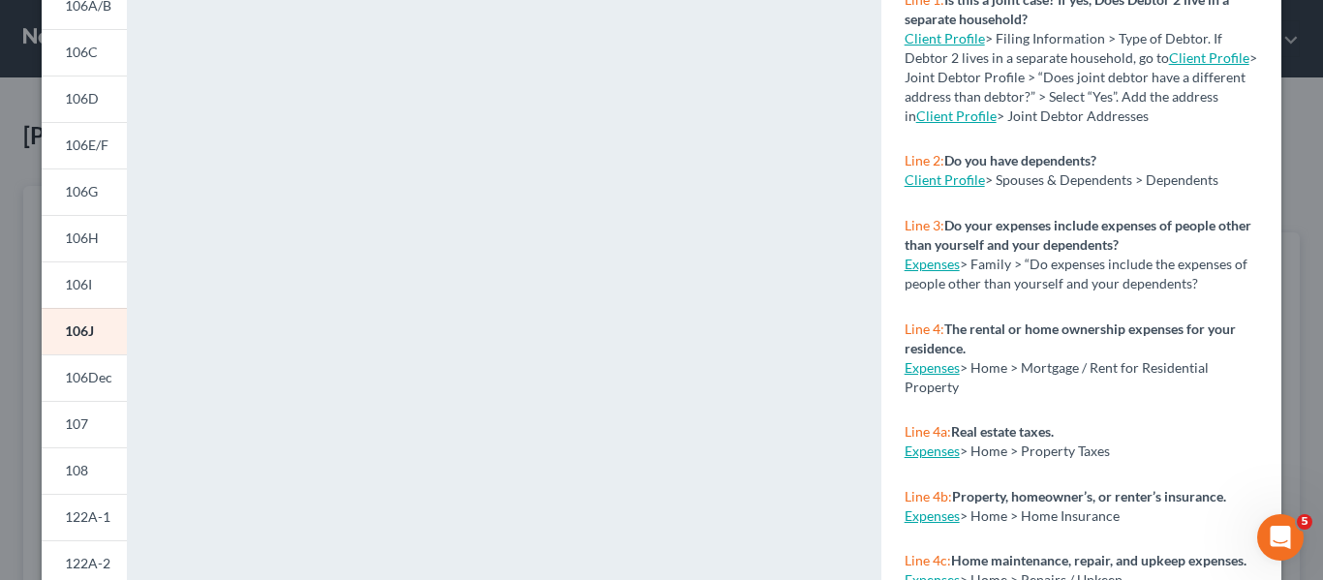
scroll to position [261, 0]
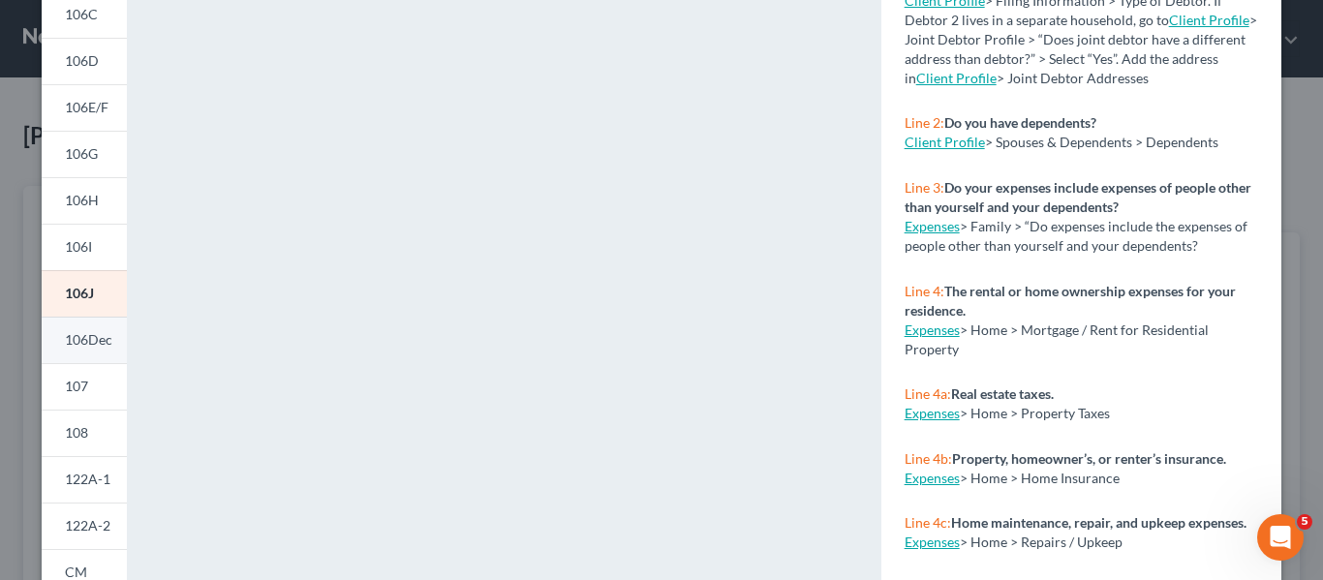
click at [90, 336] on span "106Dec" at bounding box center [88, 339] width 47 height 16
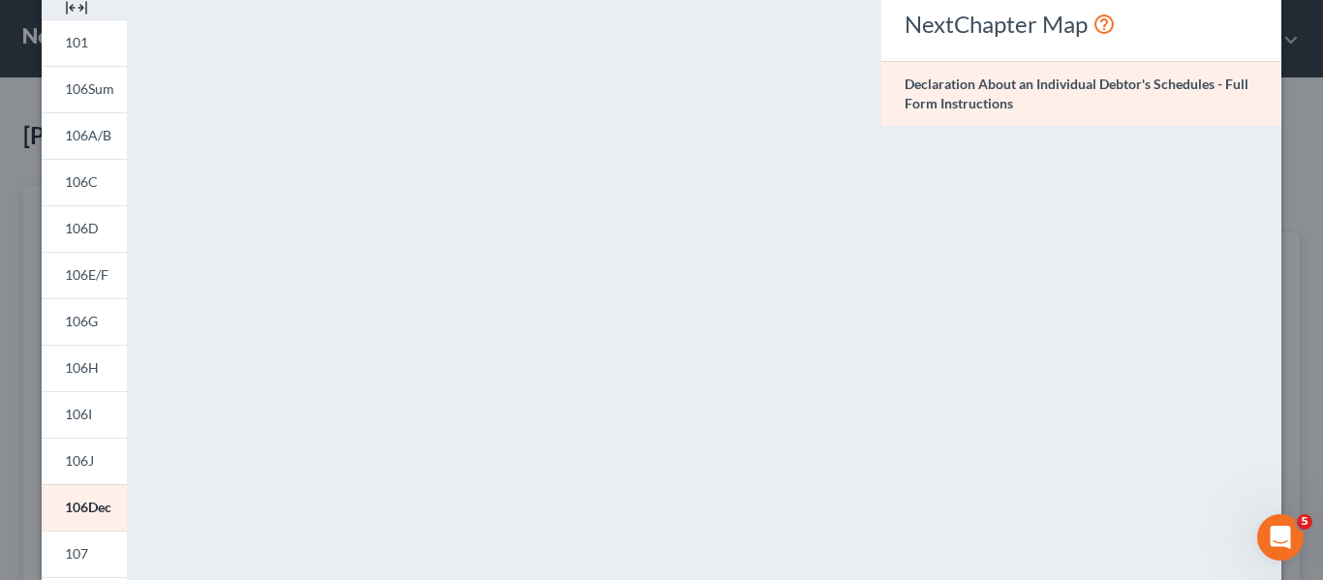
scroll to position [87, 0]
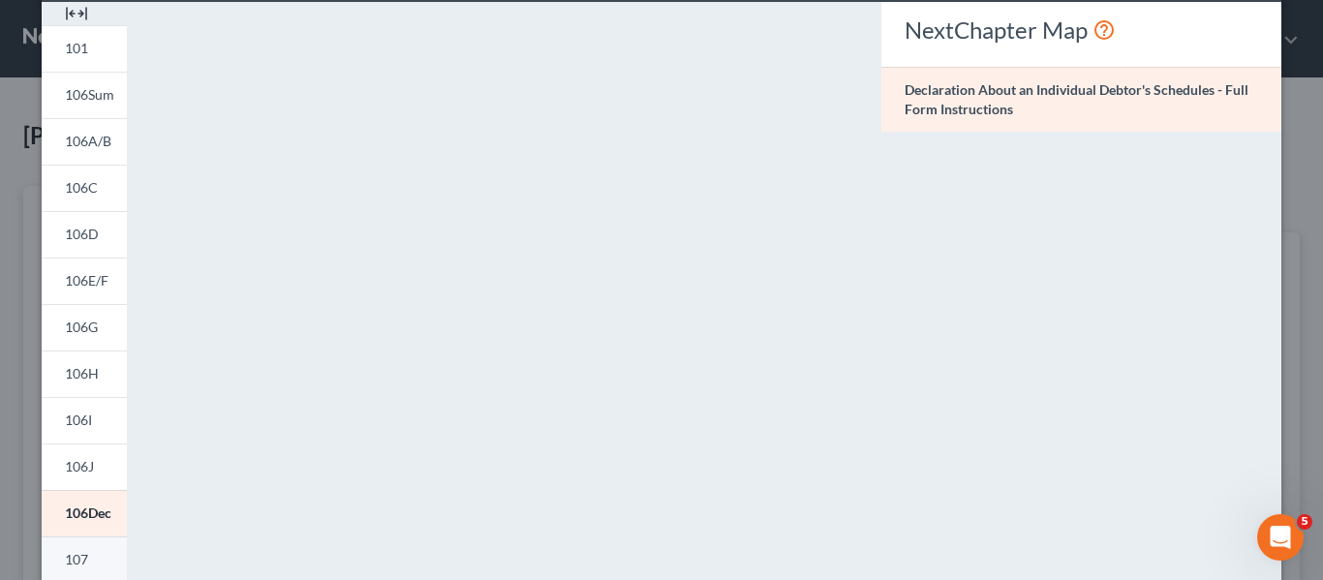
click at [84, 570] on link "107" at bounding box center [84, 560] width 85 height 46
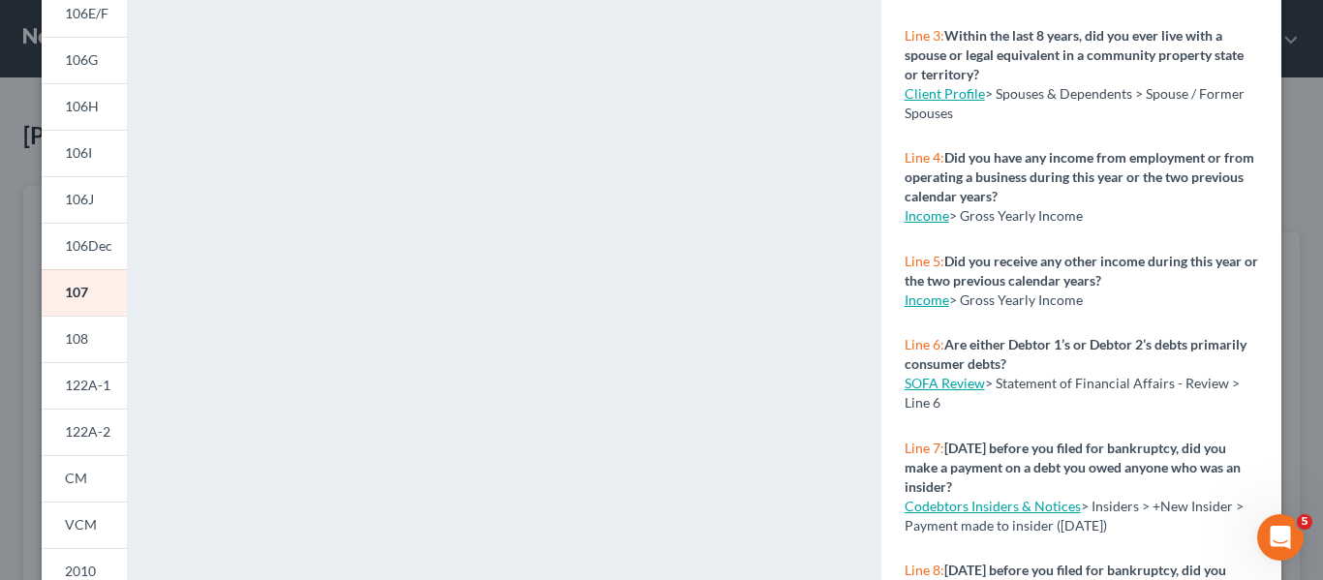
scroll to position [356, 0]
click at [68, 336] on span "108" at bounding box center [76, 336] width 23 height 16
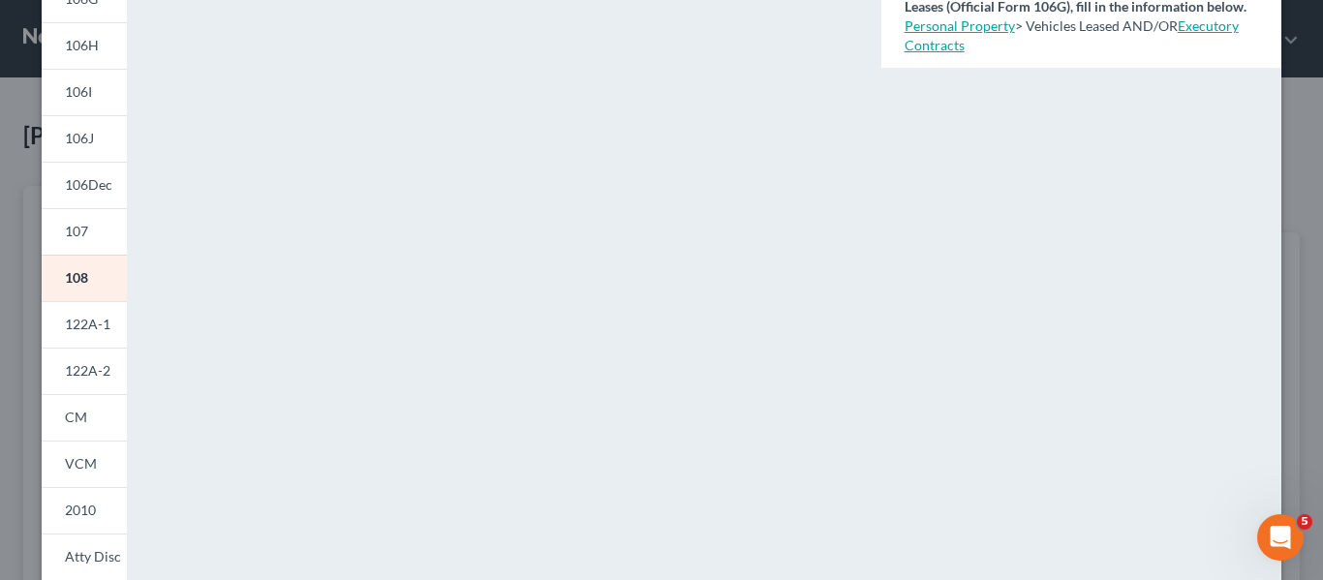
scroll to position [417, 0]
click at [104, 320] on span "122A-1" at bounding box center [88, 322] width 46 height 16
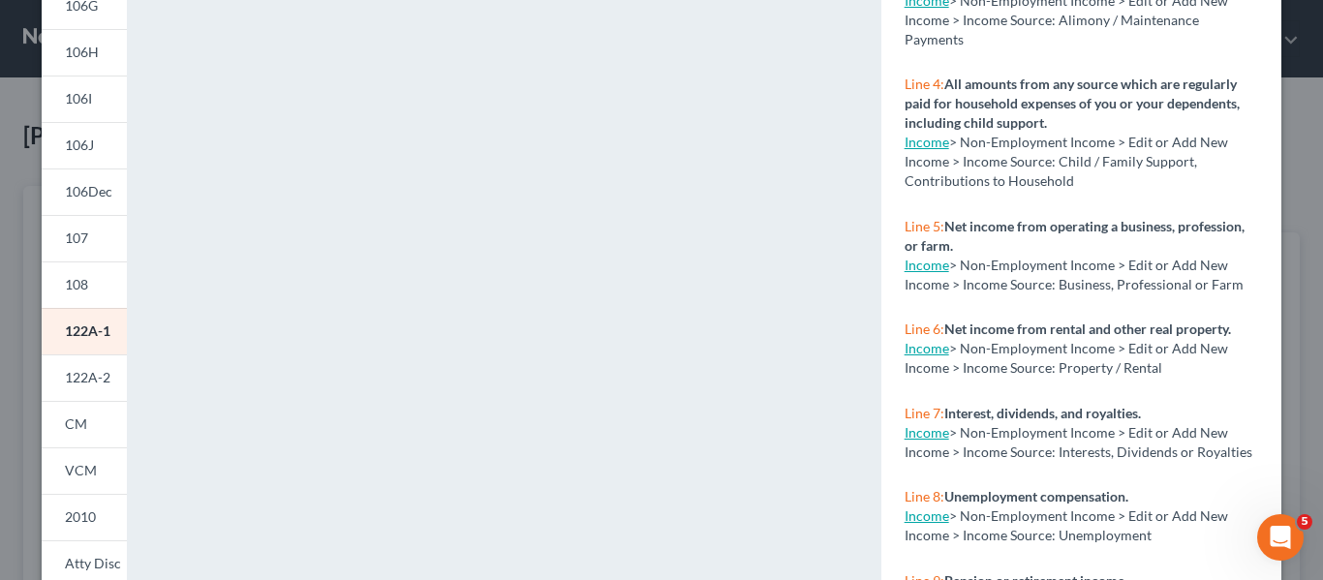
scroll to position [412, 0]
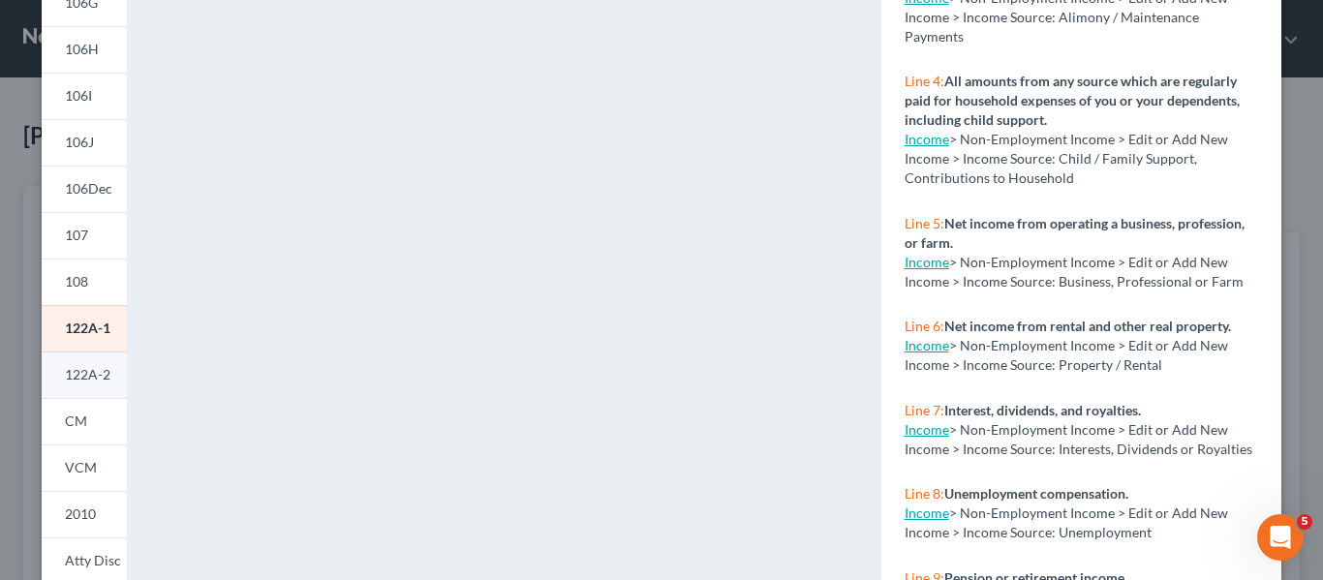
click at [88, 369] on span "122A-2" at bounding box center [88, 374] width 46 height 16
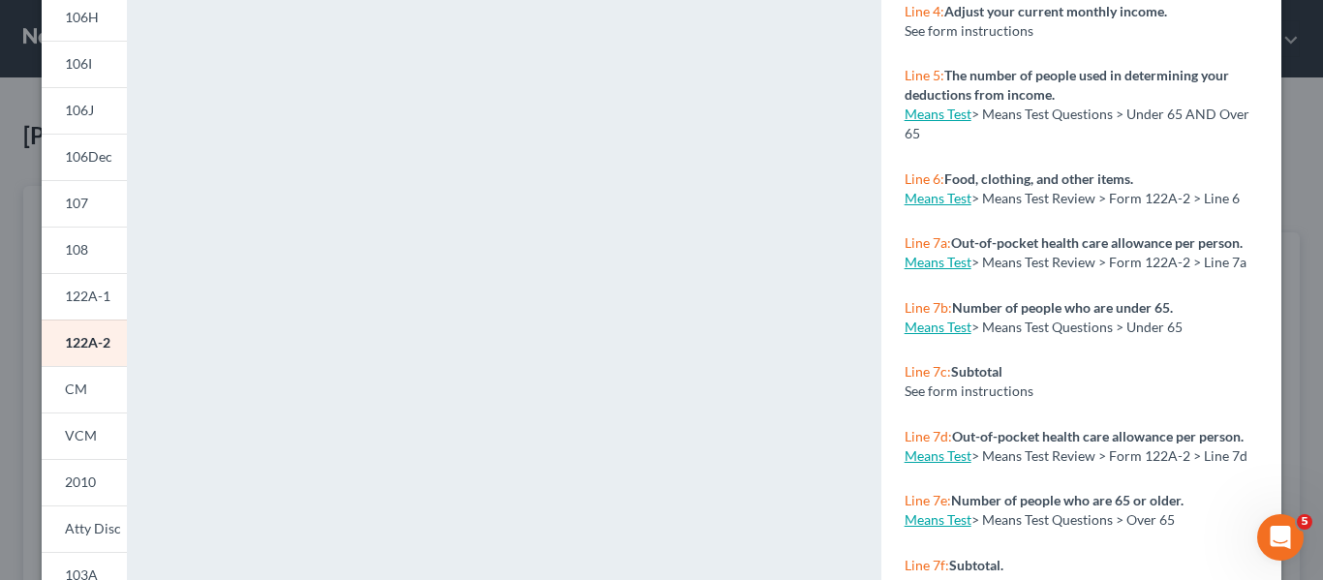
scroll to position [451, 0]
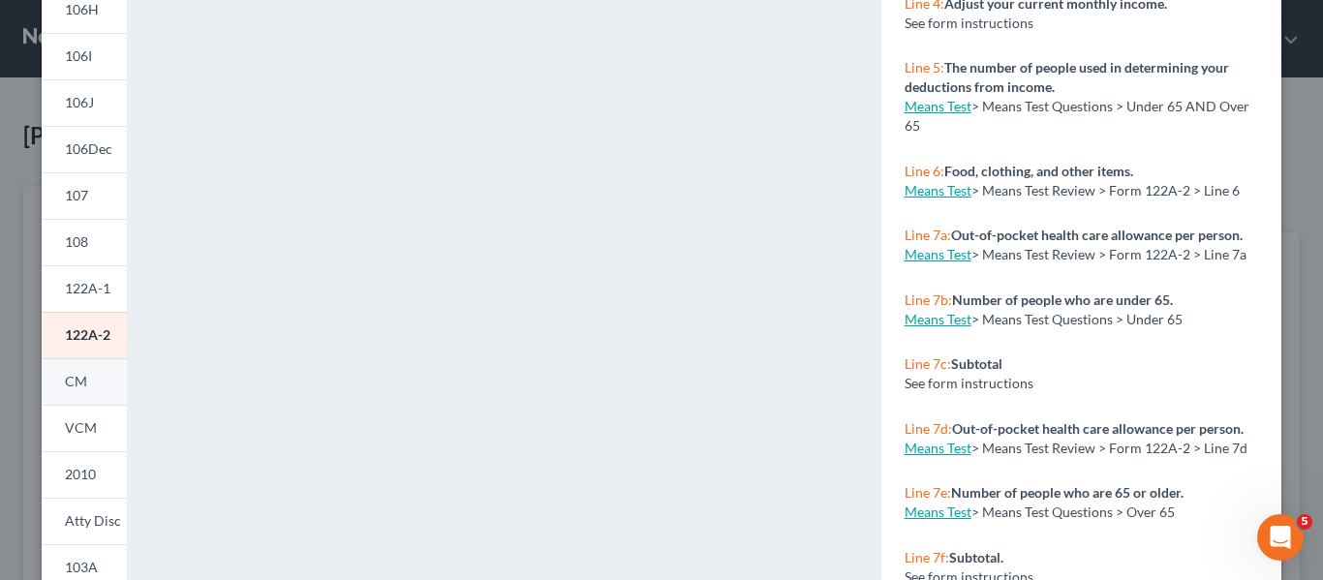
click at [100, 384] on link "CM" at bounding box center [84, 381] width 85 height 46
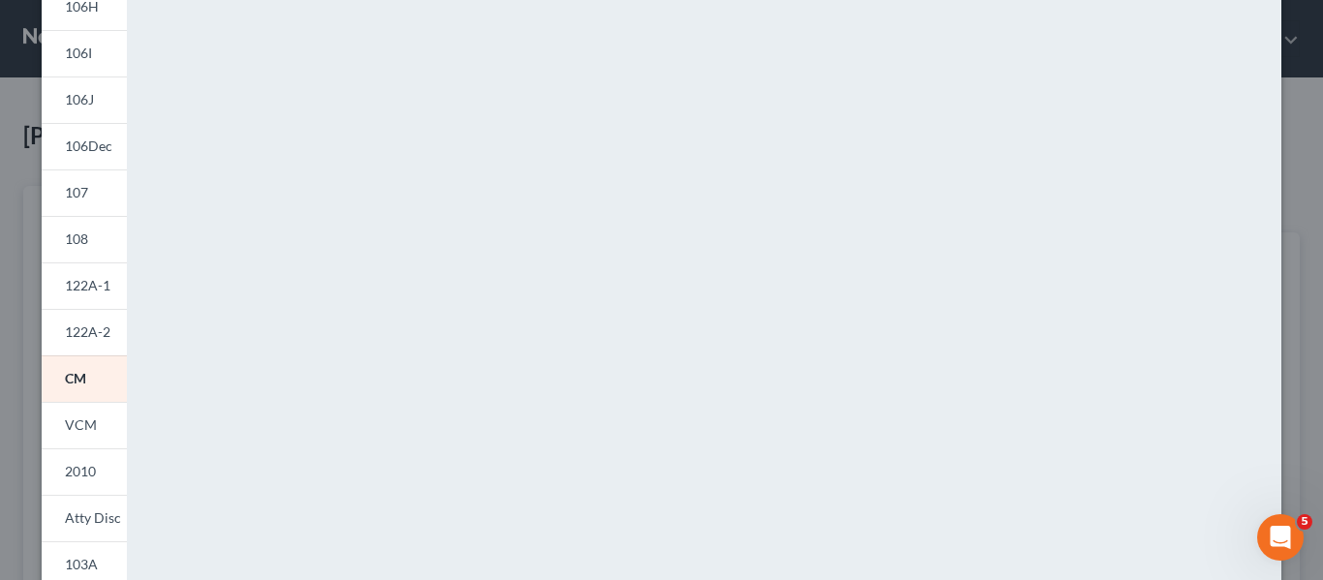
scroll to position [530, 0]
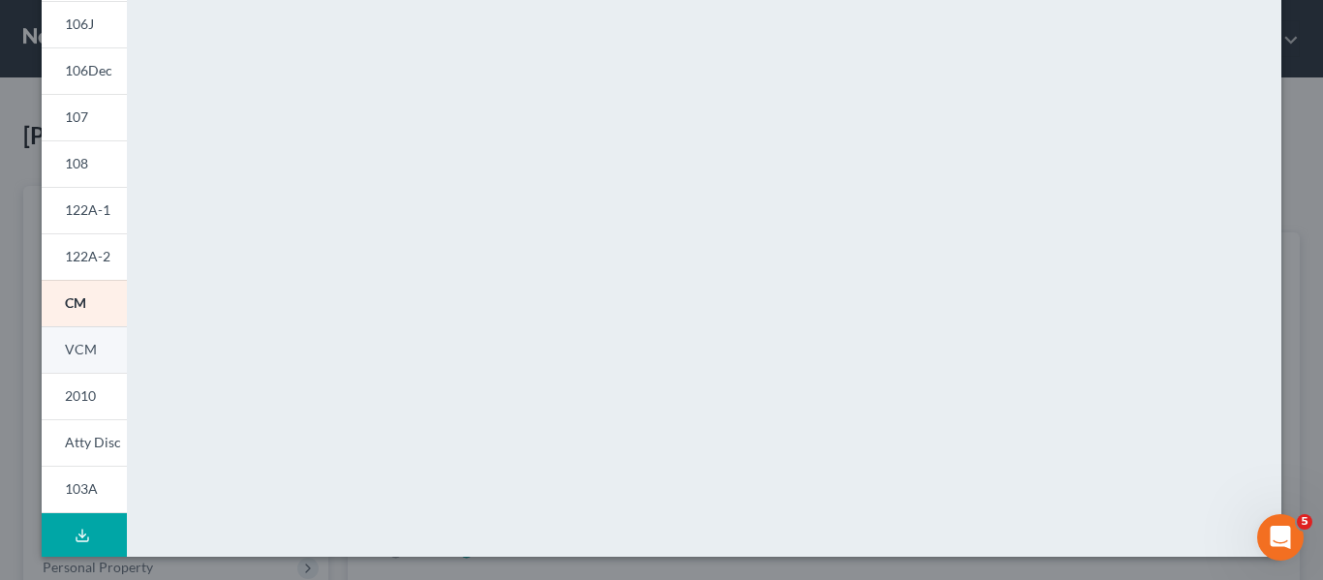
click at [79, 353] on span "VCM" at bounding box center [81, 349] width 32 height 16
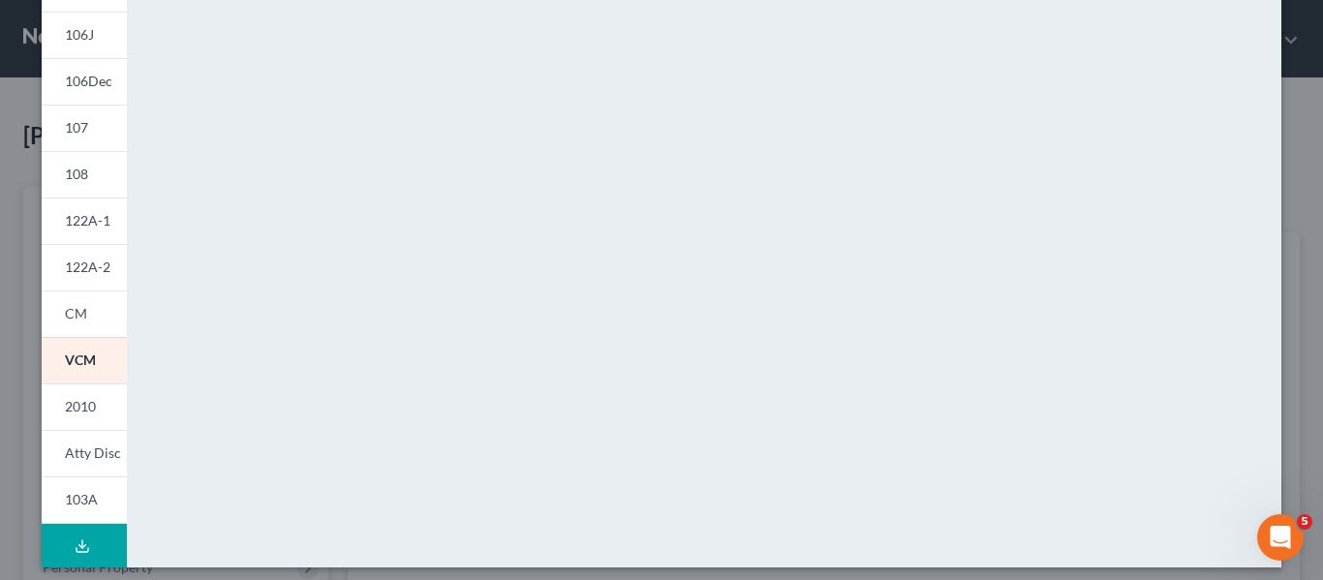
scroll to position [521, 0]
click at [97, 408] on link "2010" at bounding box center [84, 405] width 85 height 46
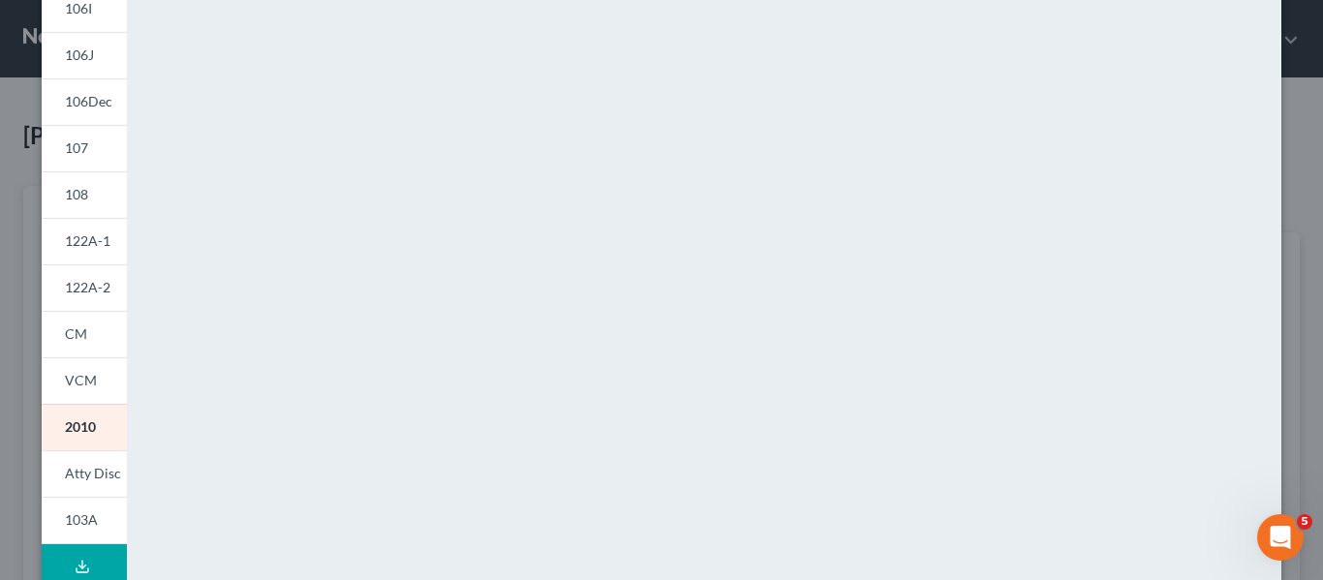
scroll to position [505, 0]
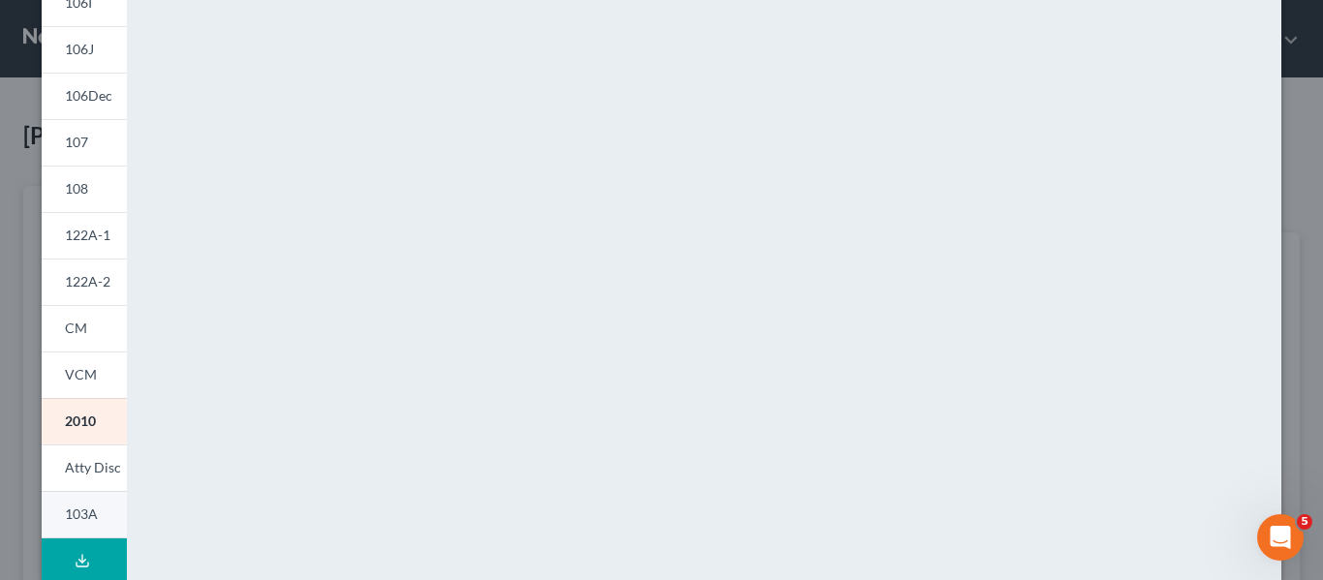
click at [102, 521] on link "103A" at bounding box center [84, 514] width 85 height 47
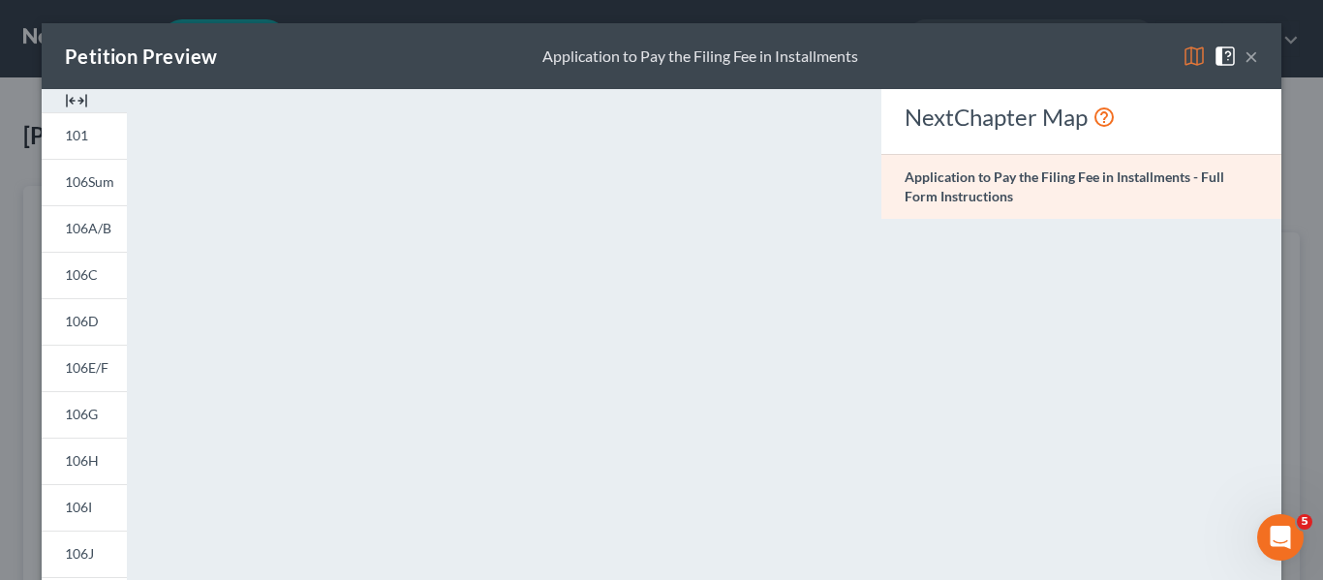
click at [1255, 56] on button "×" at bounding box center [1251, 56] width 14 height 23
